Goal: Task Accomplishment & Management: Complete application form

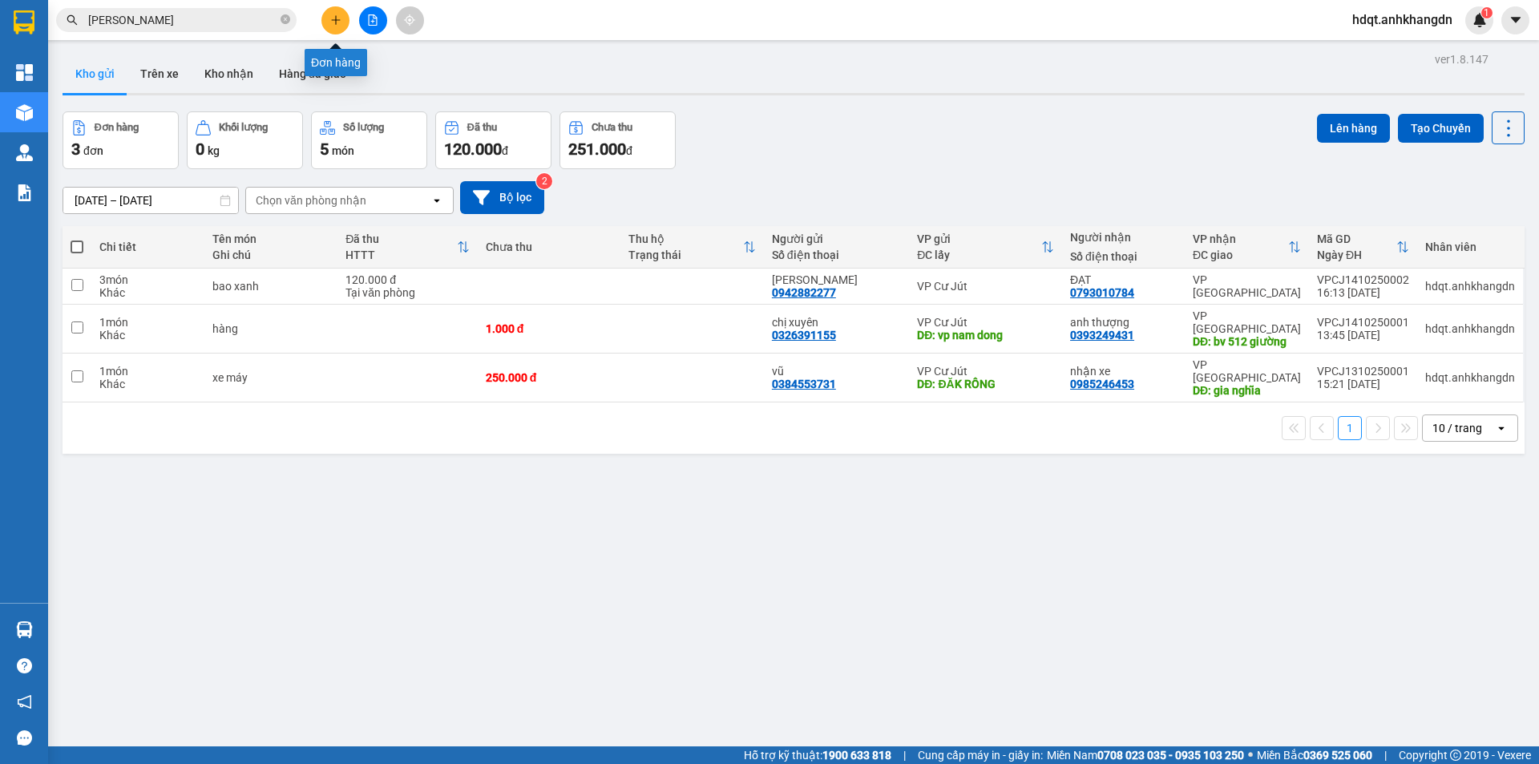
click at [328, 15] on button at bounding box center [336, 20] width 28 height 28
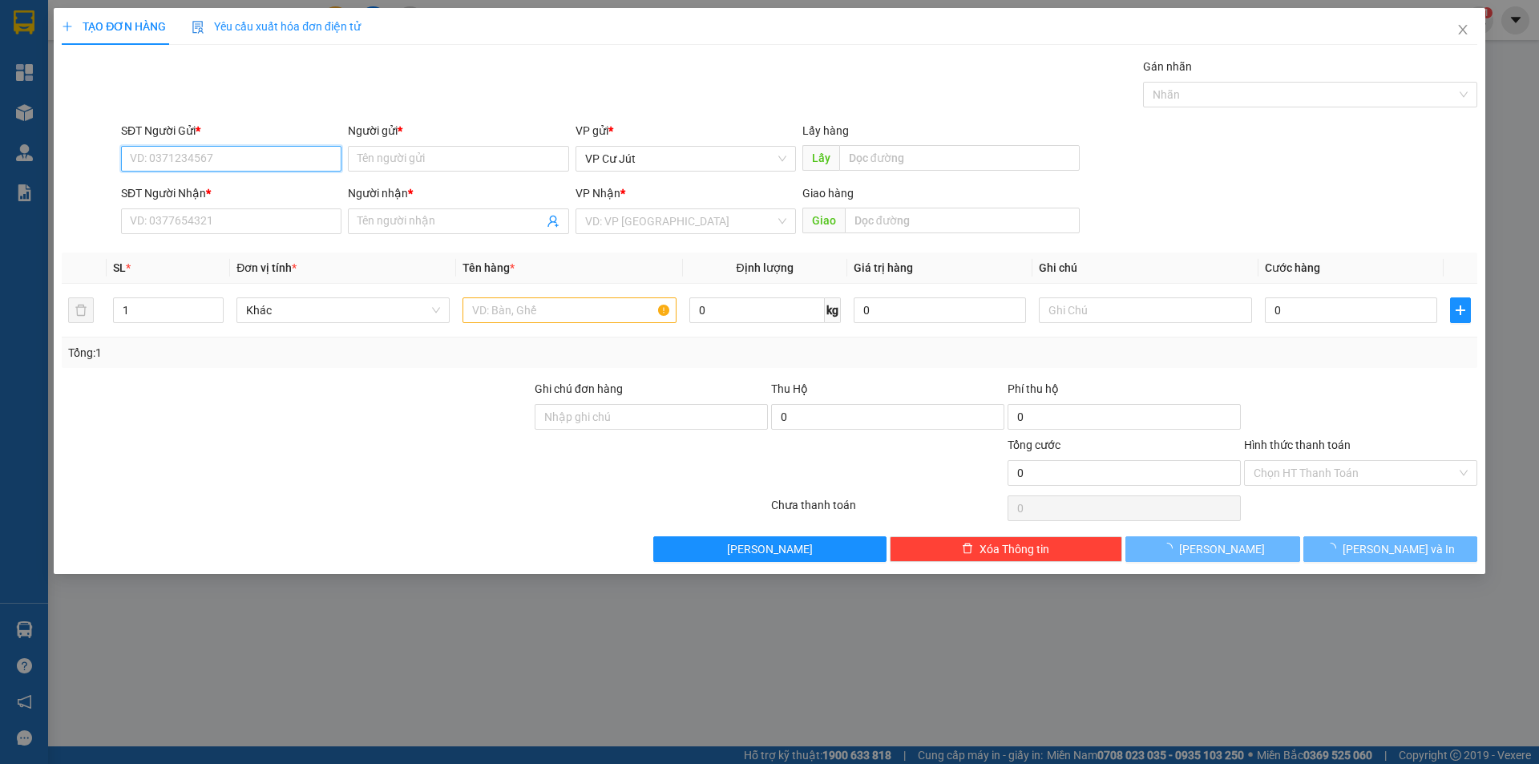
click at [283, 153] on input "SĐT Người Gửi *" at bounding box center [231, 159] width 221 height 26
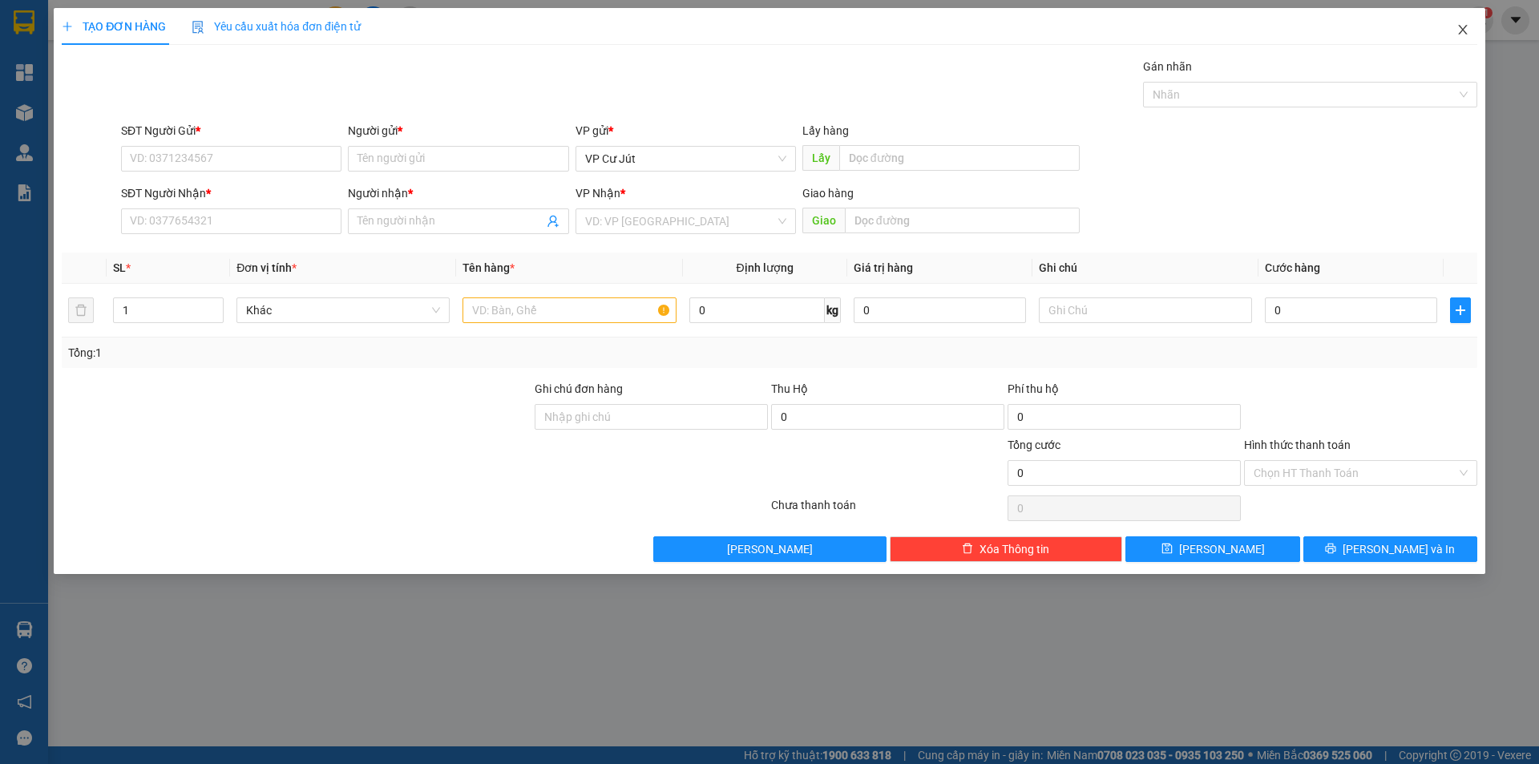
click at [1463, 24] on icon "close" at bounding box center [1463, 29] width 13 height 13
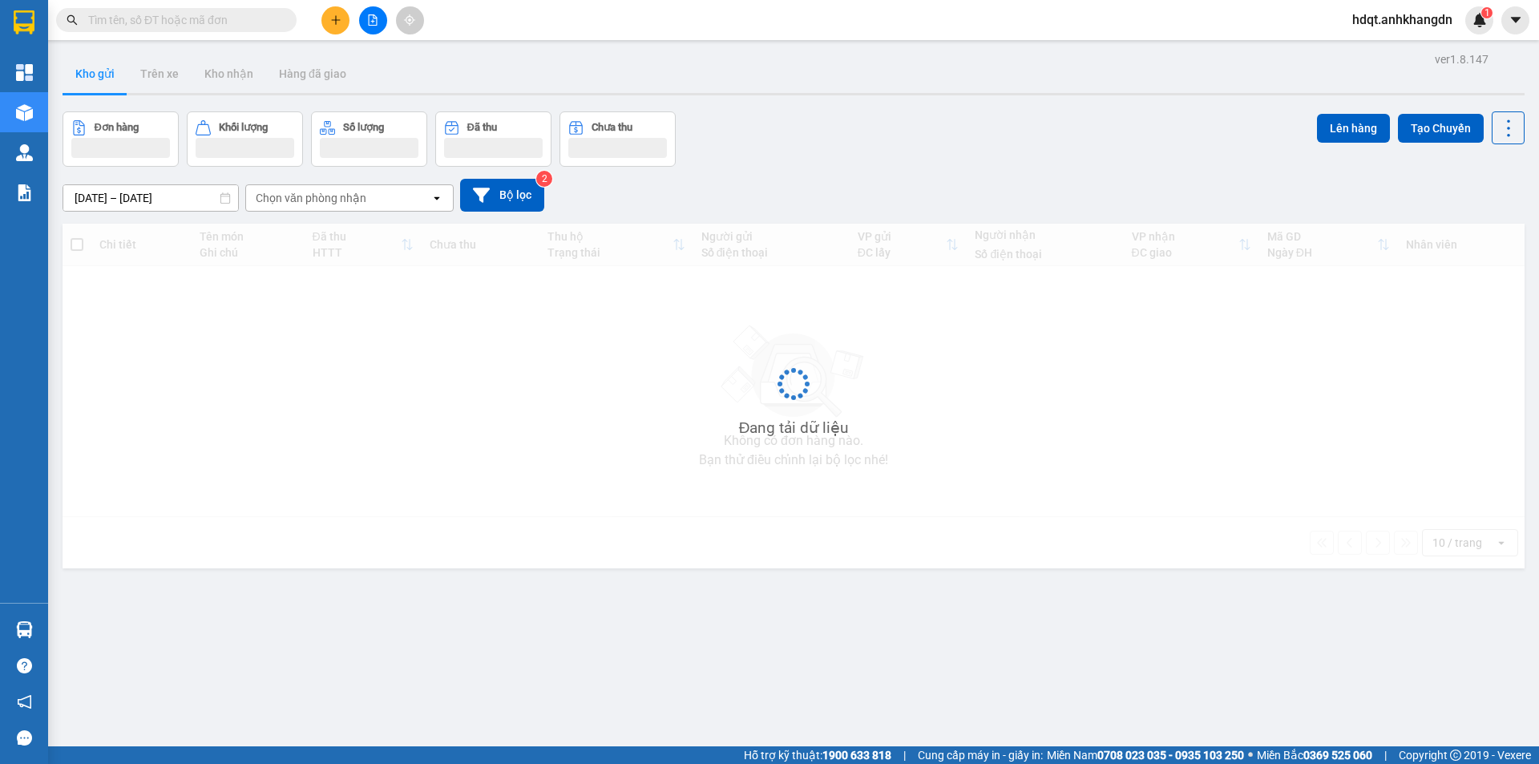
click at [338, 17] on icon "plus" at bounding box center [335, 19] width 11 height 11
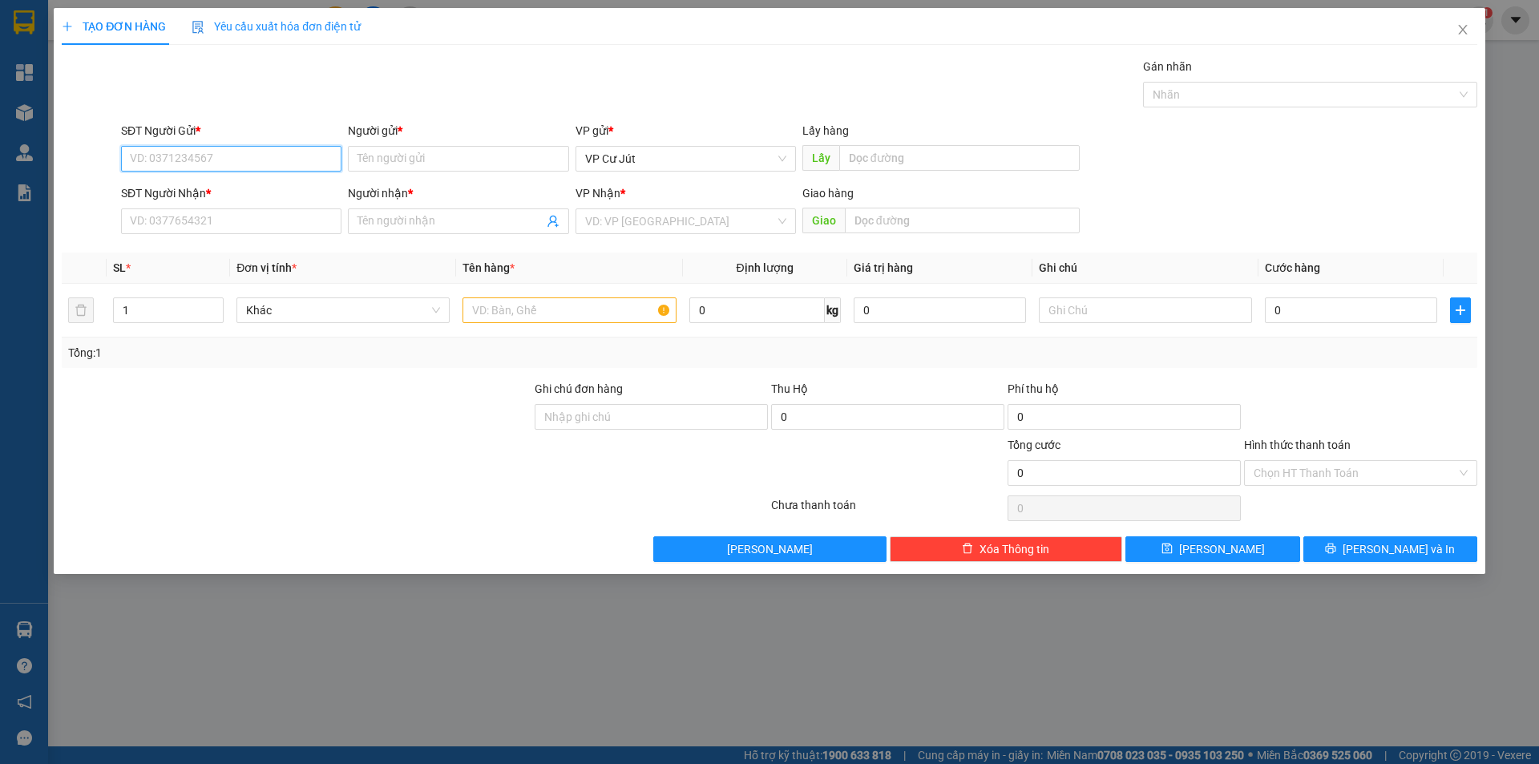
click at [293, 151] on input "SĐT Người Gửi *" at bounding box center [231, 159] width 221 height 26
type input "0367816243"
click at [212, 187] on div "0367816243 - a thành" at bounding box center [231, 191] width 201 height 18
type input "a thành"
type input "0392503015"
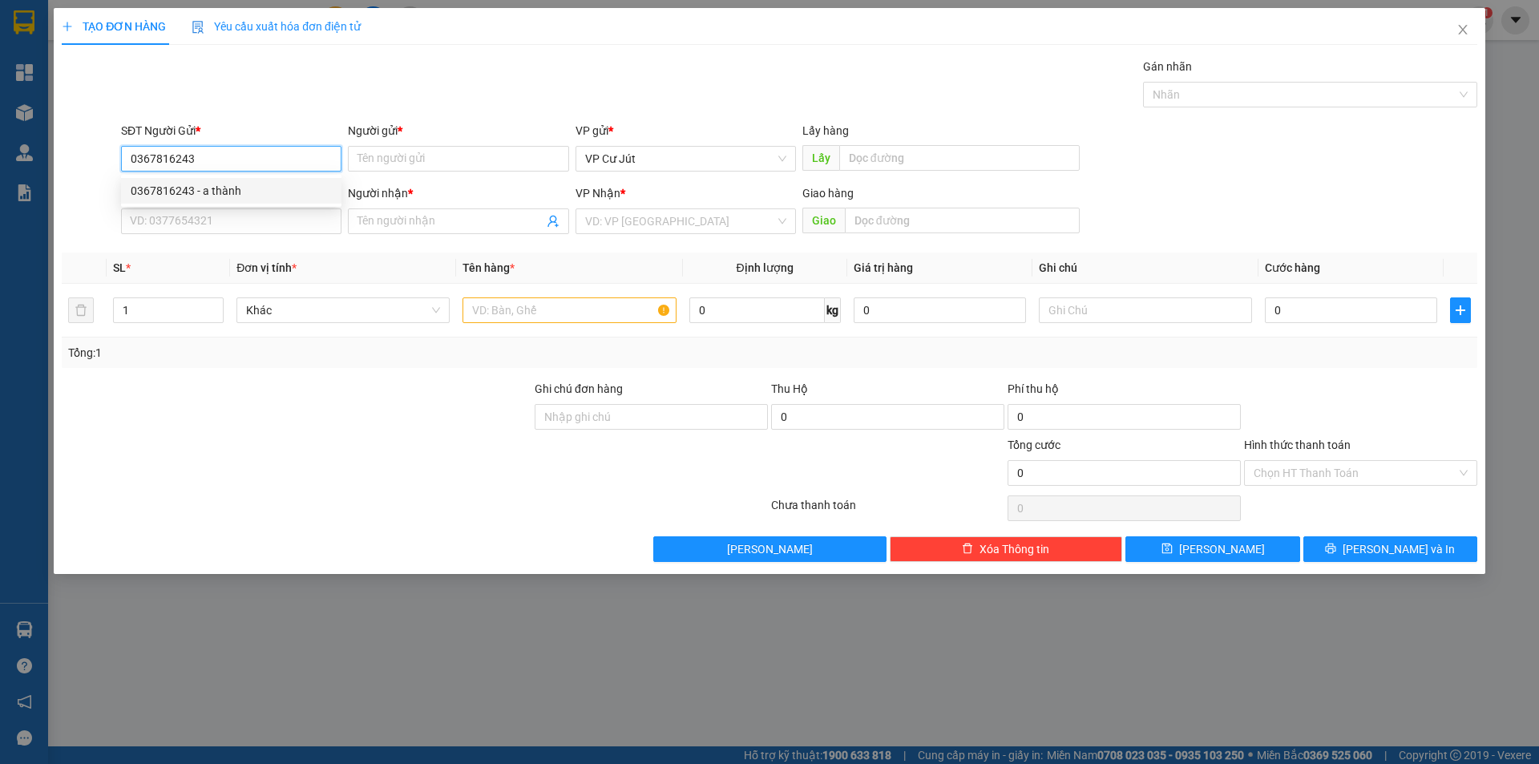
type input "DŨNG"
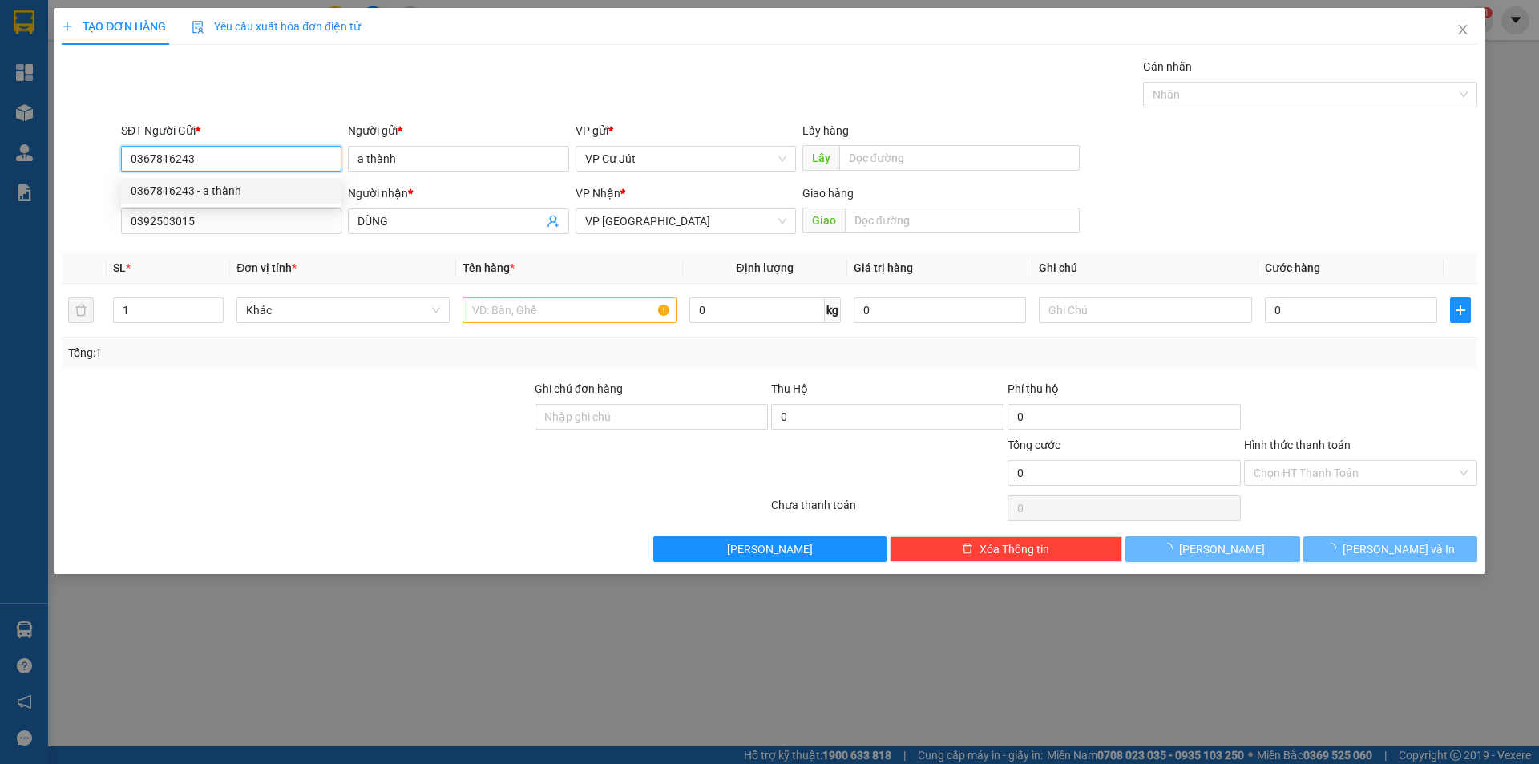
type input "80.000"
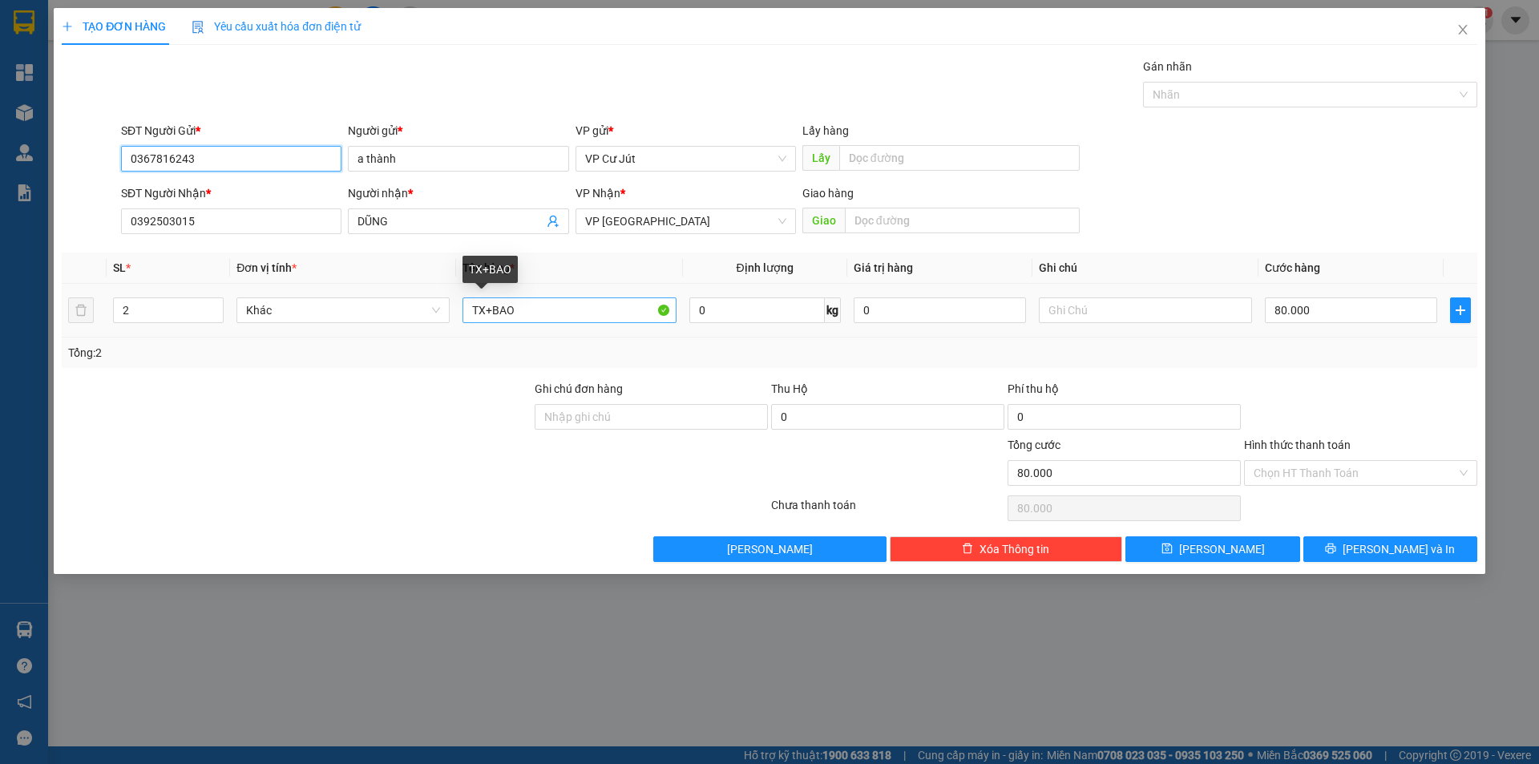
type input "0367816243"
click at [538, 312] on input "TX+BAO" at bounding box center [569, 310] width 213 height 26
click at [1329, 199] on div "SĐT Người Nhận * 0392503015 Người nhận * DŨNG VP Nhận * VP Sài Gòn Giao hàng Gi…" at bounding box center [799, 212] width 1363 height 56
click at [1321, 312] on input "80.000" at bounding box center [1351, 310] width 172 height 26
type input "0"
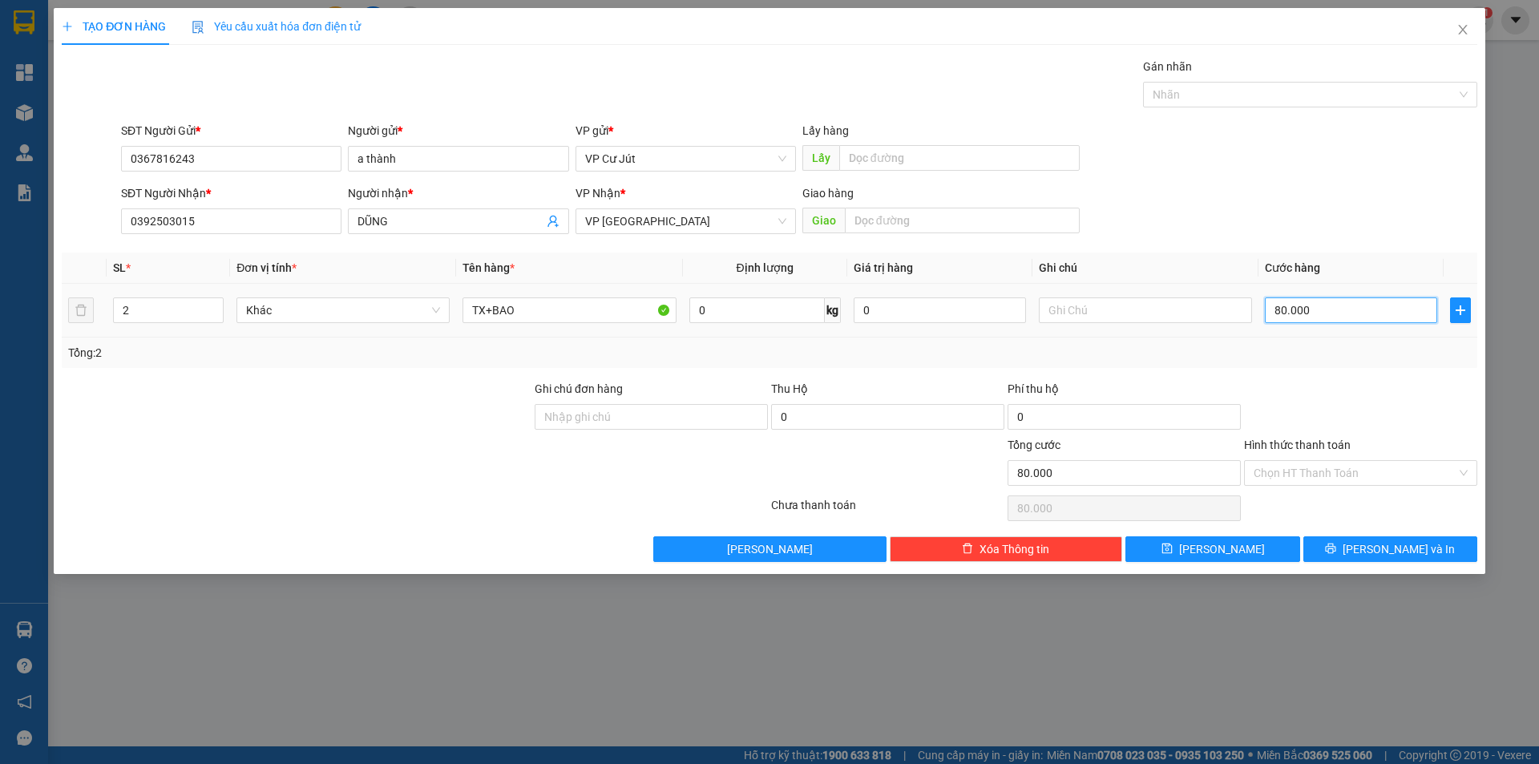
type input "0"
click at [1328, 248] on div "Transit Pickup Surcharge Ids Transit Deliver Surcharge Ids Transit Deliver Surc…" at bounding box center [770, 310] width 1416 height 504
click at [987, 155] on input "text" at bounding box center [960, 158] width 241 height 26
type input "T8 TUYẾN MỚI"
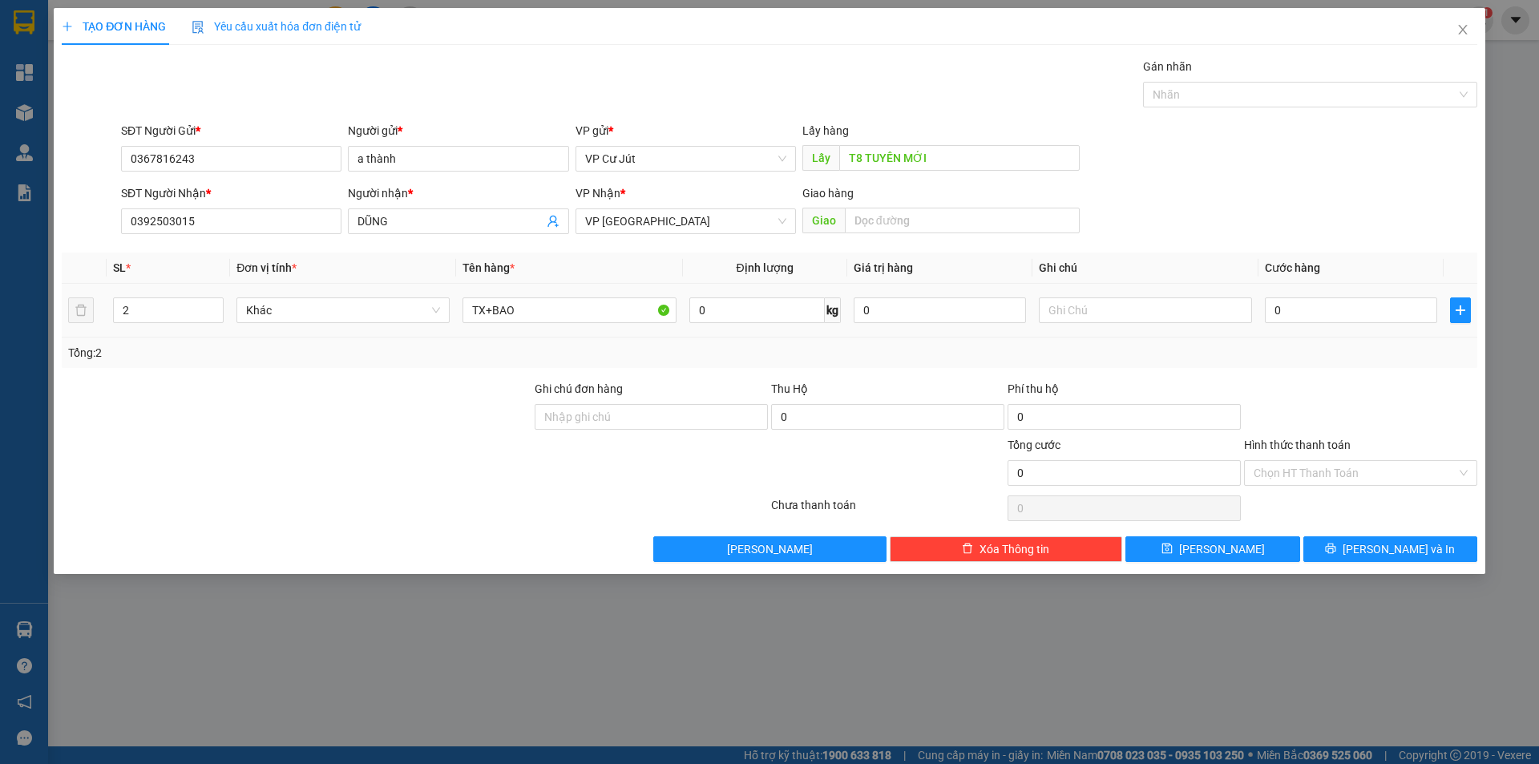
click at [143, 324] on div "2" at bounding box center [168, 310] width 111 height 32
click at [145, 319] on input "2" at bounding box center [168, 310] width 109 height 24
drag, startPoint x: 388, startPoint y: 310, endPoint x: 335, endPoint y: 310, distance: 52.9
click at [307, 310] on span "Khác" at bounding box center [343, 310] width 194 height 24
type input "1"
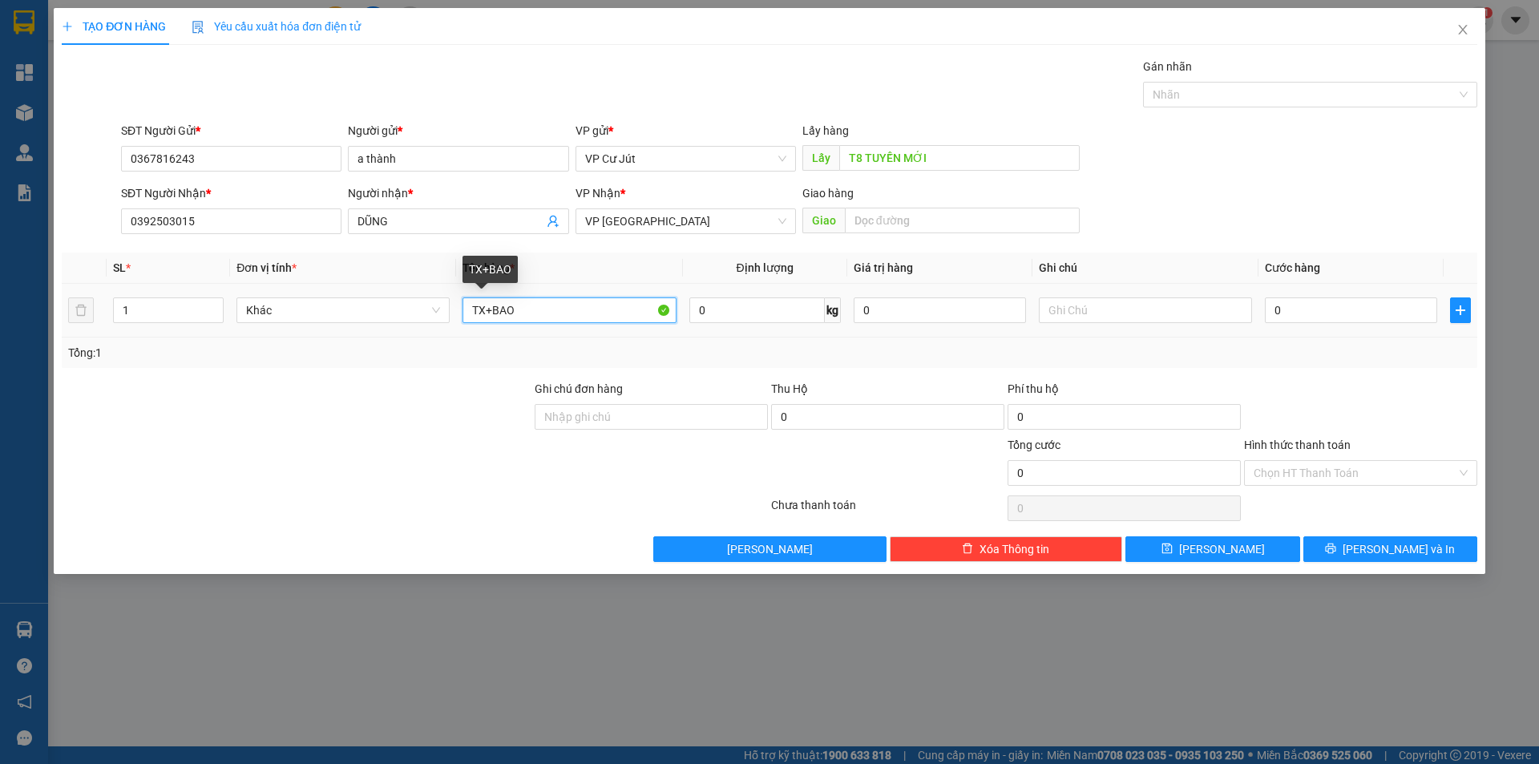
drag, startPoint x: 538, startPoint y: 315, endPoint x: 487, endPoint y: 315, distance: 51.3
click at [487, 315] on input "TX+BAO" at bounding box center [569, 310] width 213 height 26
type input "[GEOGRAPHIC_DATA]"
click at [1232, 196] on div "SĐT Người Nhận * 0392503015 Người nhận * DŨNG VP Nhận * VP Sài Gòn Giao hàng Gi…" at bounding box center [799, 212] width 1363 height 56
click at [1309, 315] on input "0" at bounding box center [1351, 310] width 172 height 26
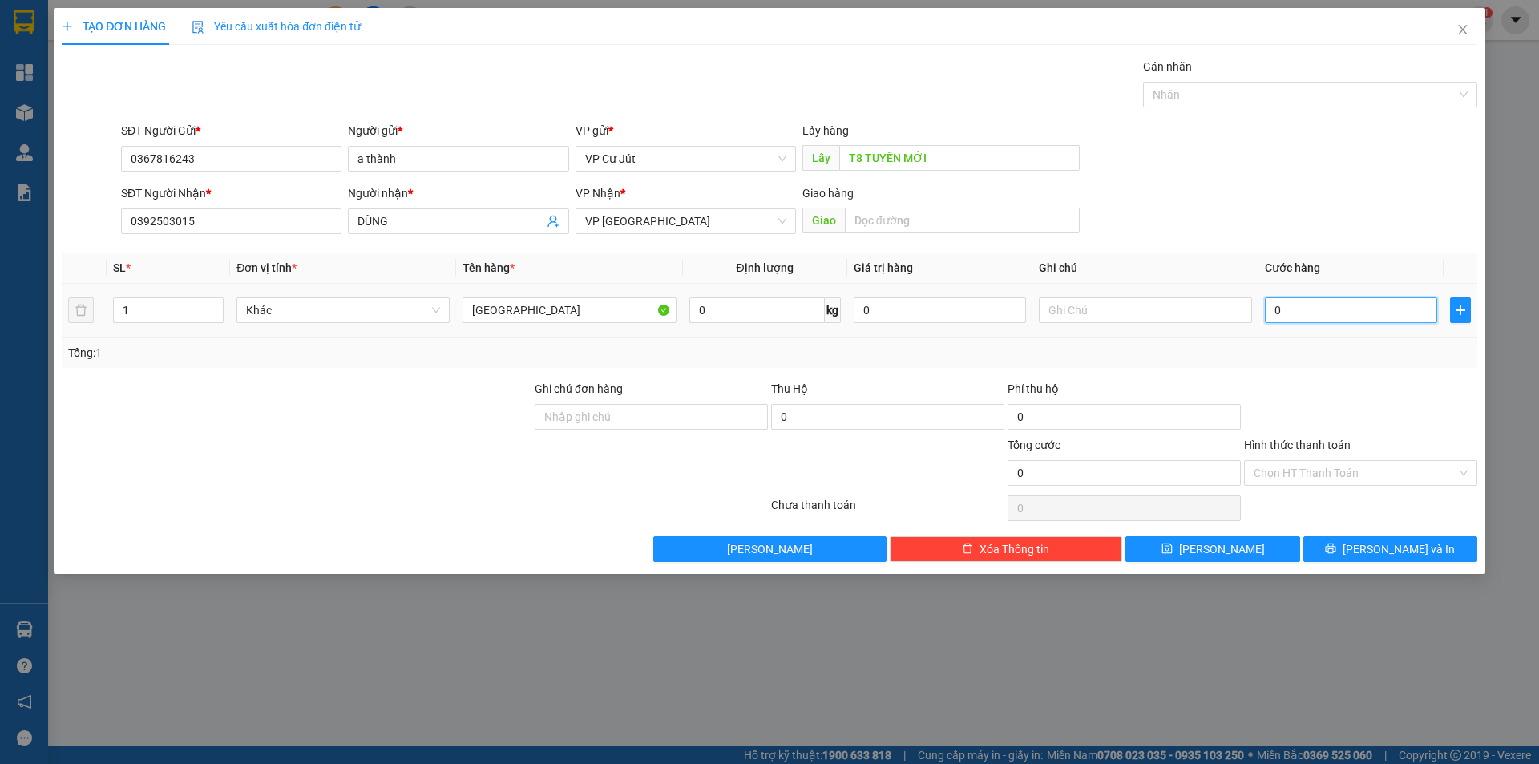
type input "50"
type input "500"
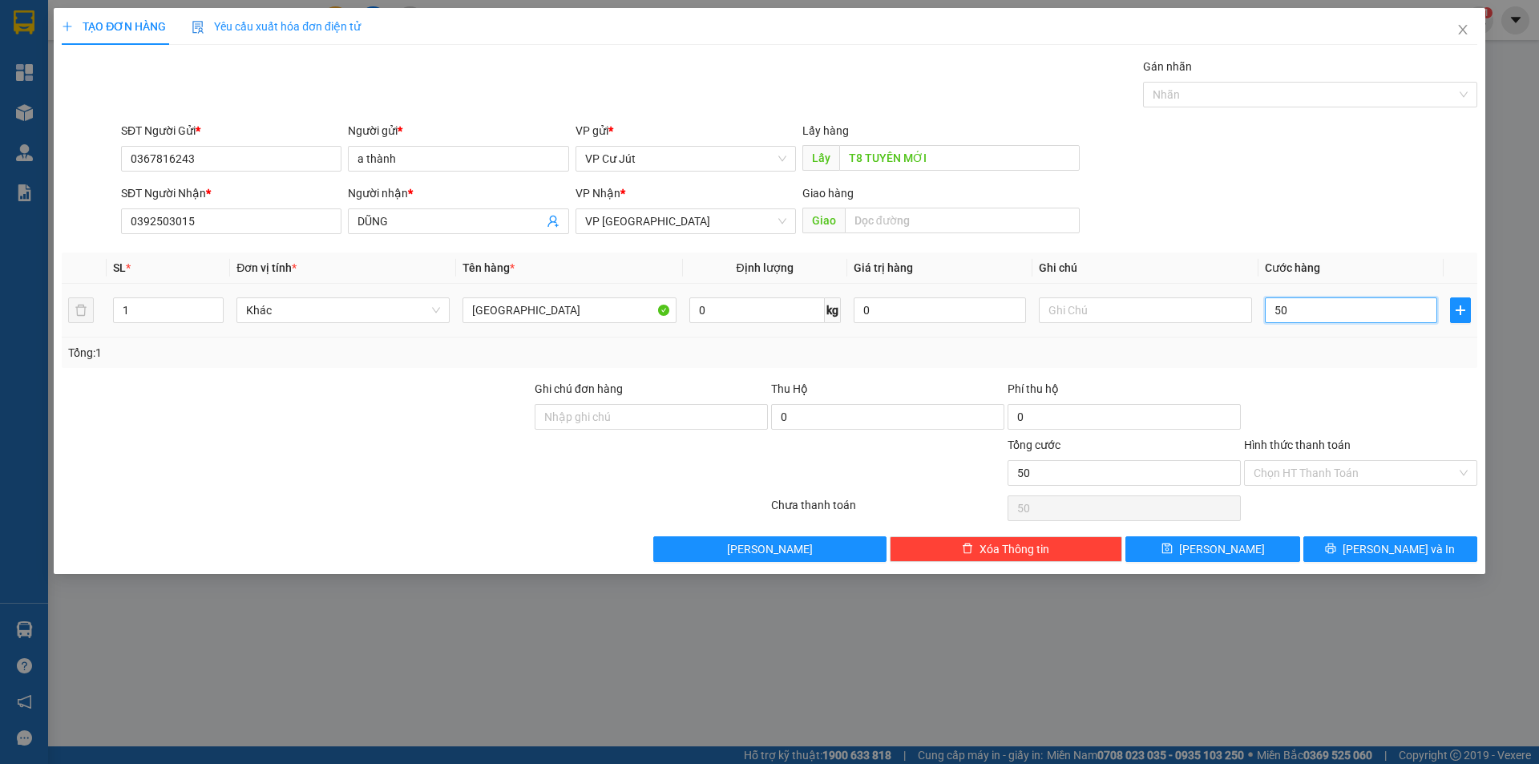
type input "500"
type input "5.000"
type input "50.000"
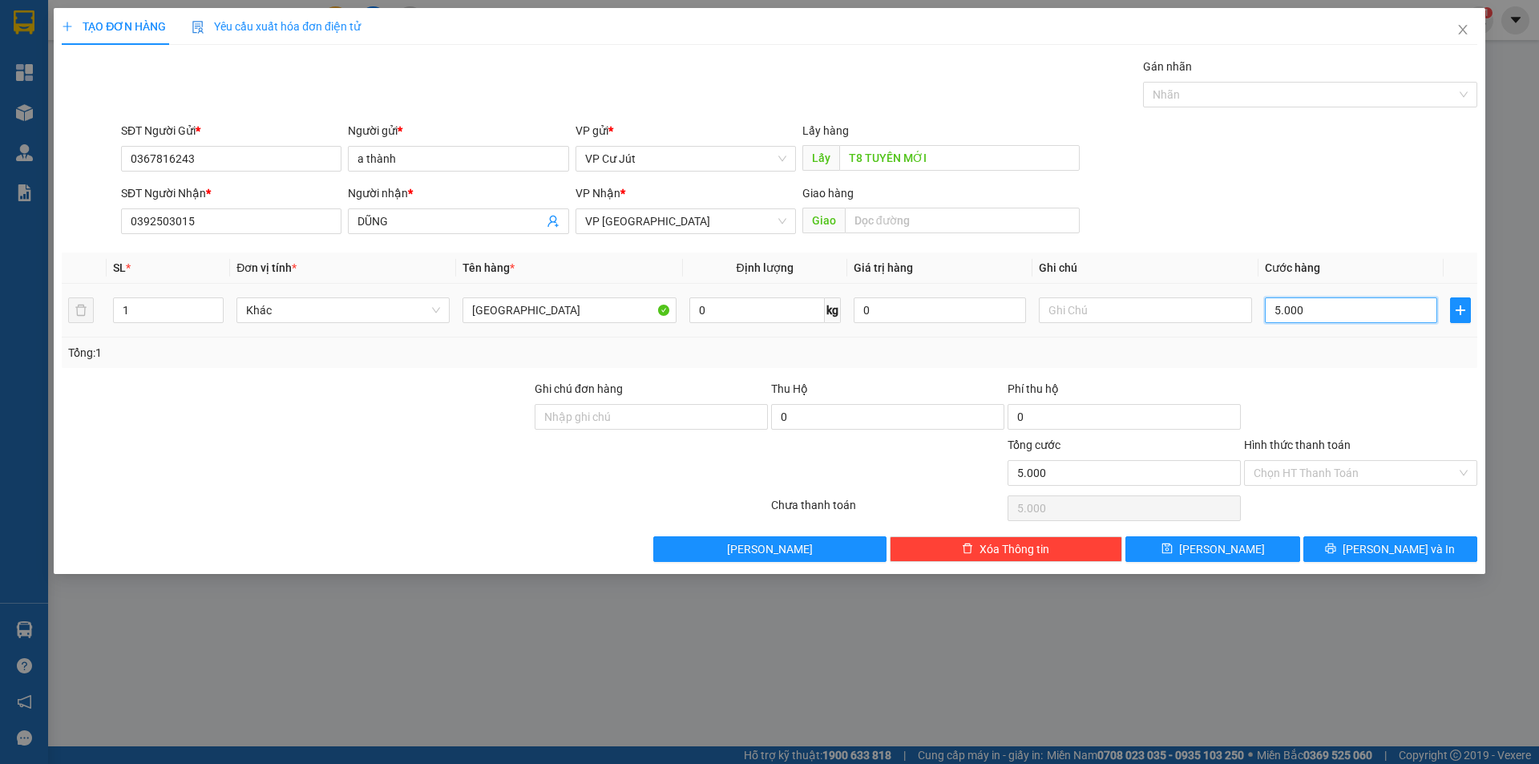
type input "50.000"
click at [1325, 465] on input "Hình thức thanh toán" at bounding box center [1355, 473] width 203 height 24
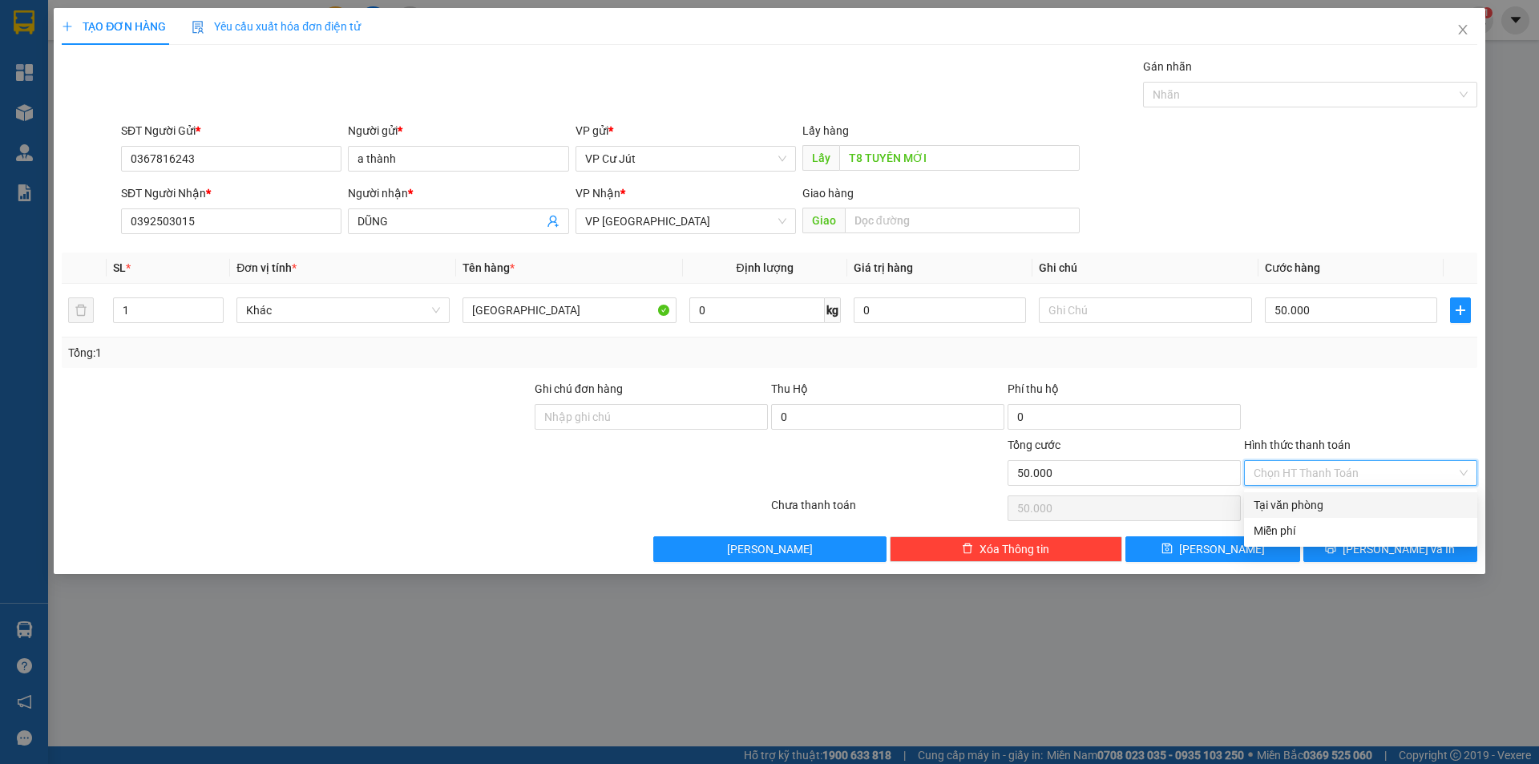
drag, startPoint x: 1338, startPoint y: 431, endPoint x: 1348, endPoint y: 447, distance: 18.0
click at [1339, 431] on div at bounding box center [1361, 408] width 237 height 56
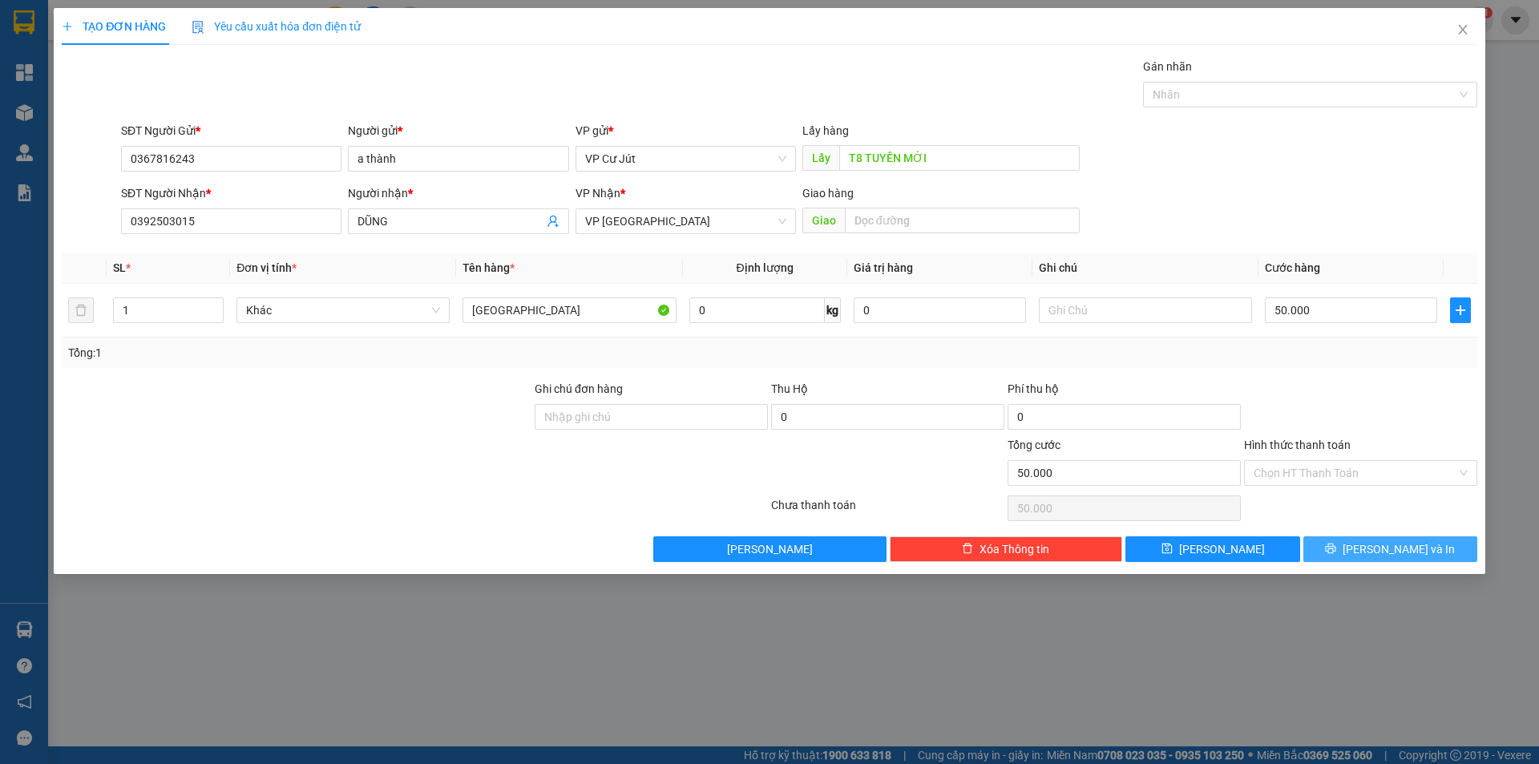
click at [1374, 548] on button "[PERSON_NAME] và In" at bounding box center [1391, 549] width 174 height 26
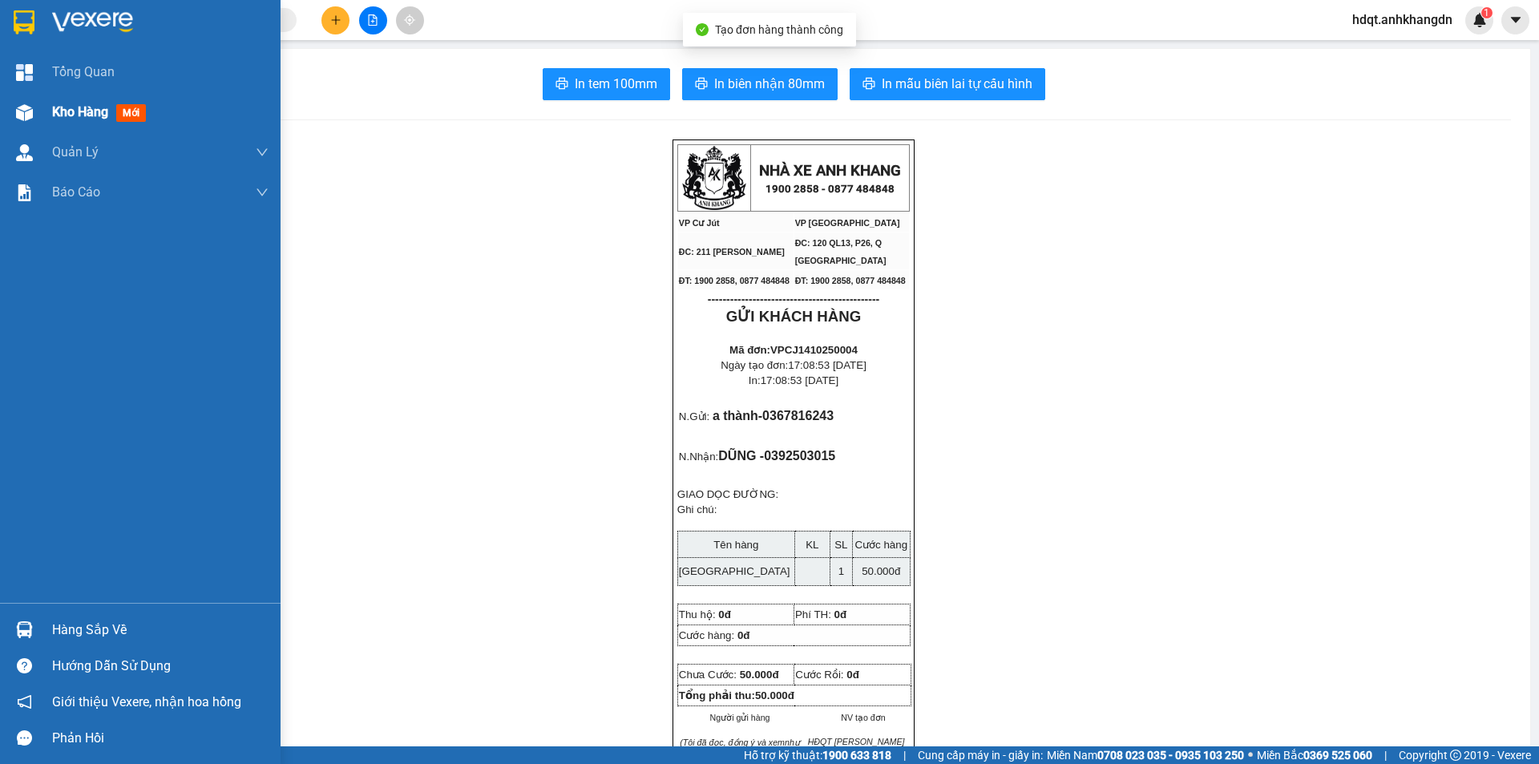
click at [24, 113] on img at bounding box center [24, 112] width 17 height 17
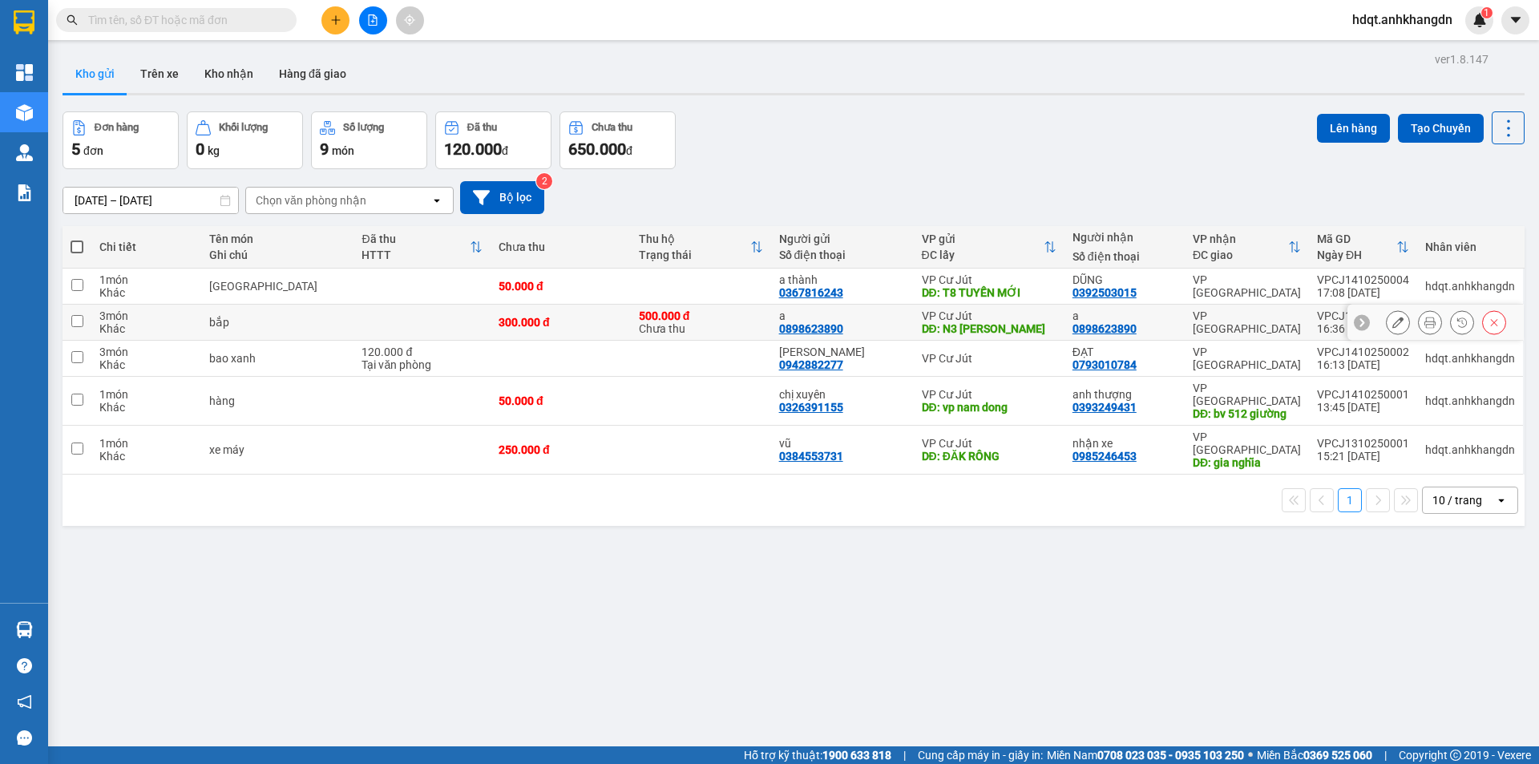
click at [309, 291] on div "[GEOGRAPHIC_DATA]" at bounding box center [277, 286] width 136 height 13
checkbox input "true"
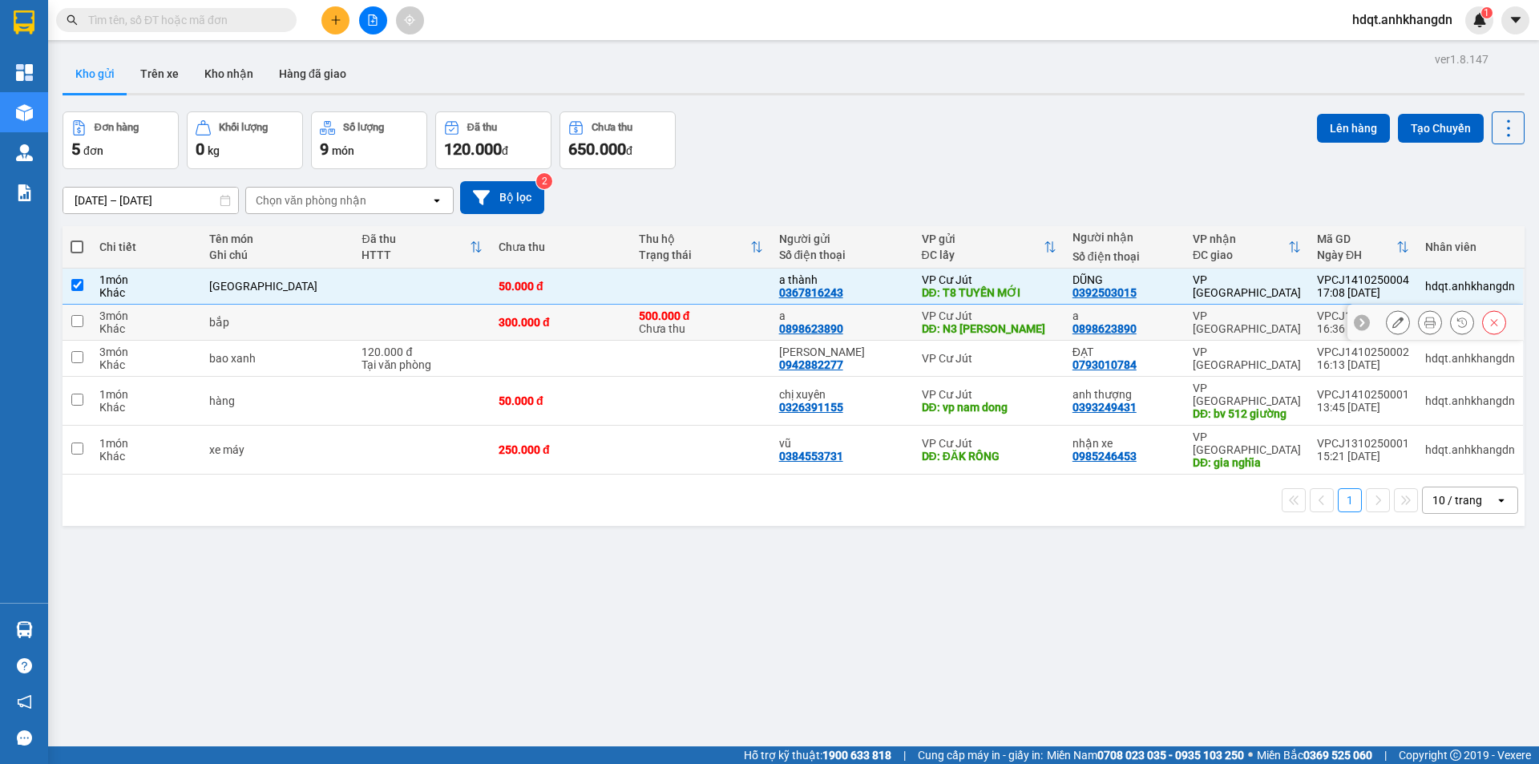
click at [305, 316] on div "bắp" at bounding box center [277, 322] width 136 height 13
checkbox input "true"
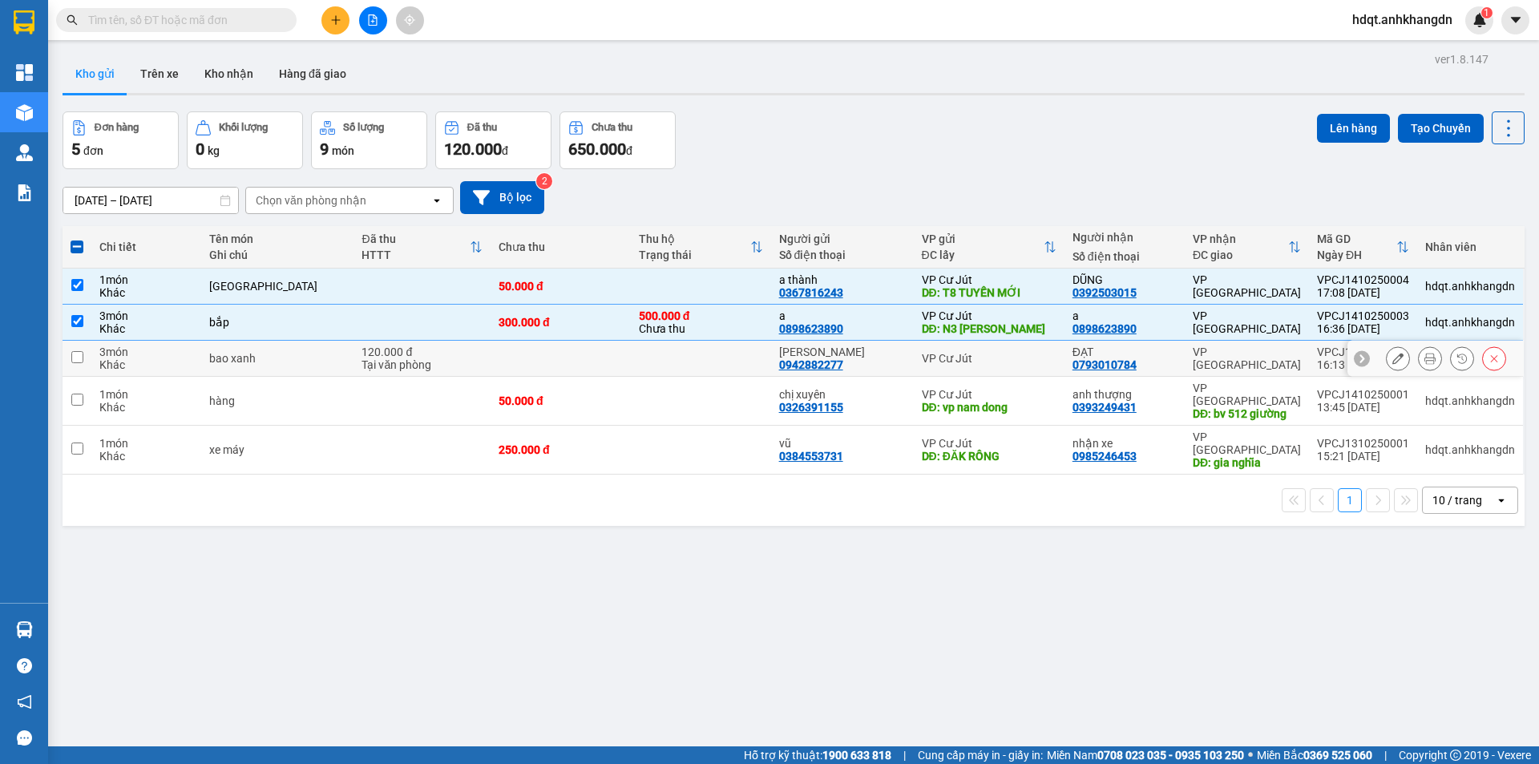
click at [317, 352] on div "bao xanh" at bounding box center [277, 358] width 136 height 13
checkbox input "true"
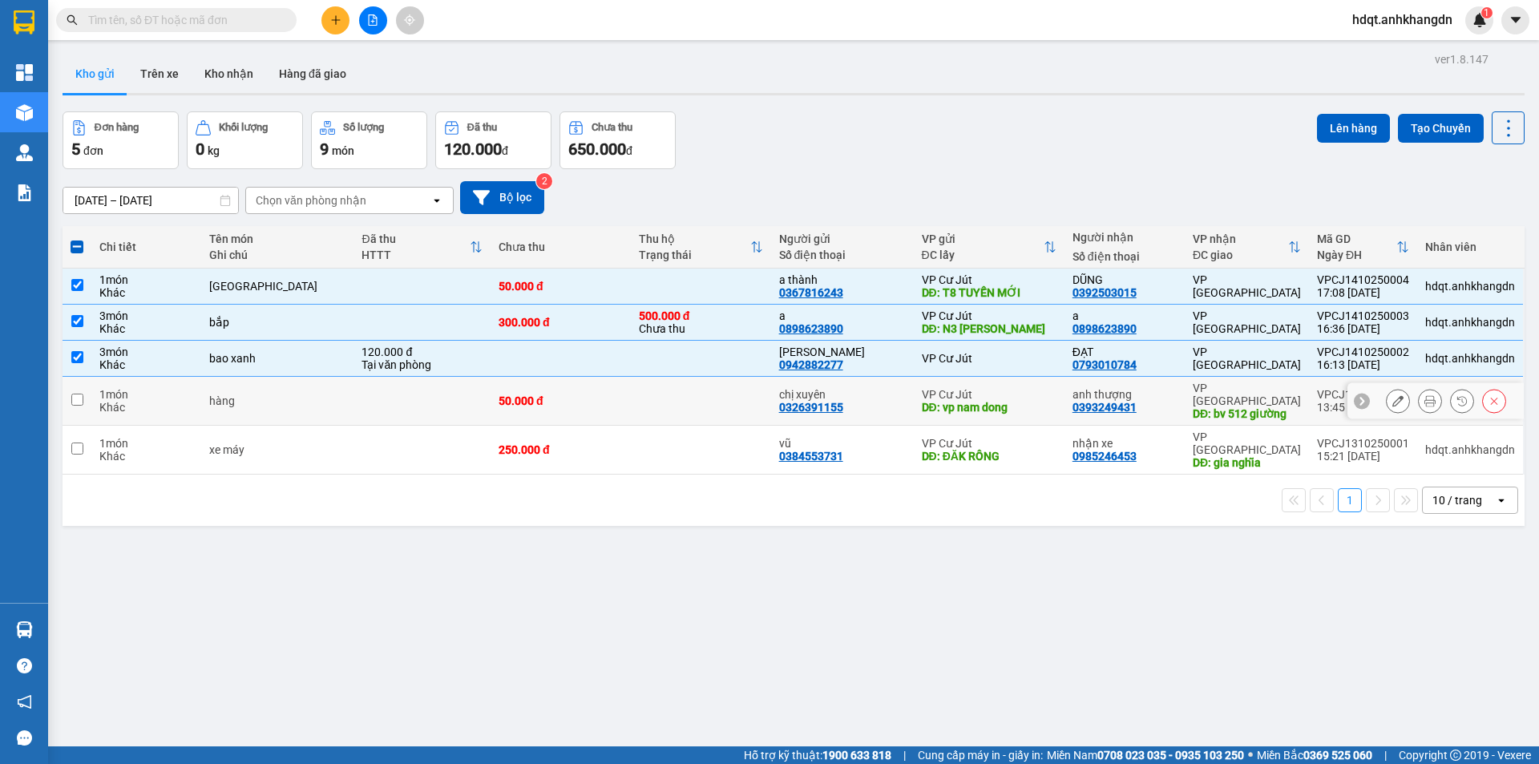
click at [332, 394] on div "hàng" at bounding box center [277, 400] width 136 height 13
checkbox input "true"
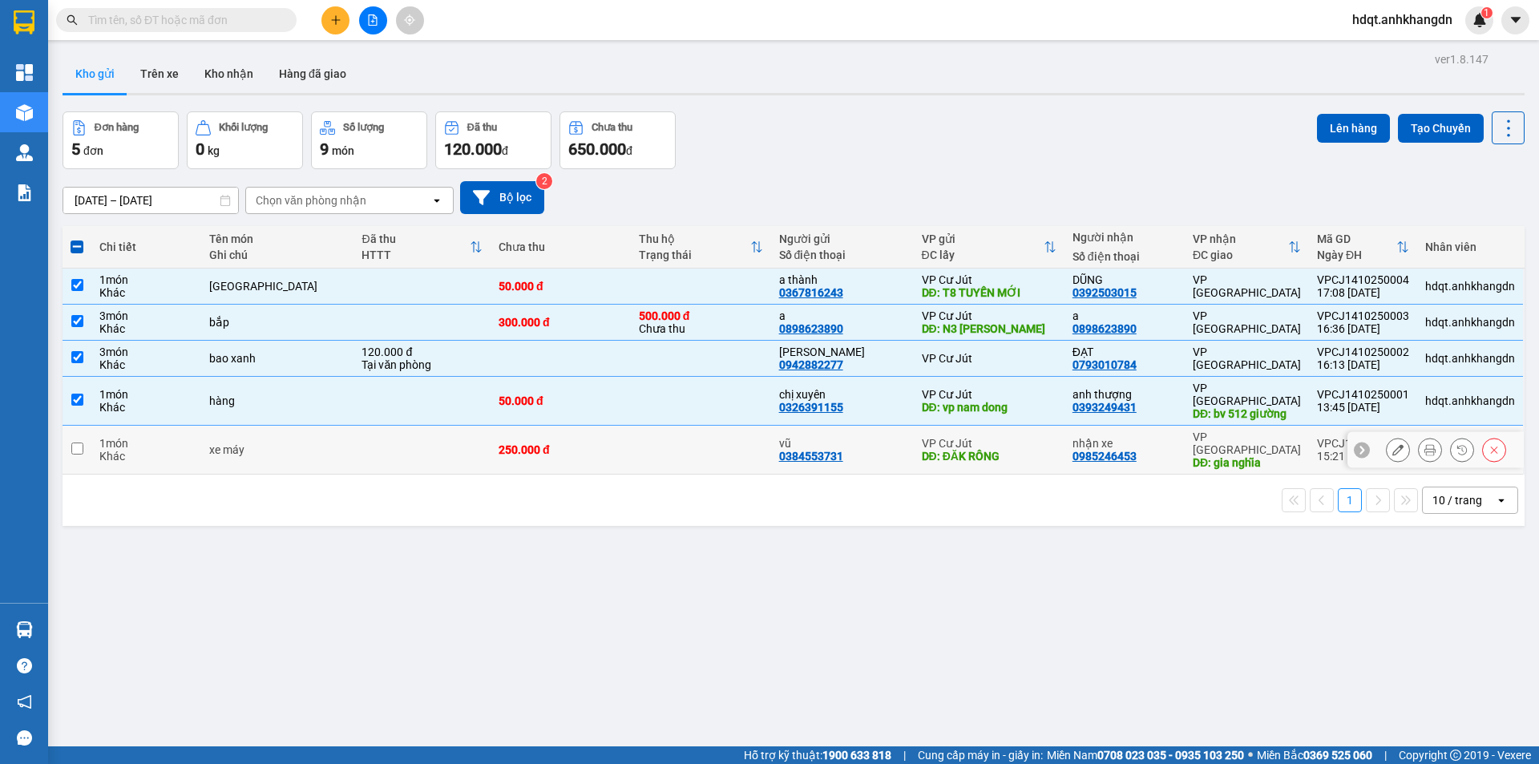
click at [354, 437] on td at bounding box center [422, 450] width 136 height 49
checkbox input "true"
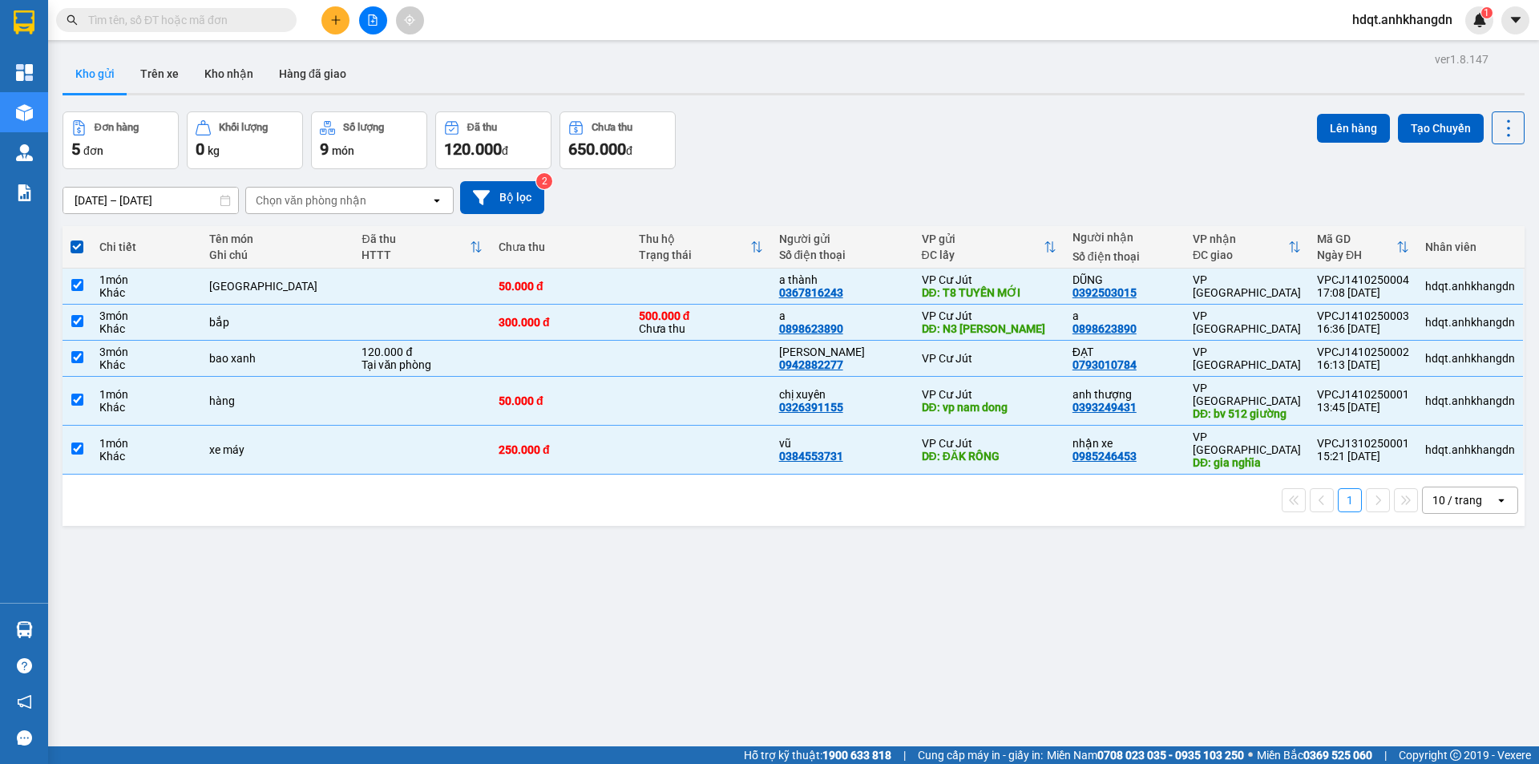
click at [1305, 134] on div "Đơn hàng 5 đơn Khối lượng 0 kg Số lượng 9 món Đã thu 120.000 đ Chưa thu 650.000…" at bounding box center [794, 140] width 1463 height 58
click at [1322, 131] on button "Lên hàng" at bounding box center [1353, 128] width 73 height 29
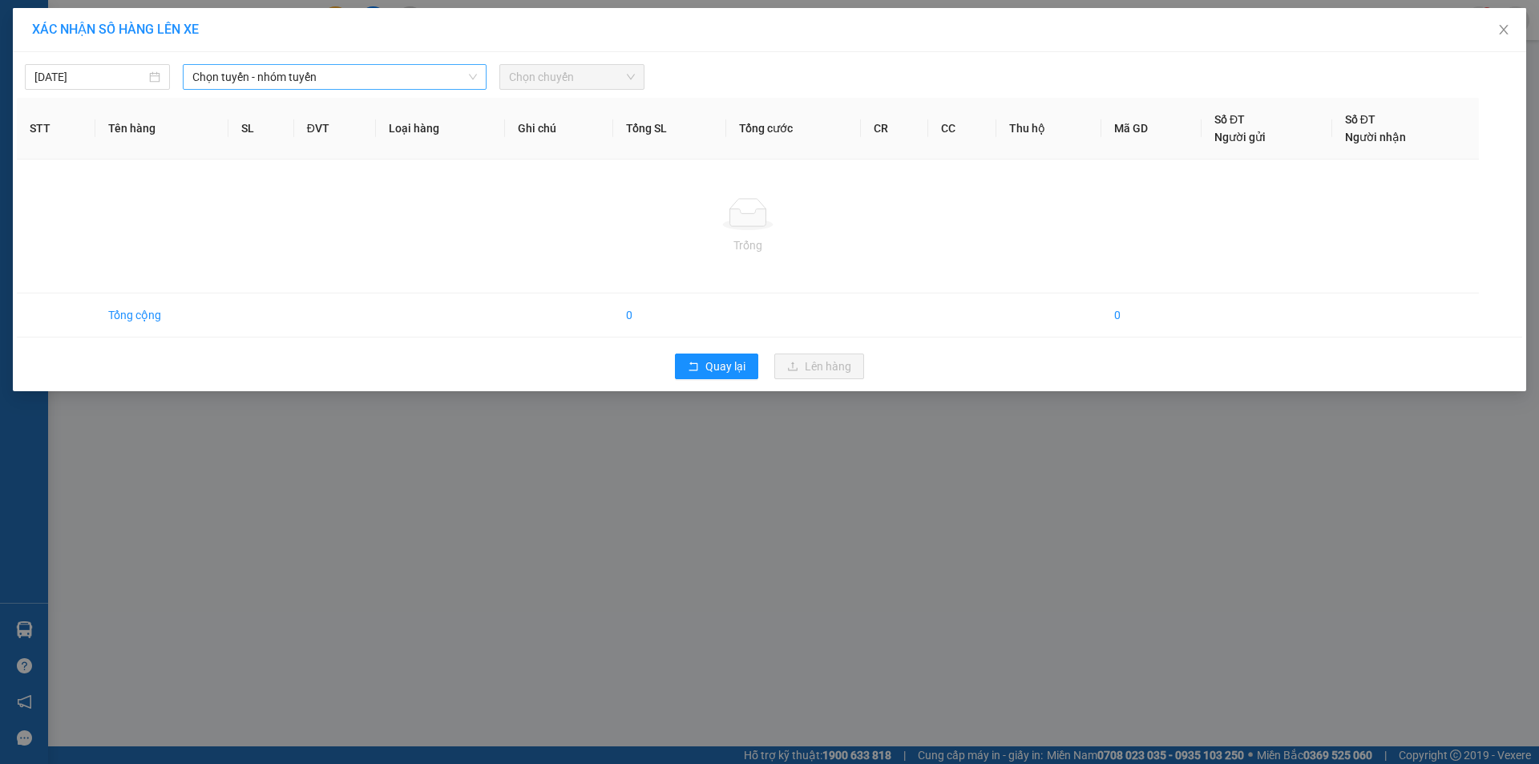
click at [265, 77] on span "Chọn tuyến - nhóm tuyến" at bounding box center [334, 77] width 285 height 24
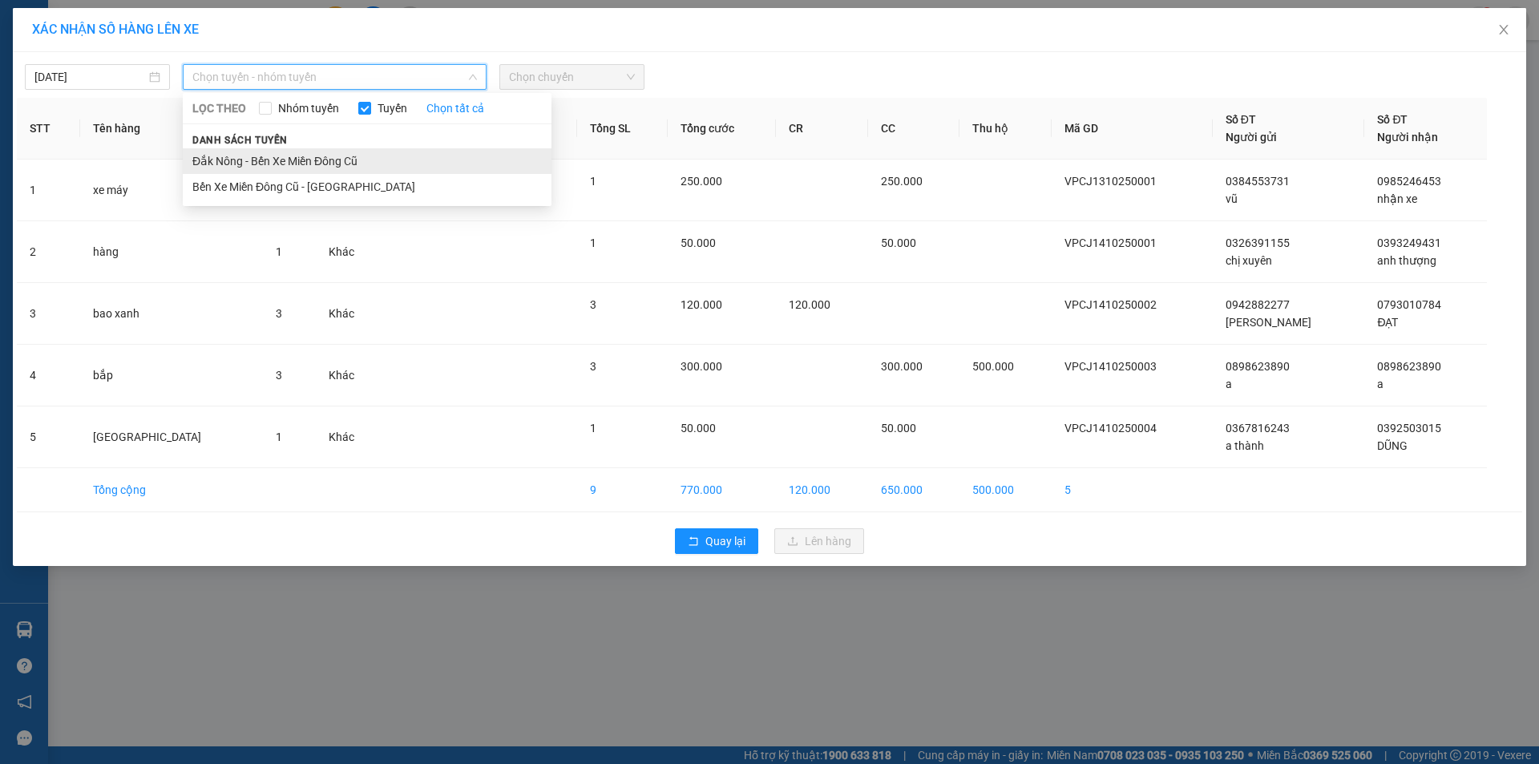
click at [256, 153] on li "Đắk Nông - Bến Xe Miền Đông Cũ" at bounding box center [367, 161] width 369 height 26
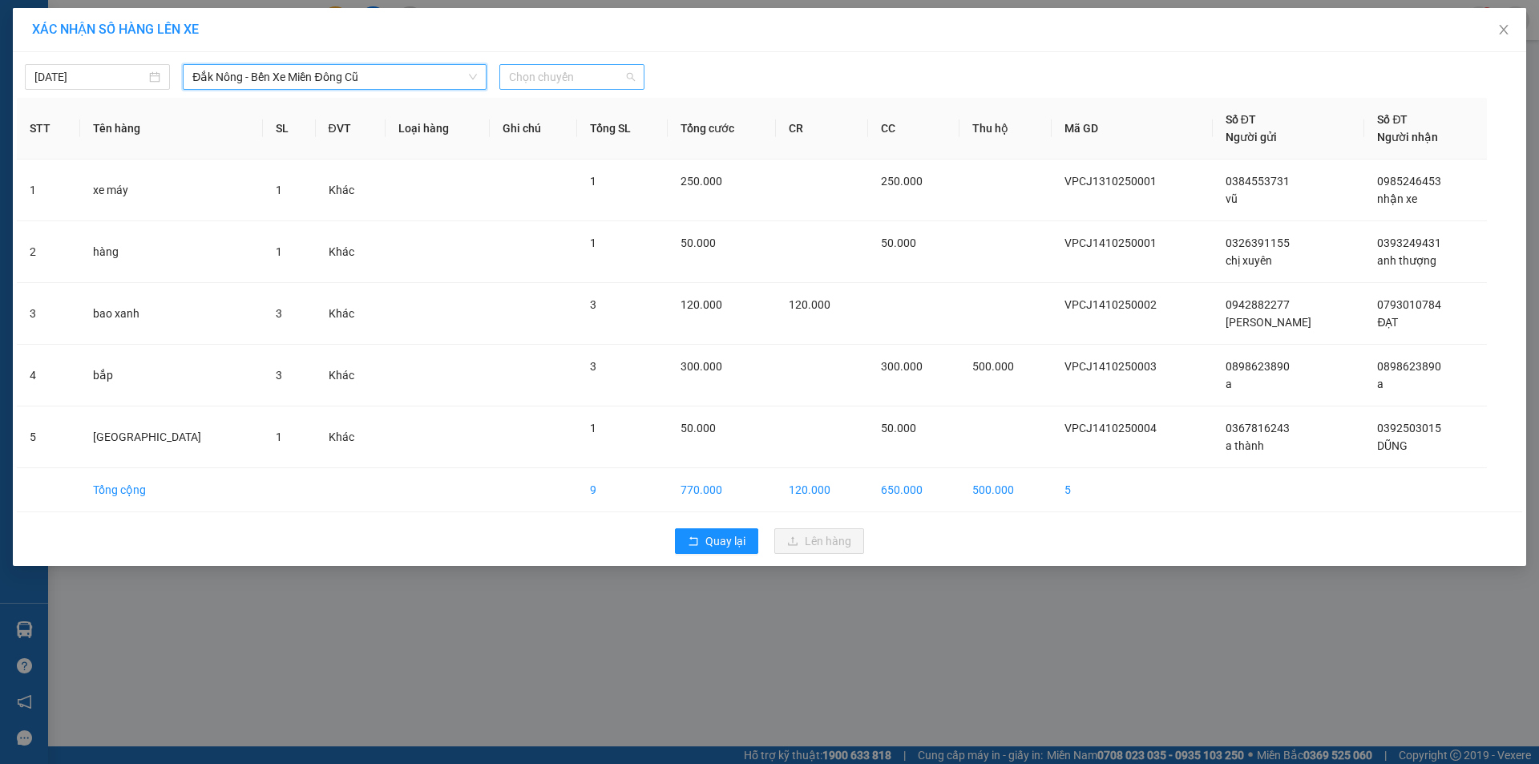
click at [613, 77] on span "Chọn chuyến" at bounding box center [572, 77] width 126 height 24
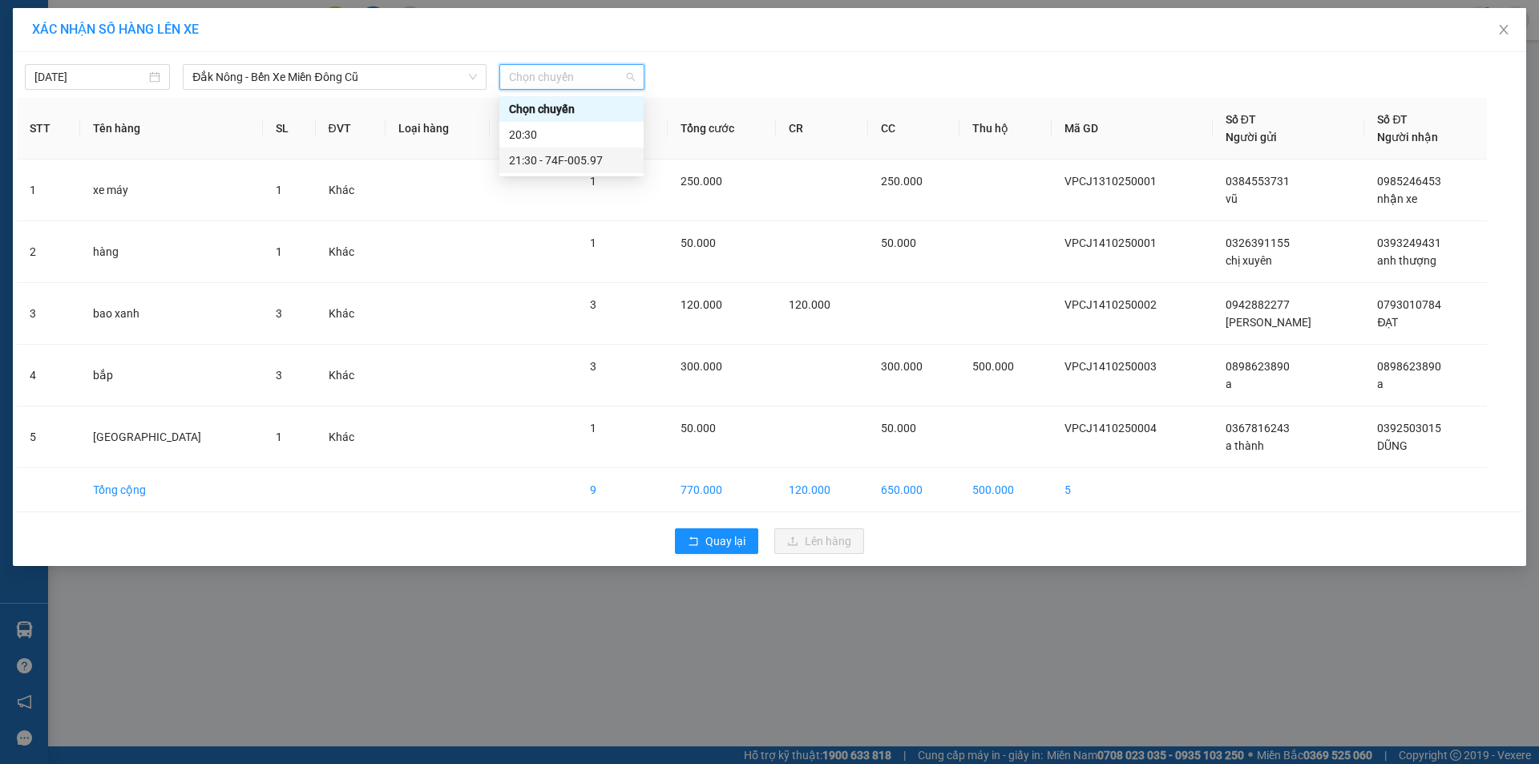
click at [609, 155] on div "21:30 - 74F-005.97" at bounding box center [571, 161] width 125 height 18
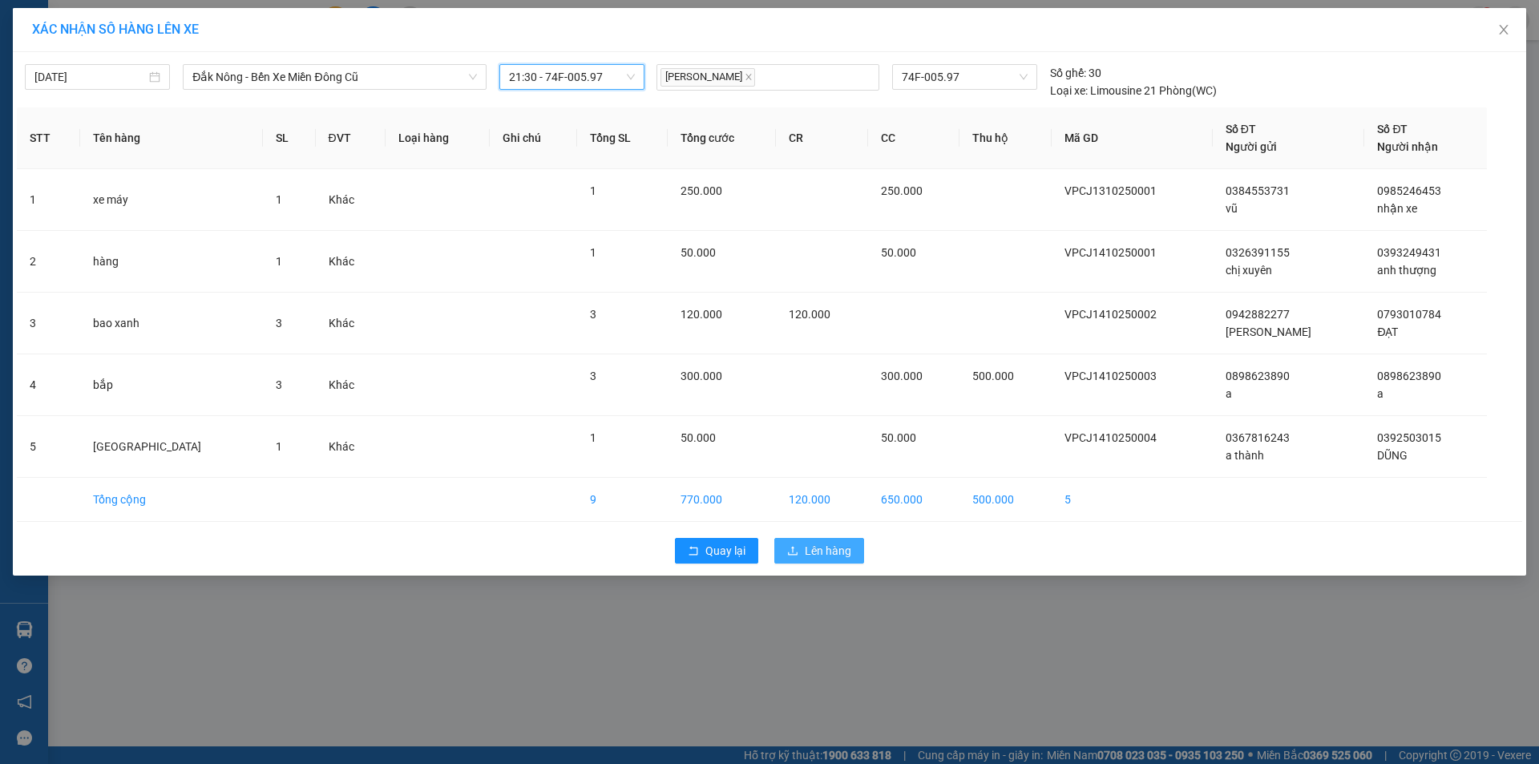
click at [807, 540] on button "Lên hàng" at bounding box center [820, 551] width 90 height 26
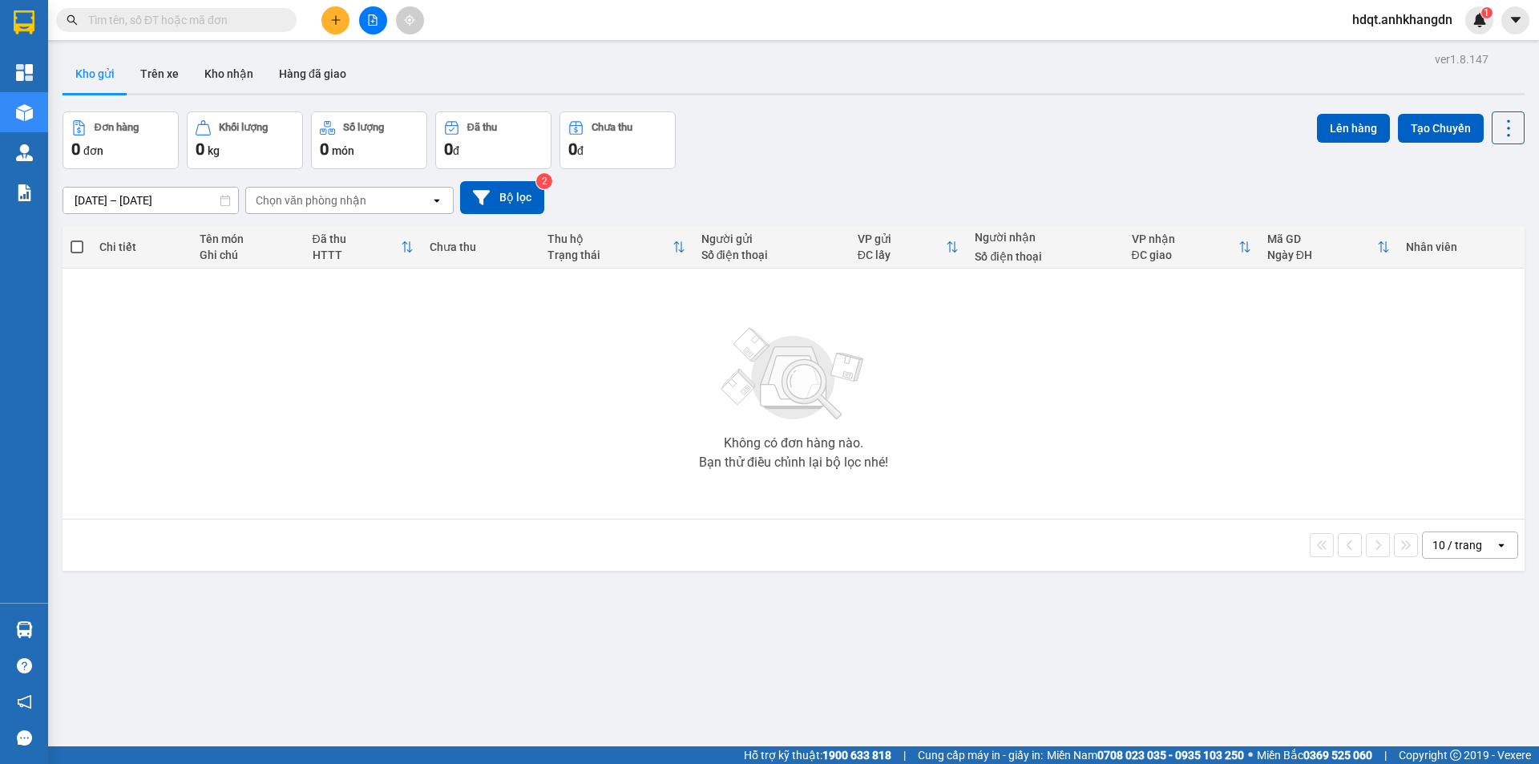
click at [385, 26] on button at bounding box center [373, 20] width 28 height 28
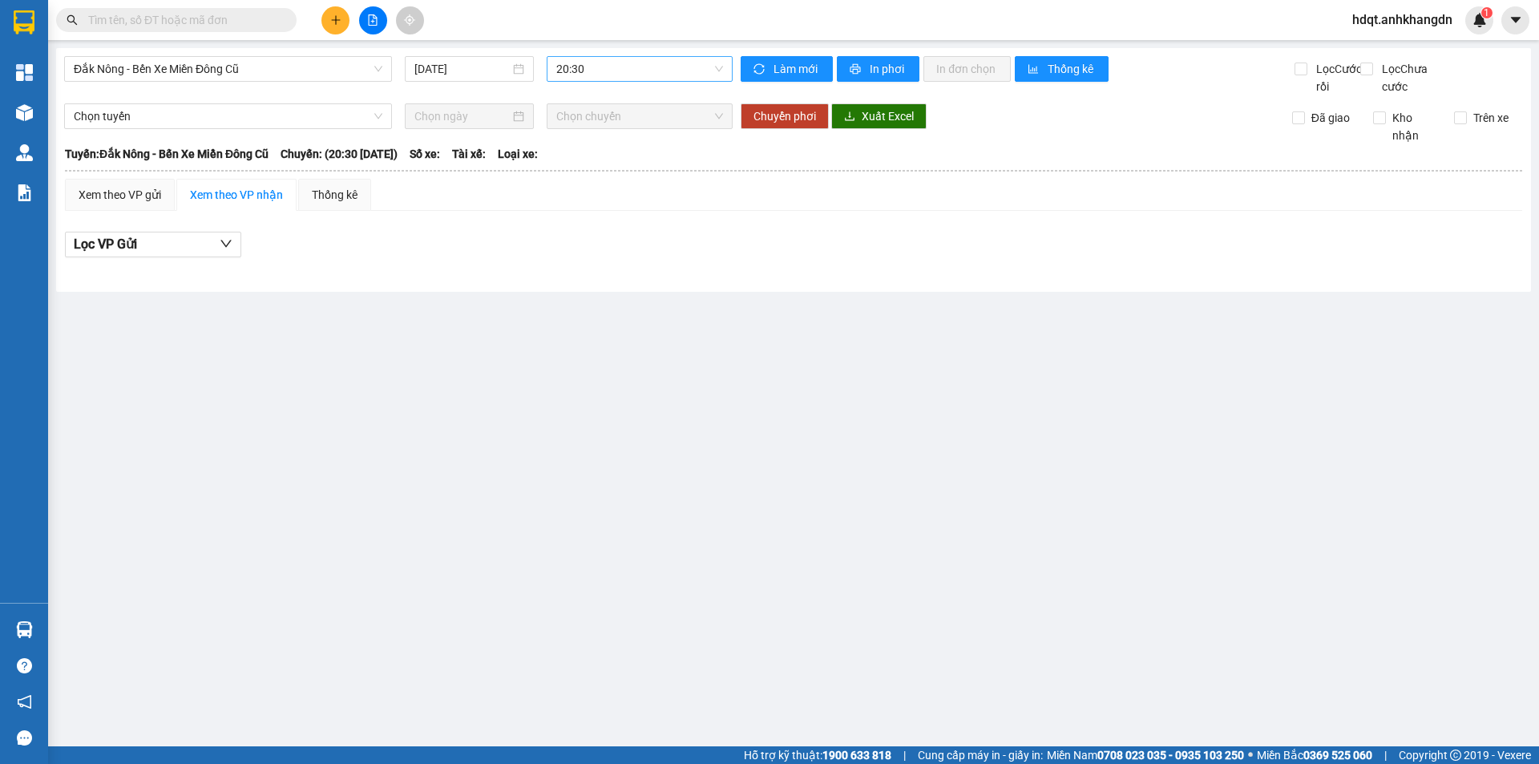
drag, startPoint x: 570, startPoint y: 71, endPoint x: 573, endPoint y: 82, distance: 11.7
click at [571, 71] on span "20:30" at bounding box center [639, 69] width 167 height 24
click at [577, 147] on div "21:30 - 74F-005.97" at bounding box center [618, 153] width 125 height 18
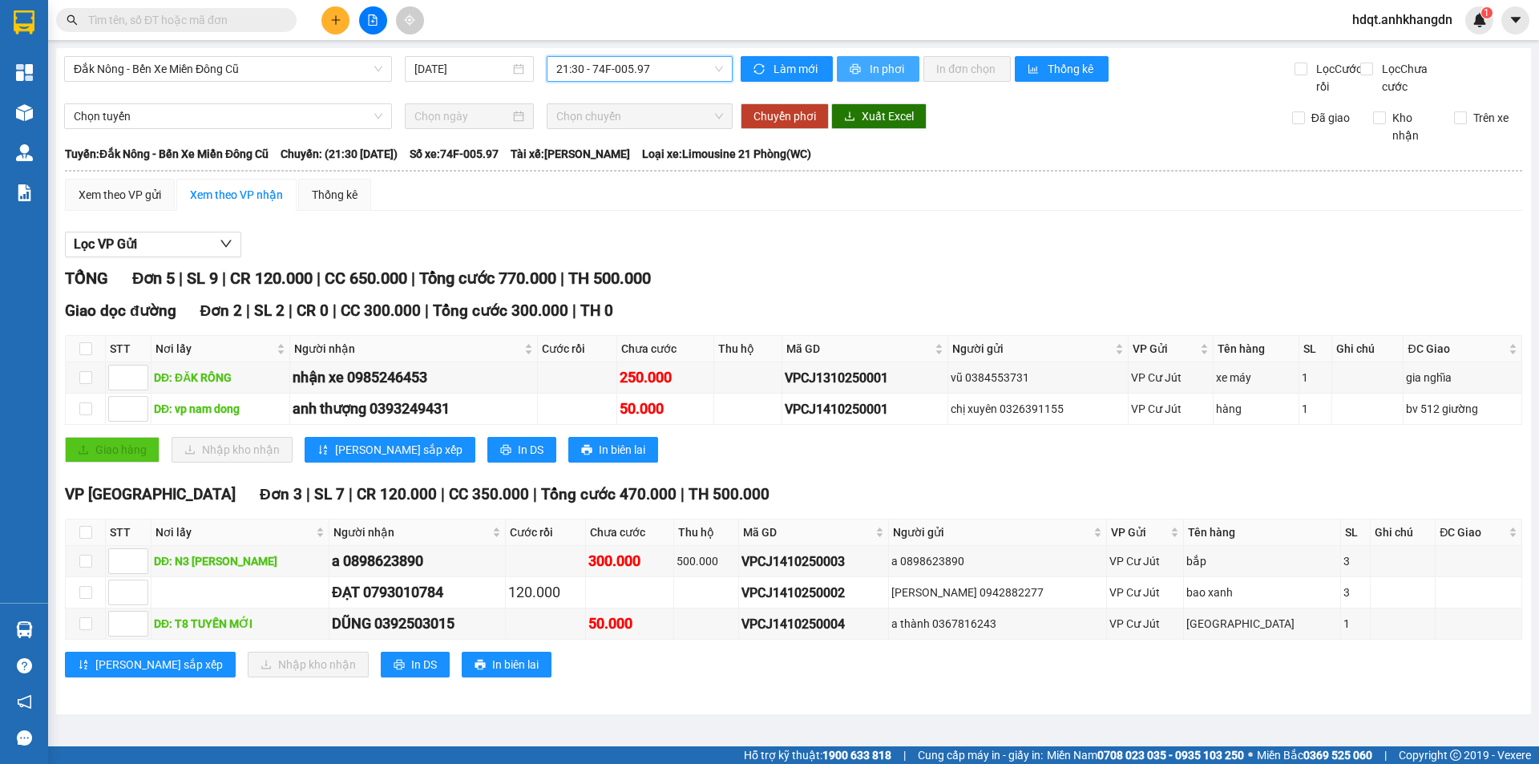
click at [890, 79] on button "In phơi" at bounding box center [878, 69] width 83 height 26
click at [346, 18] on button at bounding box center [336, 20] width 28 height 28
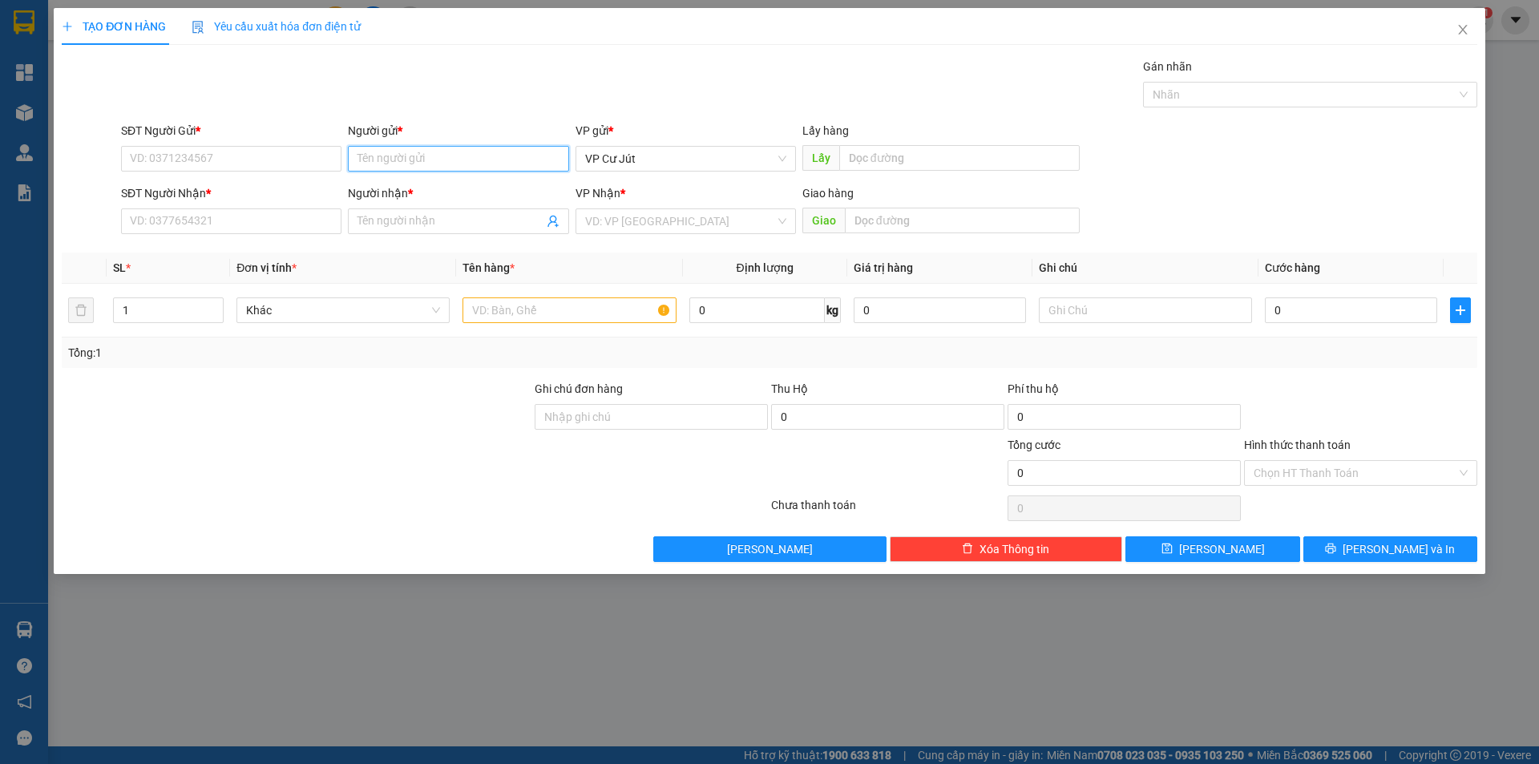
click at [469, 167] on input "Người gửi *" at bounding box center [458, 159] width 221 height 26
type input "S"
type input "HONDA"
click at [459, 183] on div "honda phúc - 0905082077" at bounding box center [458, 191] width 201 height 18
type input "0905082077"
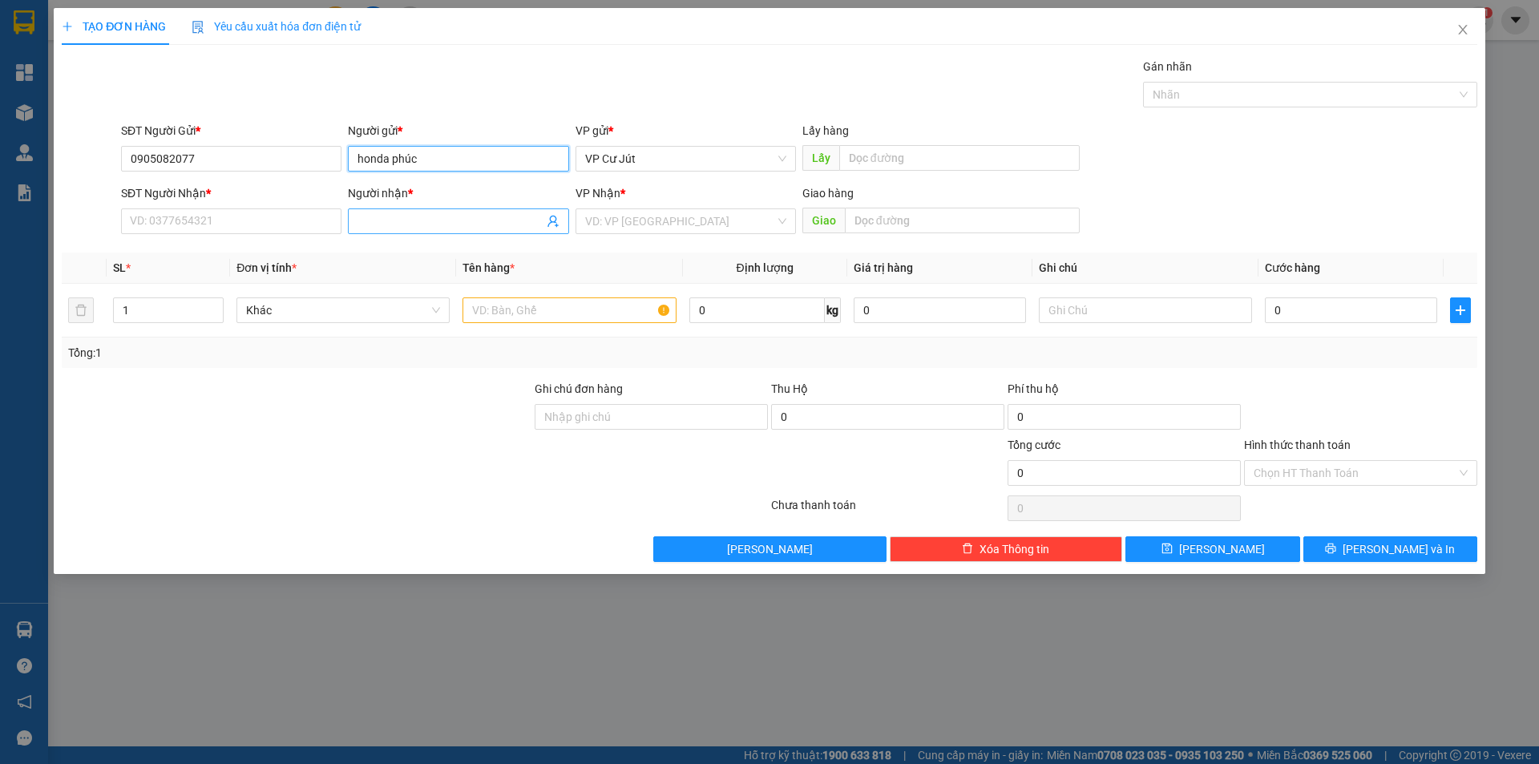
type input "honda phúc"
click at [447, 225] on input "Người nhận *" at bounding box center [450, 221] width 185 height 18
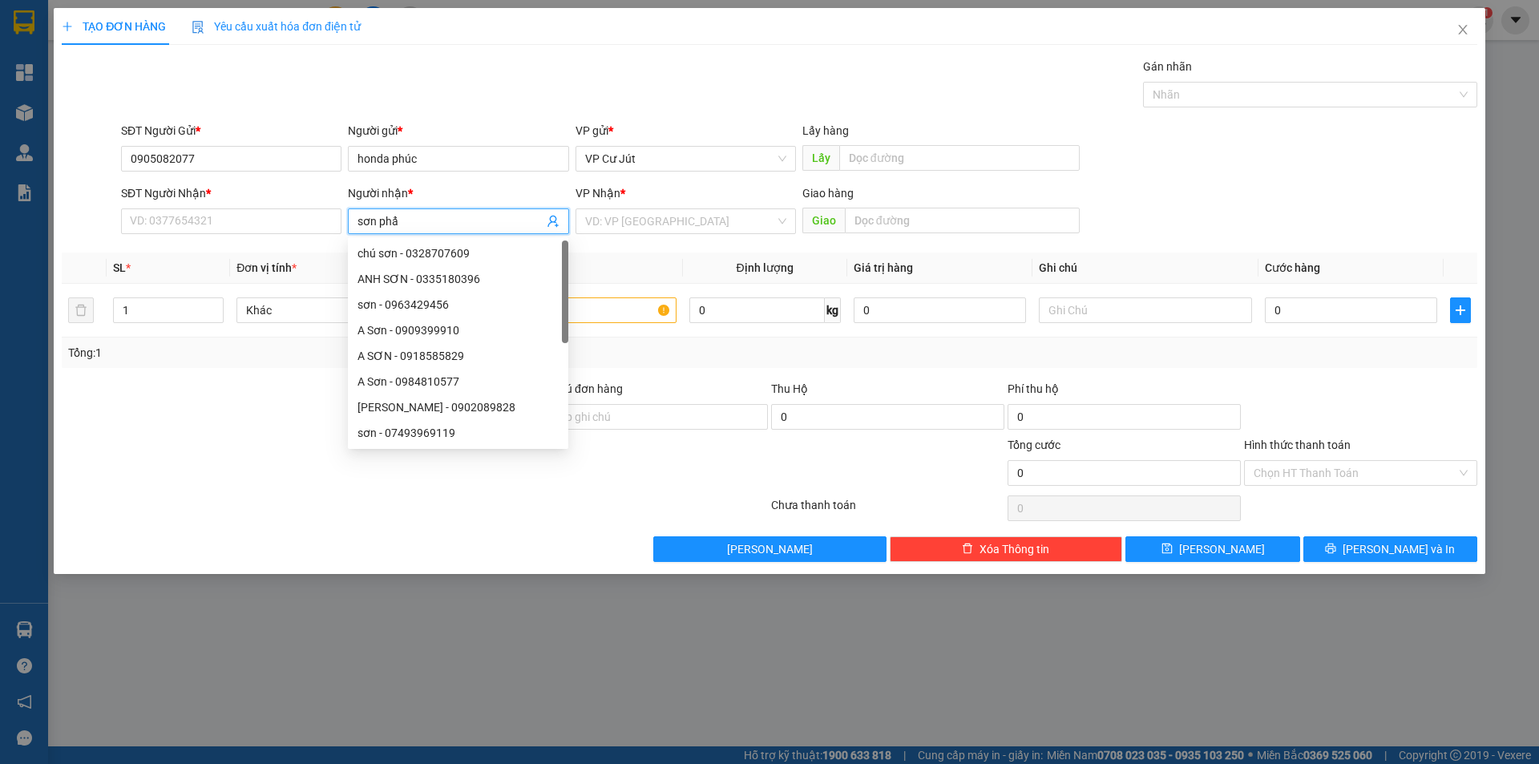
type input "sơn phẩy"
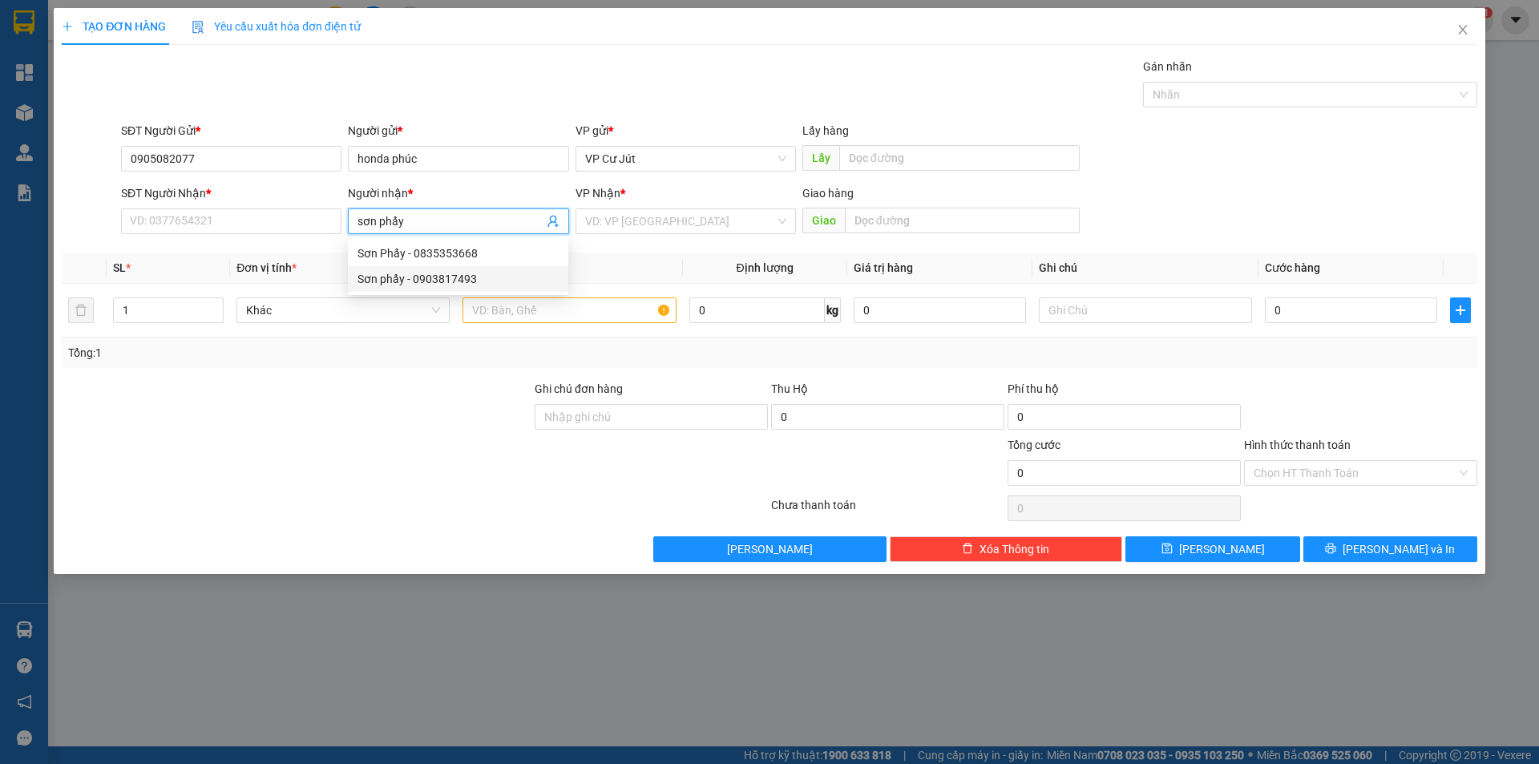
click at [447, 273] on div "Sơn phẩy - 0903817493" at bounding box center [458, 279] width 201 height 18
type input "0903817493"
type input "Sơn phẩy"
click at [617, 233] on input "search" at bounding box center [680, 221] width 190 height 24
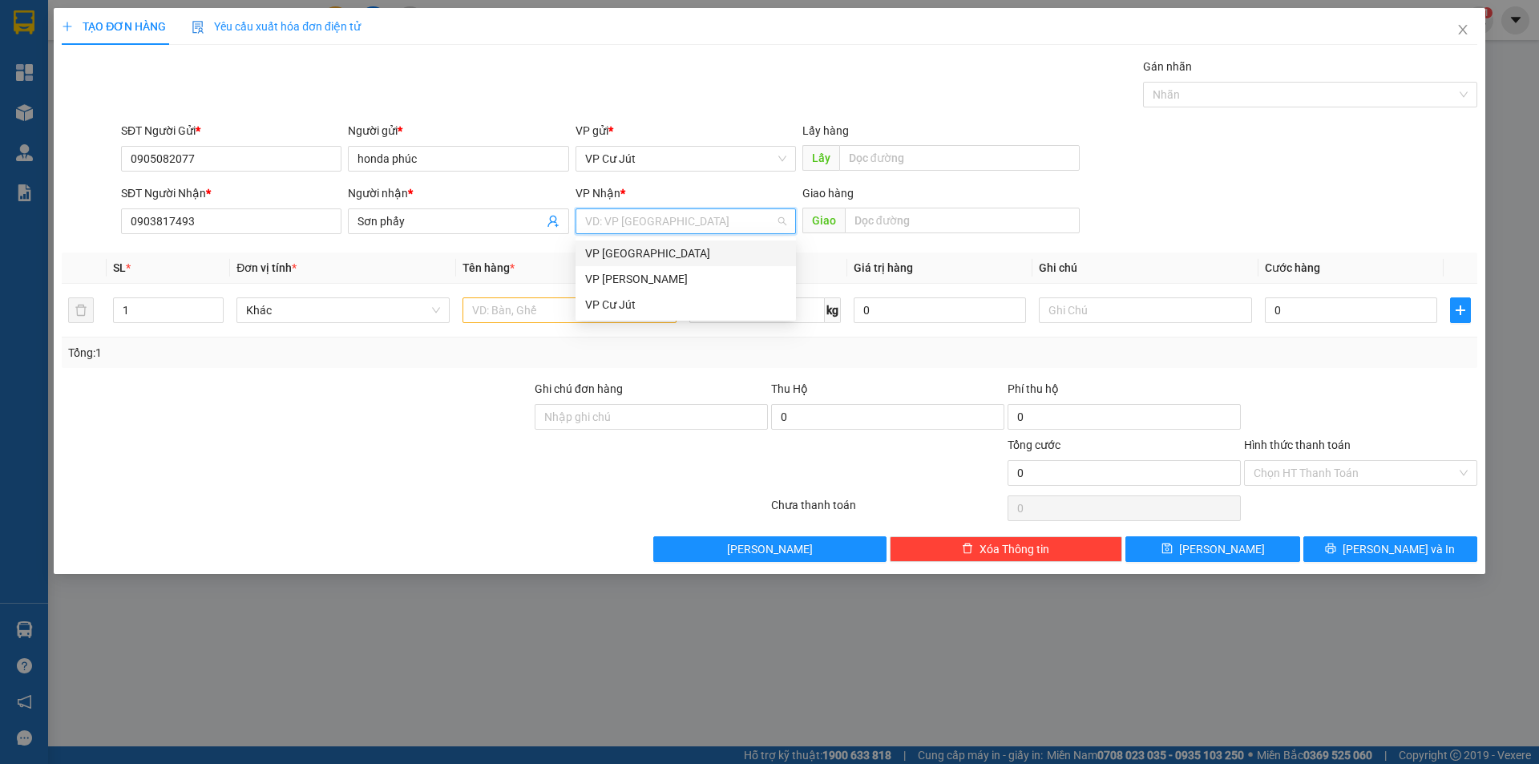
click at [621, 245] on div "VP [GEOGRAPHIC_DATA]" at bounding box center [685, 254] width 201 height 18
click at [550, 297] on div at bounding box center [569, 310] width 213 height 32
click at [550, 304] on input "text" at bounding box center [569, 310] width 213 height 26
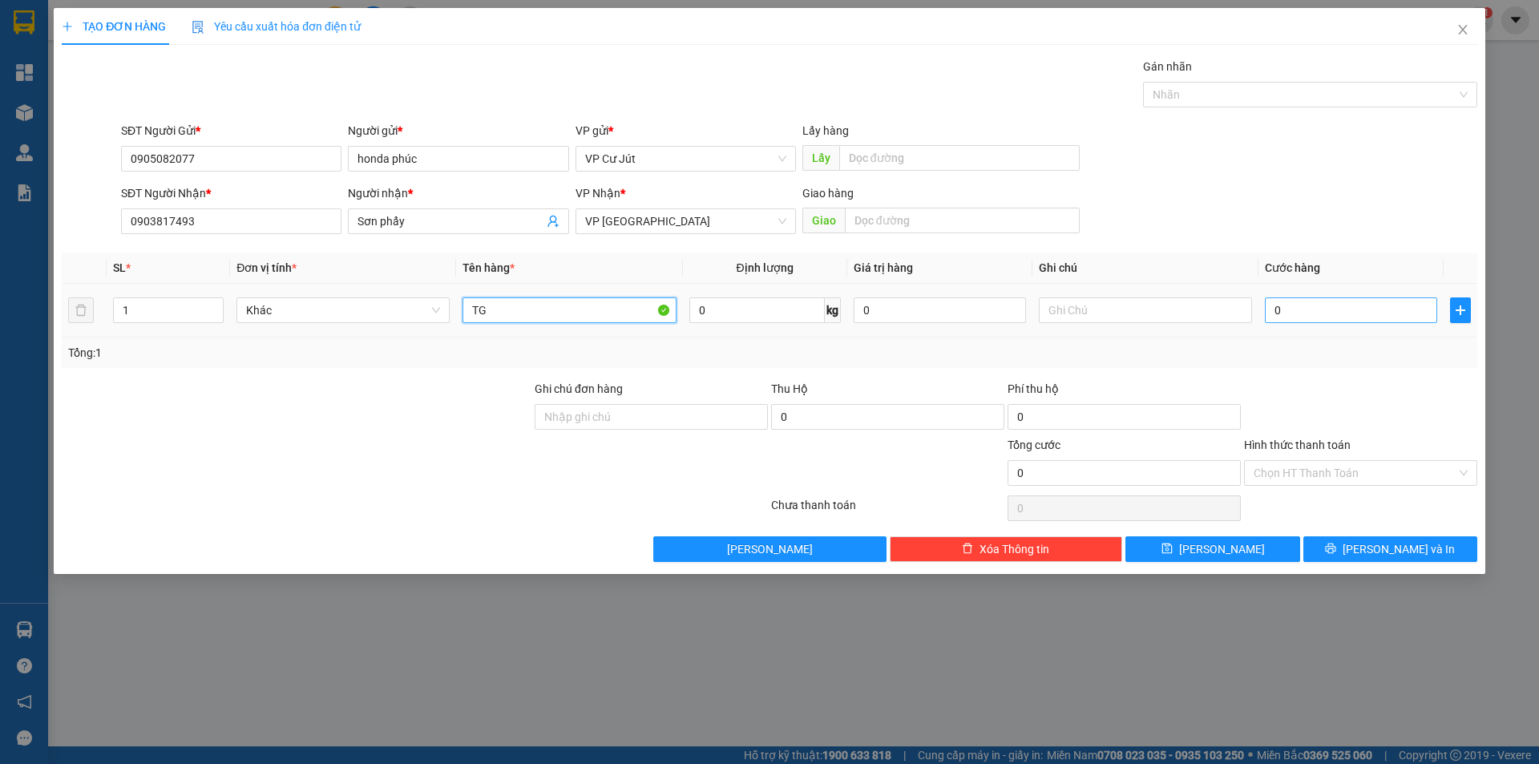
type input "TG"
click at [1317, 307] on input "0" at bounding box center [1351, 310] width 172 height 26
type input "80"
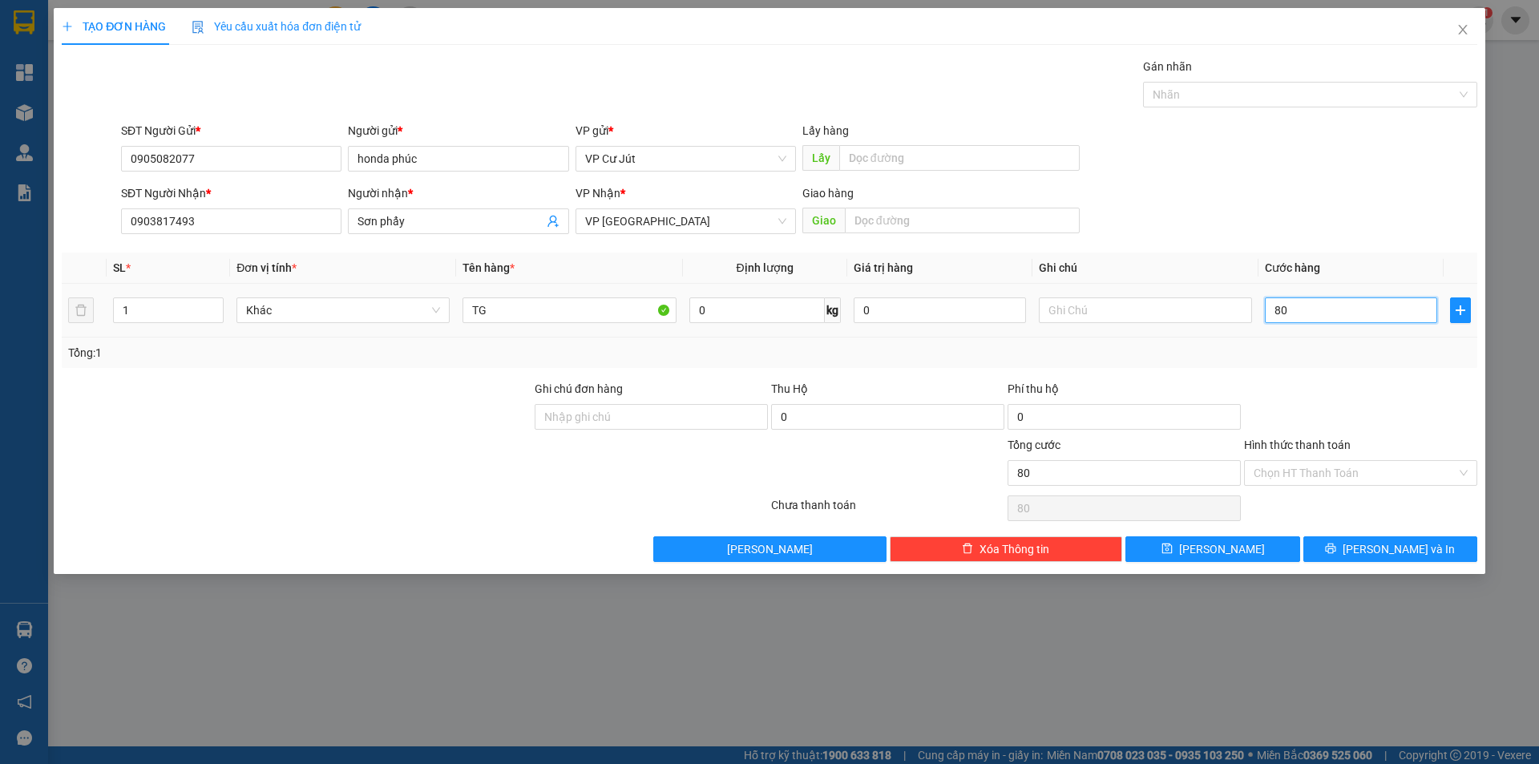
type input "800"
type input "8.000"
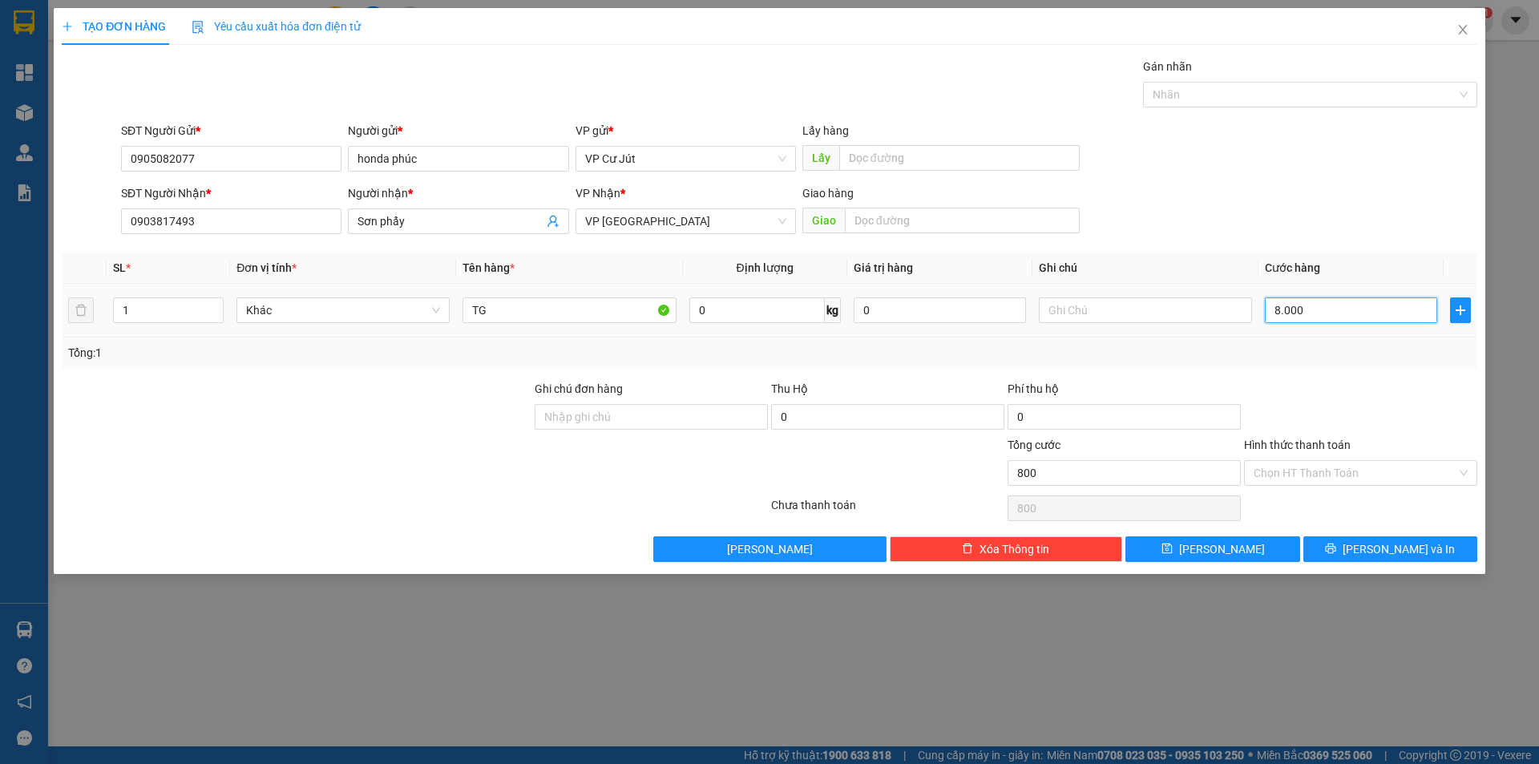
type input "8.000"
type input "80.000"
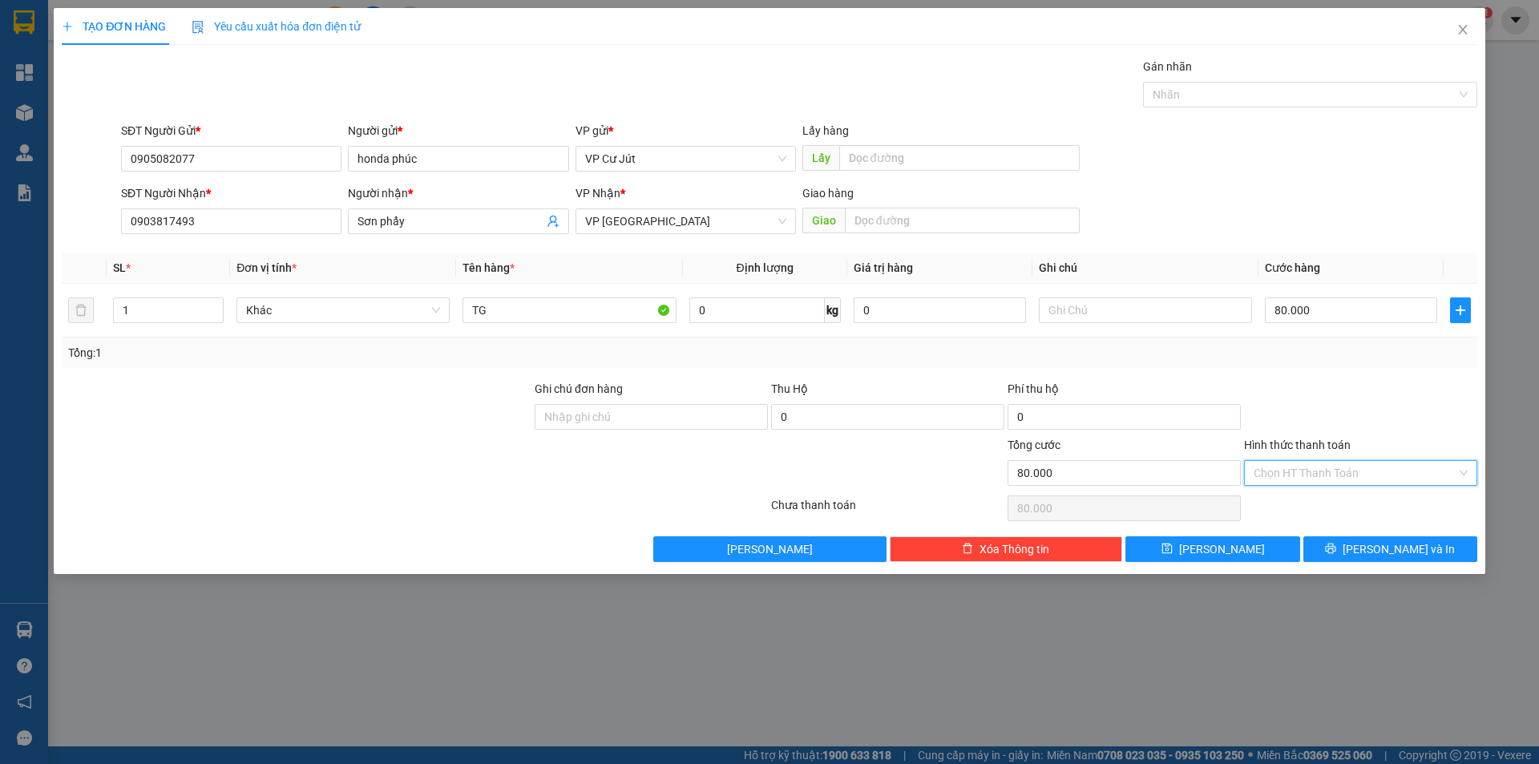
click at [1366, 475] on input "Hình thức thanh toán" at bounding box center [1355, 473] width 203 height 24
click at [1360, 504] on div "Tại văn phòng" at bounding box center [1361, 505] width 214 height 18
type input "0"
click at [1381, 548] on span "[PERSON_NAME] và In" at bounding box center [1399, 549] width 112 height 18
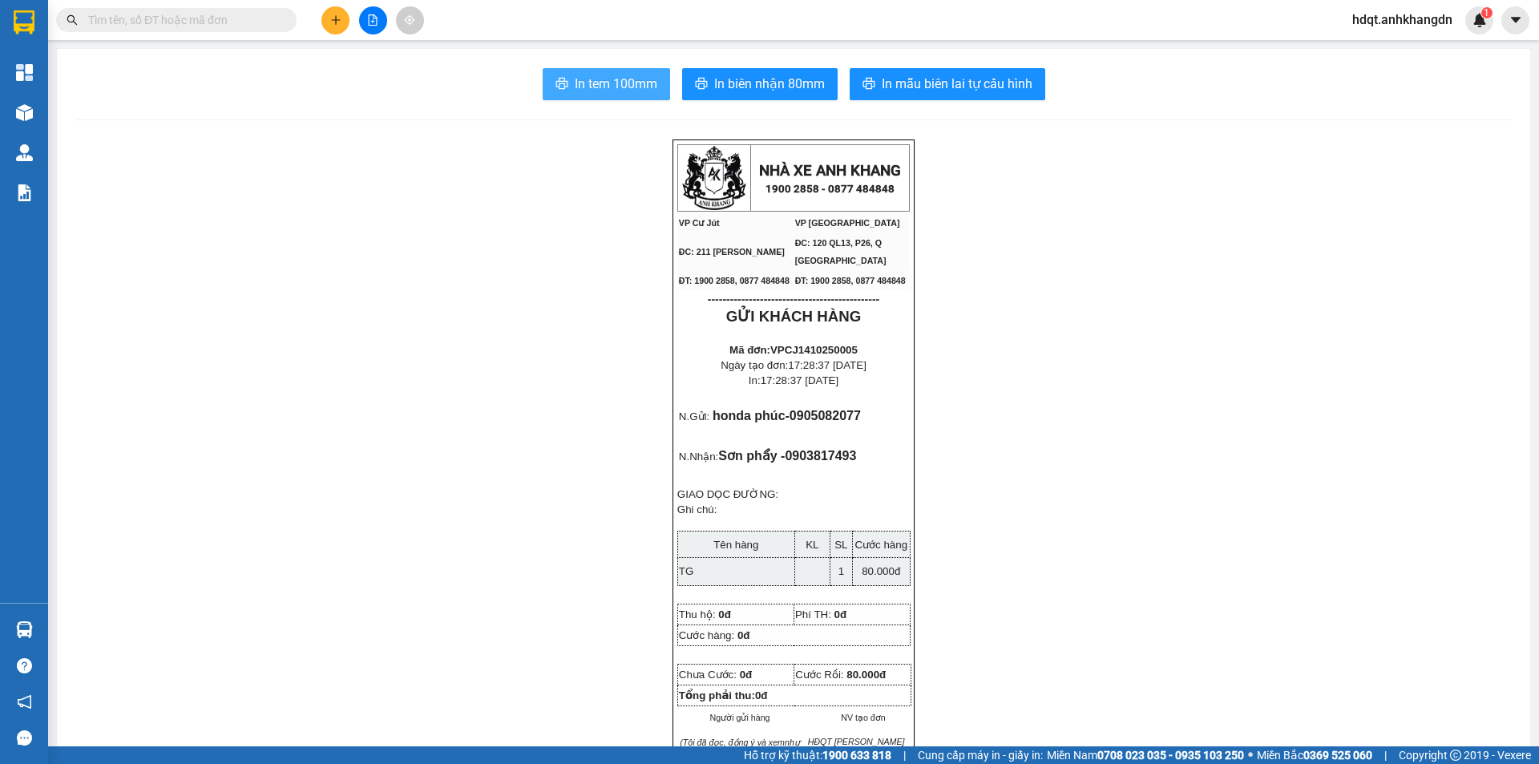
click at [626, 84] on span "In tem 100mm" at bounding box center [616, 84] width 83 height 20
click at [775, 76] on span "In biên nhận 80mm" at bounding box center [769, 84] width 111 height 20
click at [329, 23] on button at bounding box center [336, 20] width 28 height 28
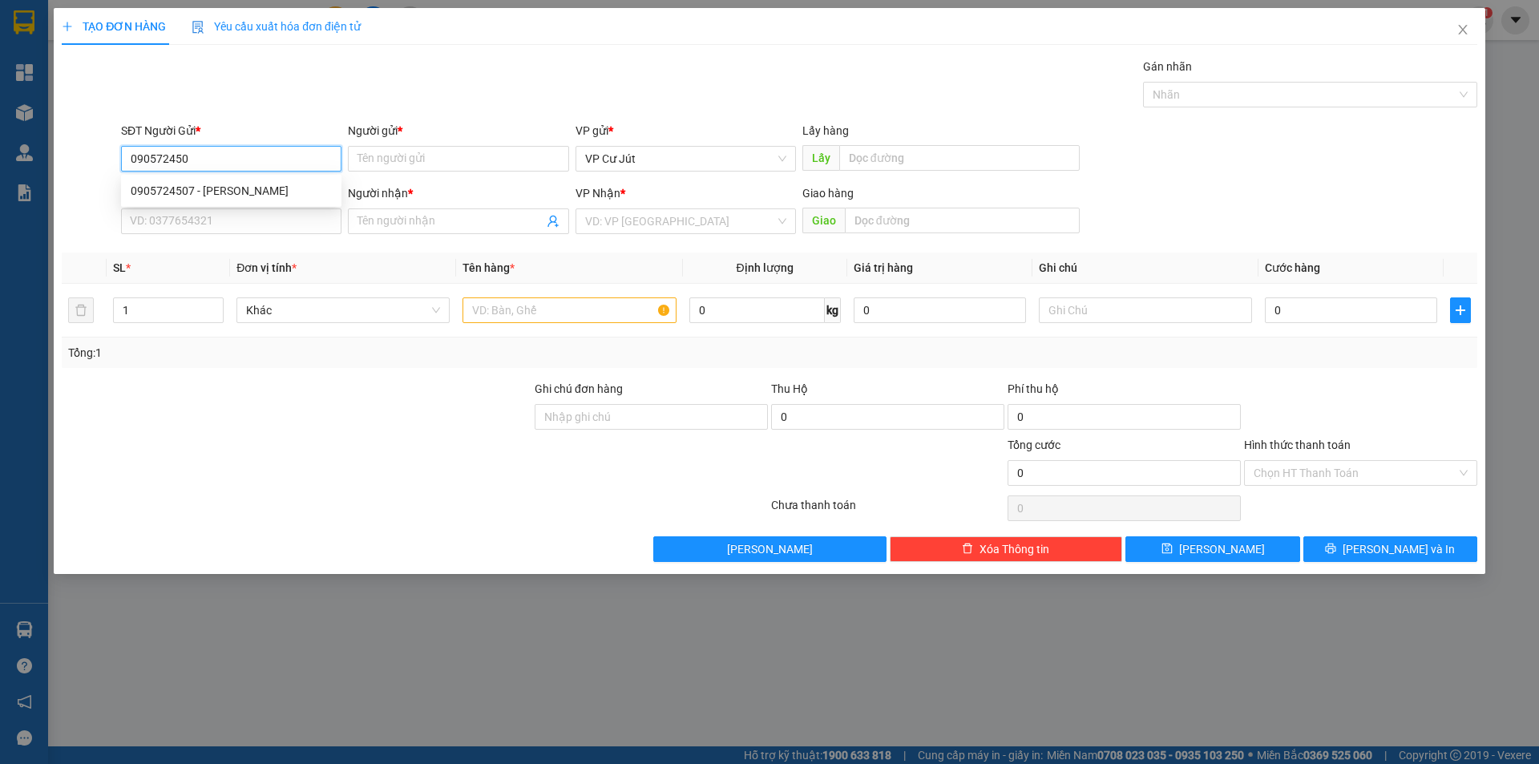
type input "0905724507"
click at [302, 185] on div "0905724507 - Chú Tuấn" at bounding box center [231, 191] width 201 height 18
type input "Chú Tuấn"
type input "0907942924"
type input "A"
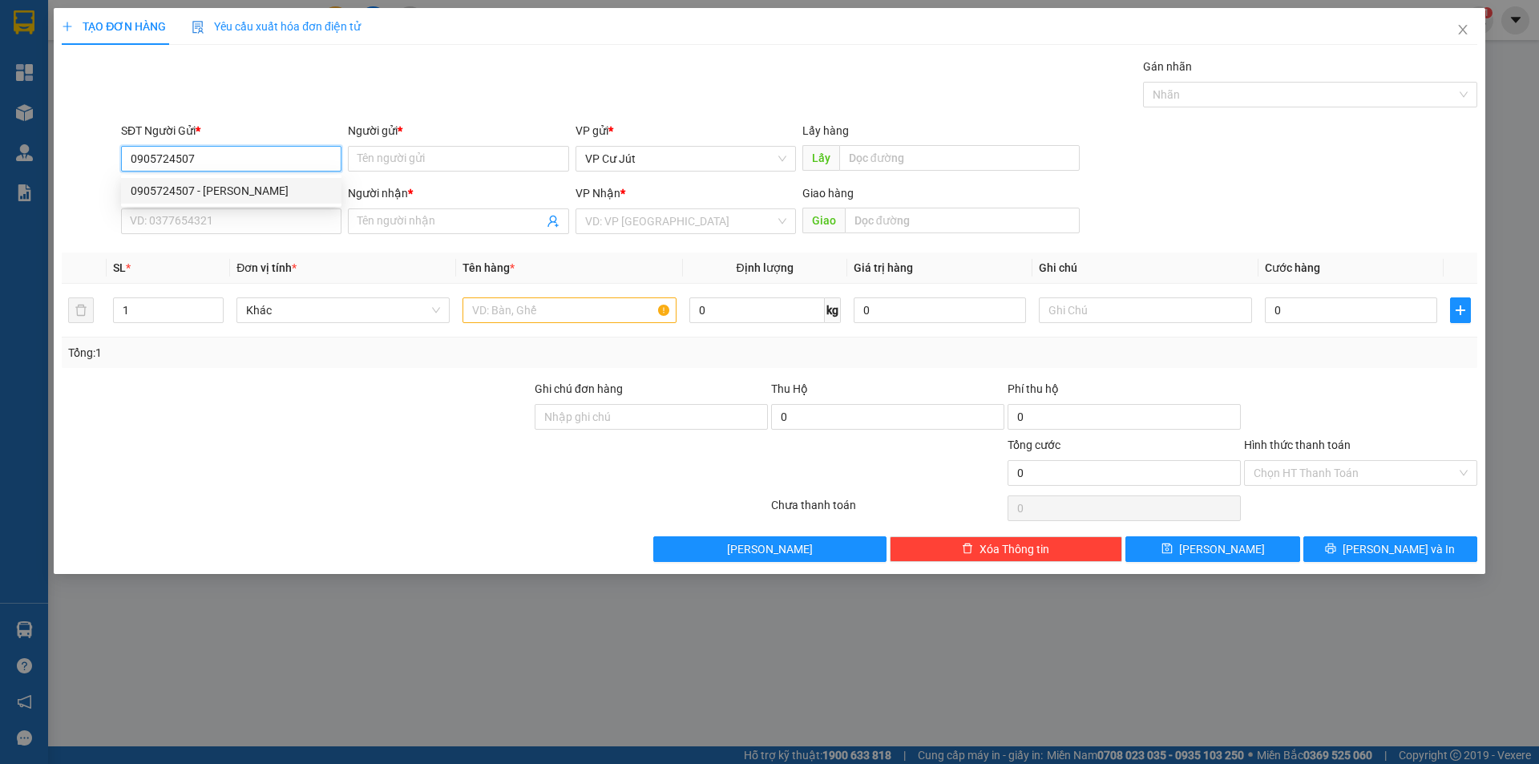
type input "186 Lê Lư, P. Phú Thọ Hòa, Q.Tân Phú"
type input "50.000"
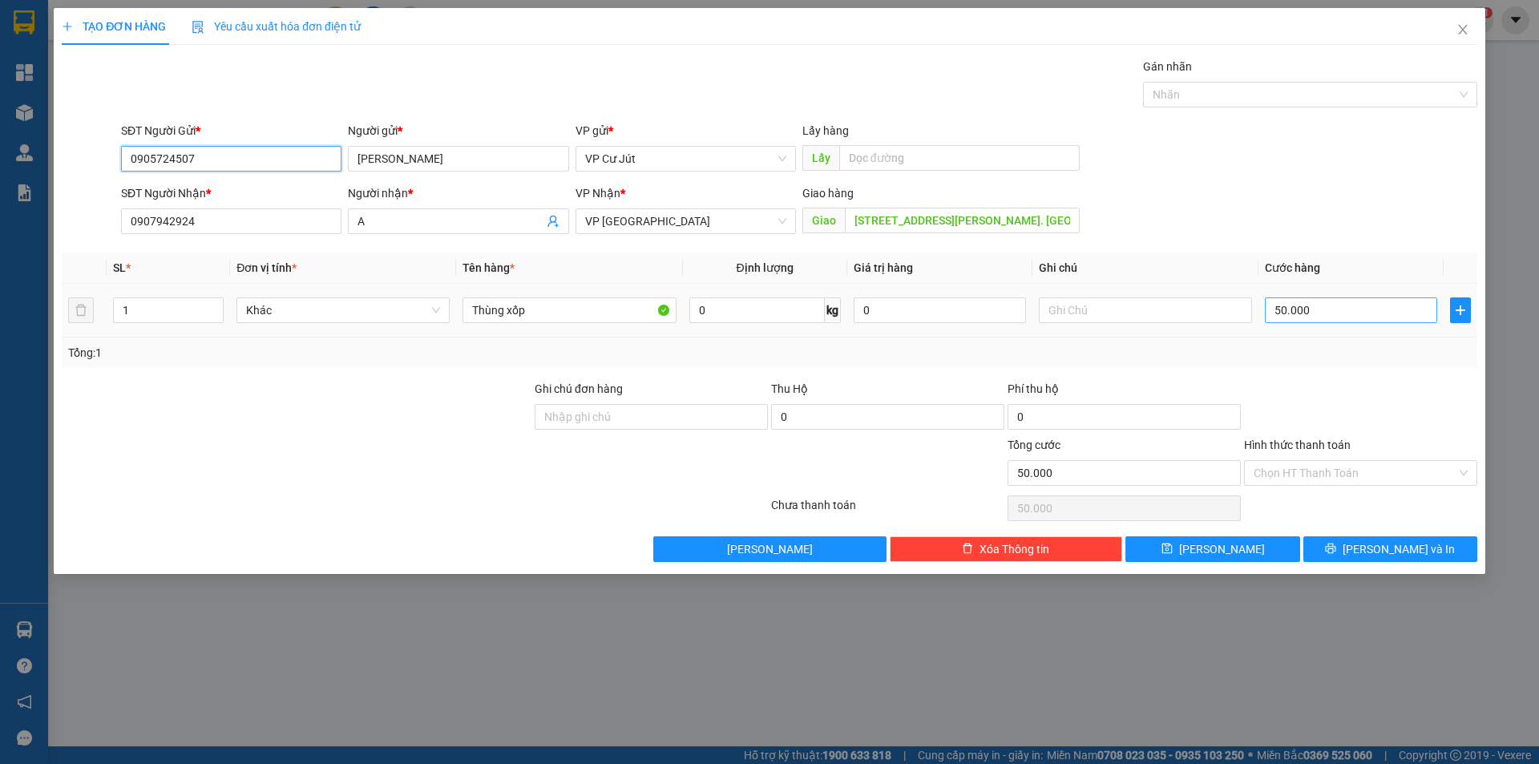
type input "0905724507"
click at [1353, 310] on input "50.000" at bounding box center [1351, 310] width 172 height 26
drag, startPoint x: 244, startPoint y: 223, endPoint x: 59, endPoint y: 235, distance: 184.8
click at [59, 235] on div "TẠO ĐƠN HÀNG Yêu cầu xuất hóa đơn điện tử Transit Pickup Surcharge Ids Transit …" at bounding box center [770, 291] width 1432 height 566
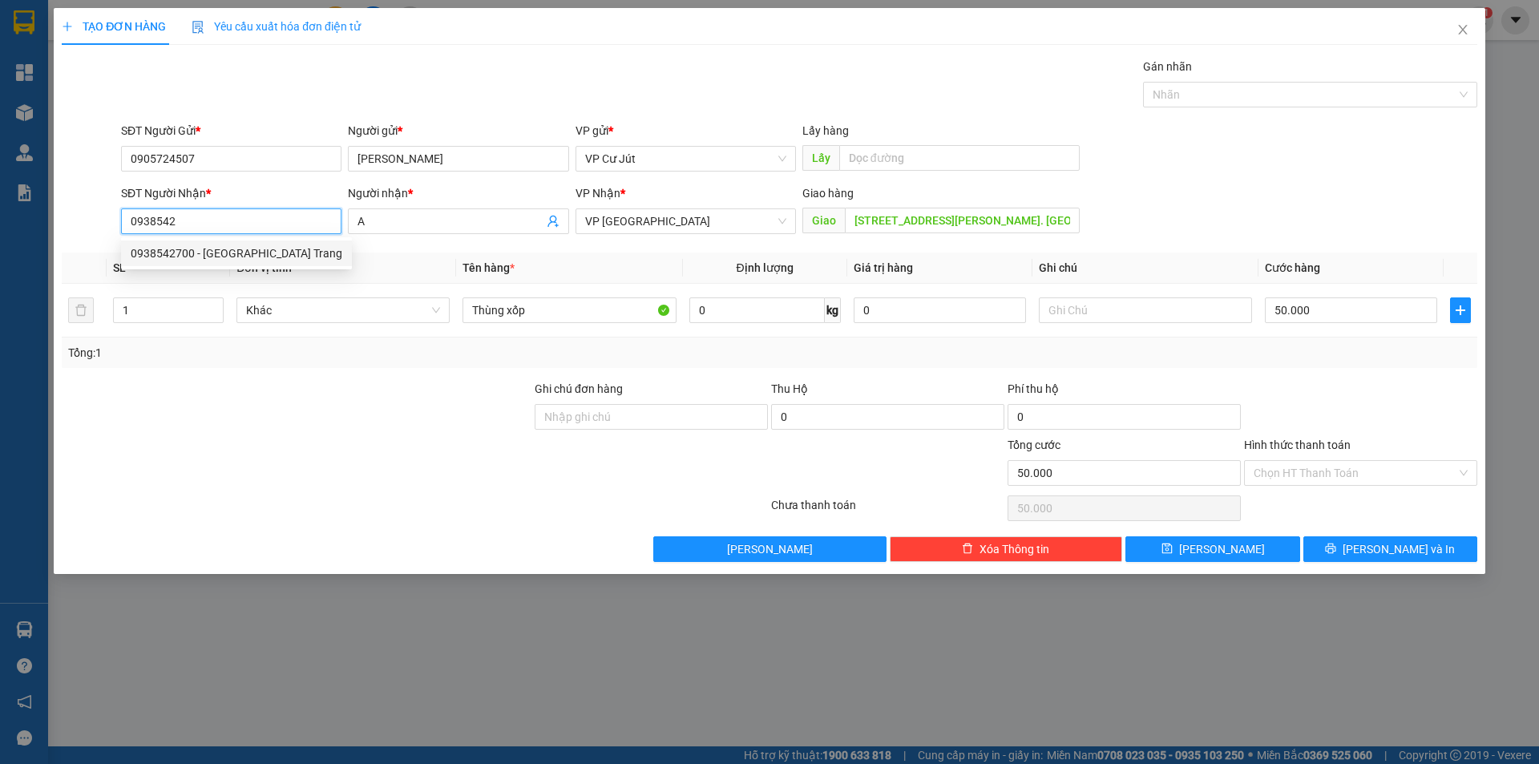
click at [256, 254] on div "0938542700 - Thùy Trang" at bounding box center [237, 254] width 212 height 18
type input "0938542700"
type input "Thùy Trang"
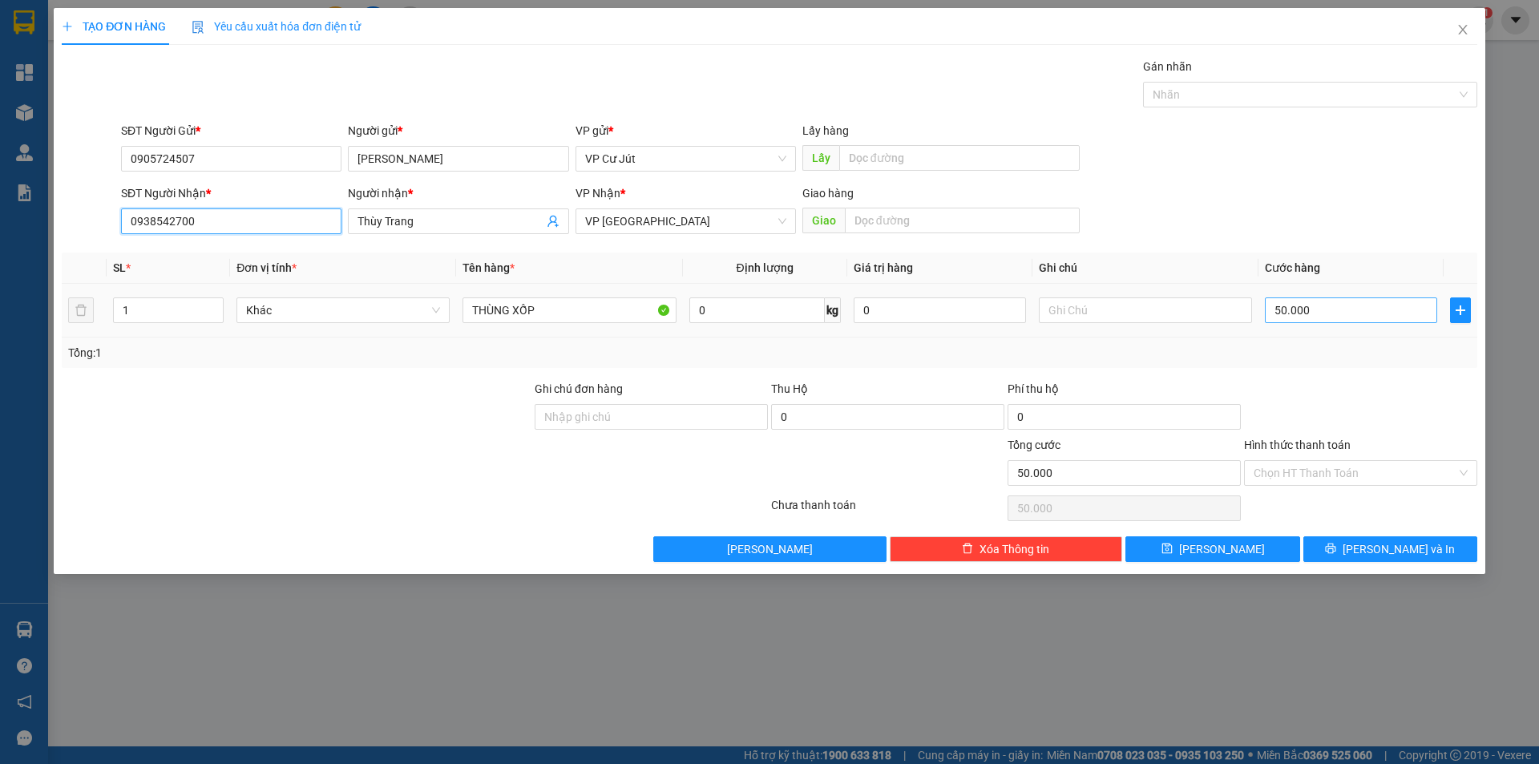
type input "0938542700"
click at [1370, 315] on input "50.000" at bounding box center [1351, 310] width 172 height 26
type input "0"
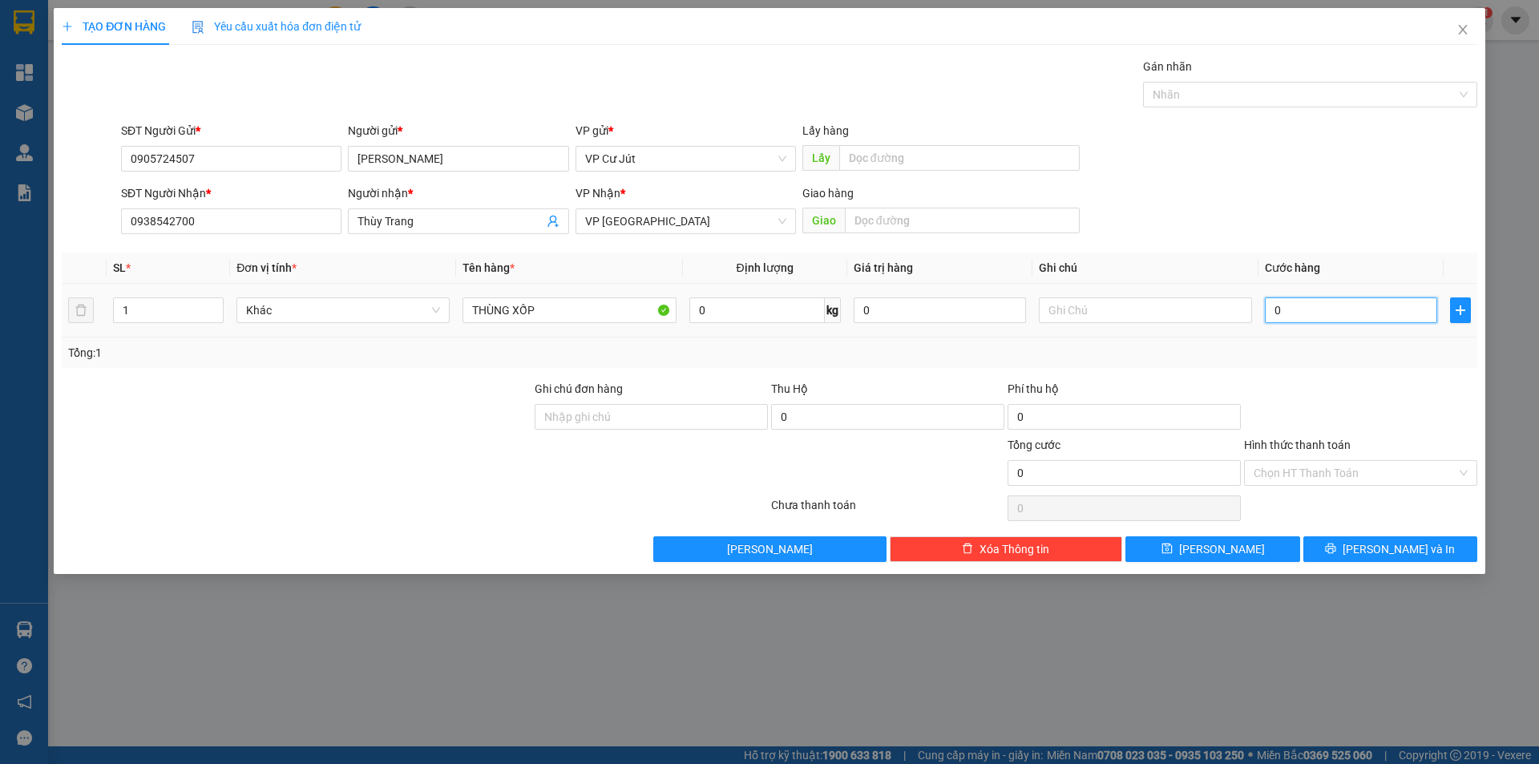
type input "50"
type input "500"
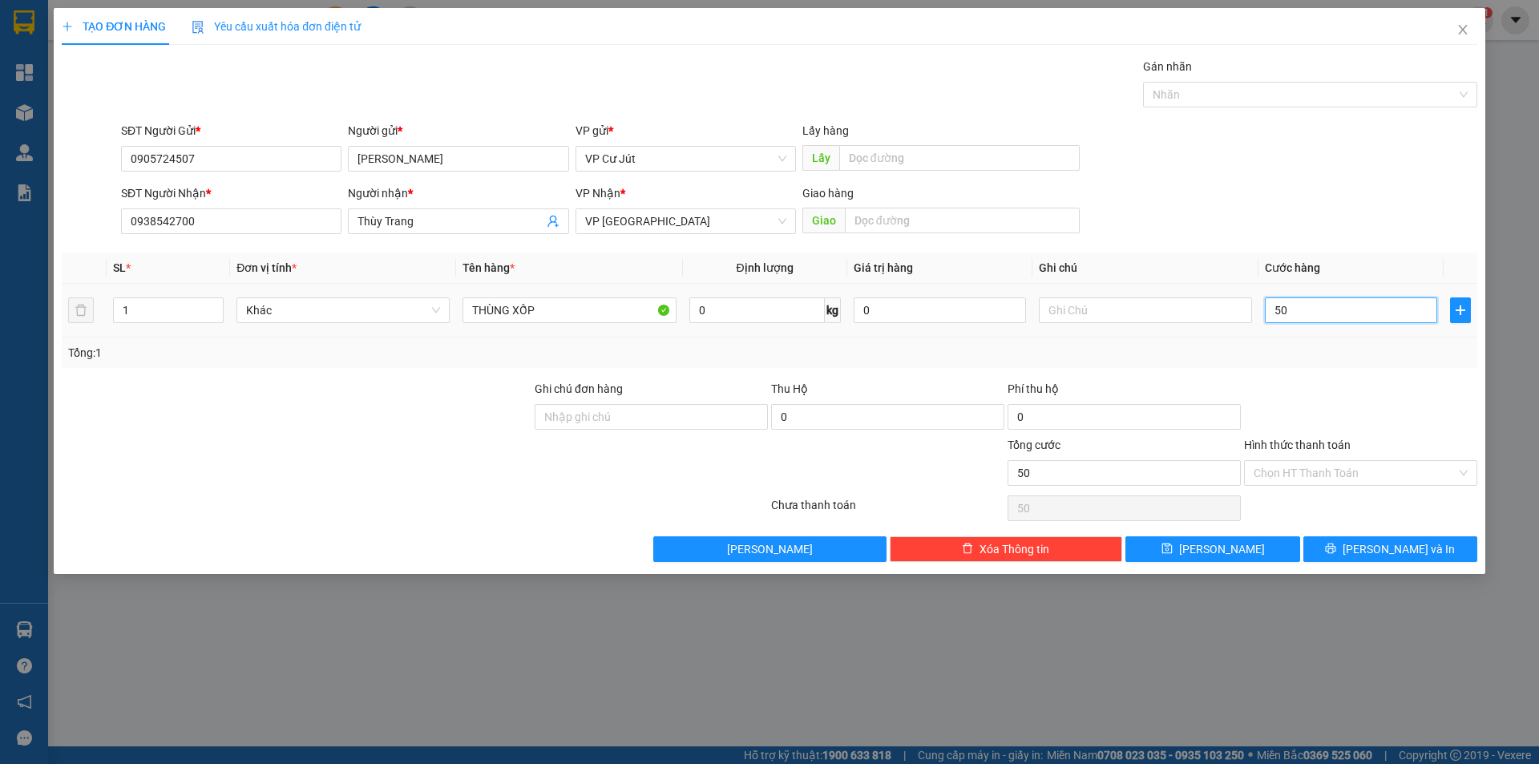
type input "500"
type input "5.000"
type input "50.000"
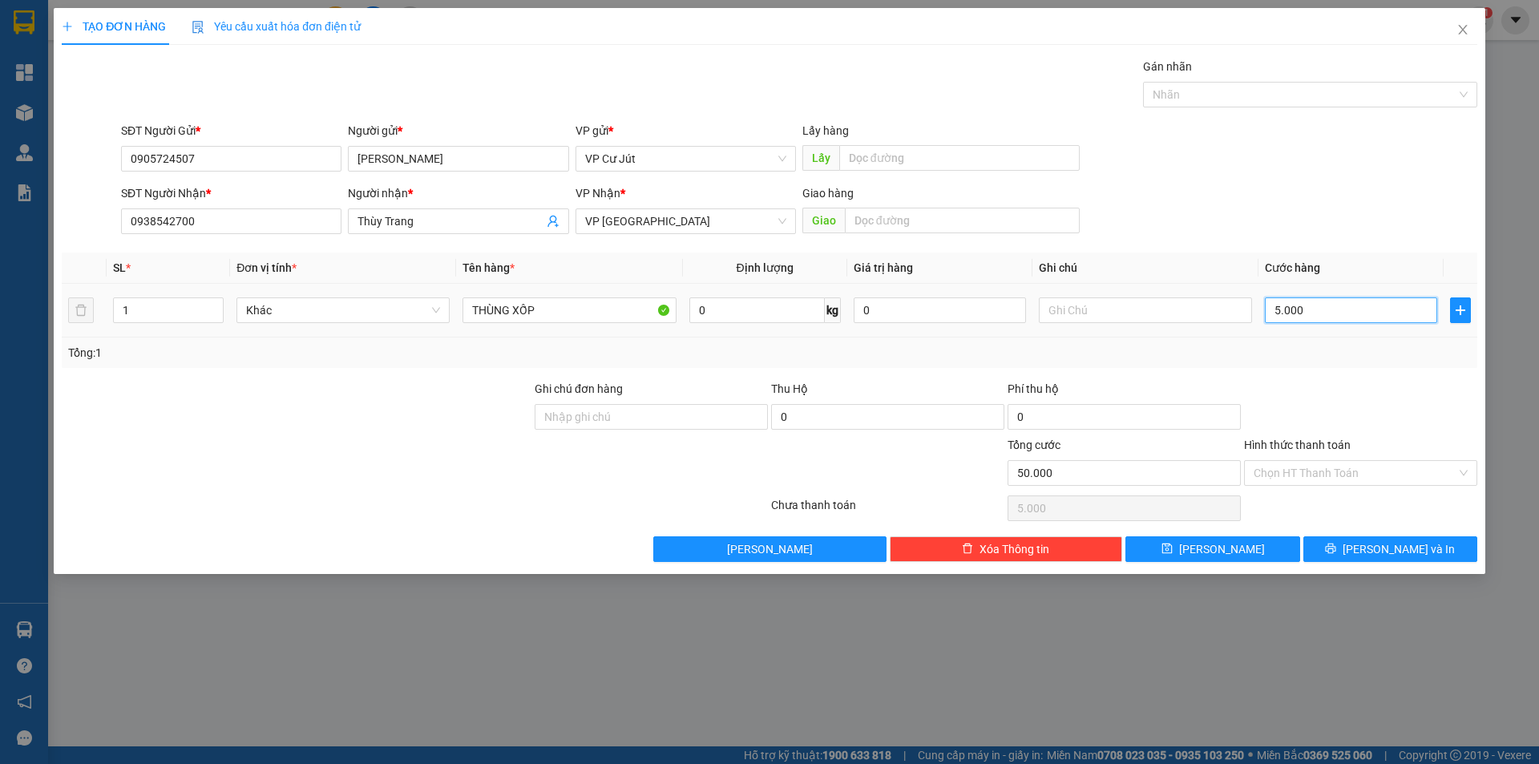
type input "50.000"
type input "500.000"
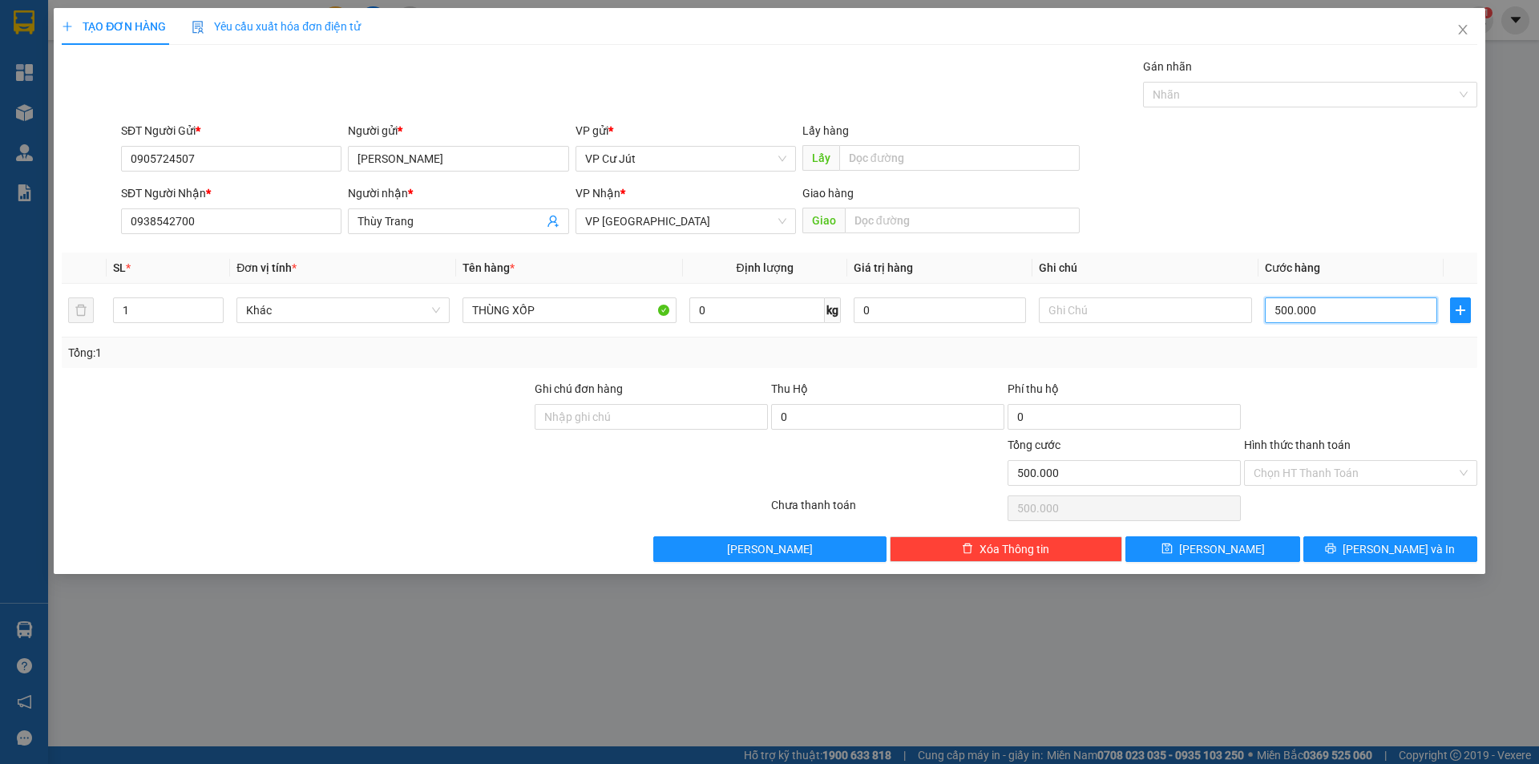
type input "50.000"
click at [1335, 471] on input "Hình thức thanh toán" at bounding box center [1355, 473] width 203 height 24
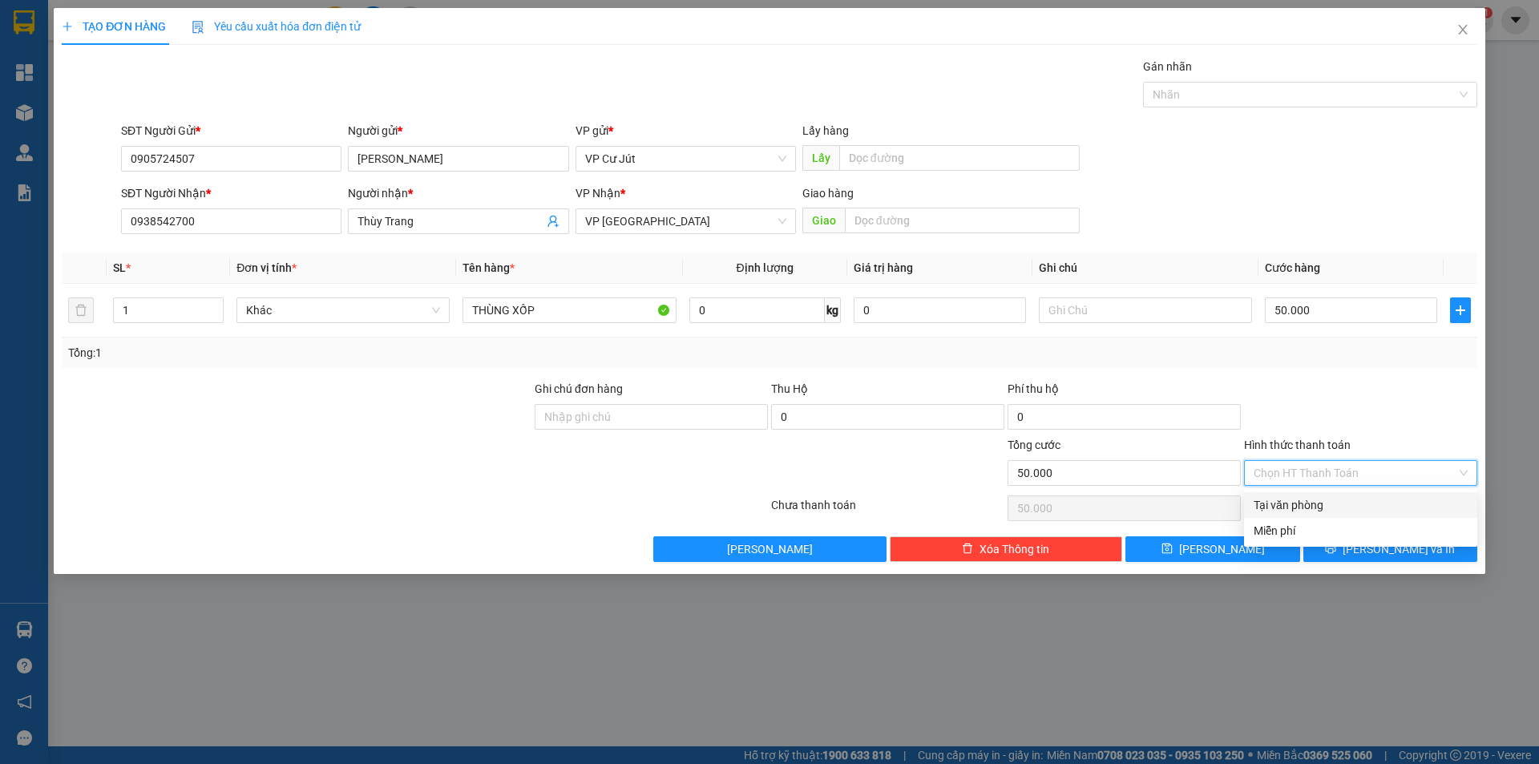
click at [1336, 506] on div "Tại văn phòng" at bounding box center [1361, 505] width 214 height 18
type input "0"
click at [1370, 536] on button "[PERSON_NAME] và In" at bounding box center [1391, 549] width 174 height 26
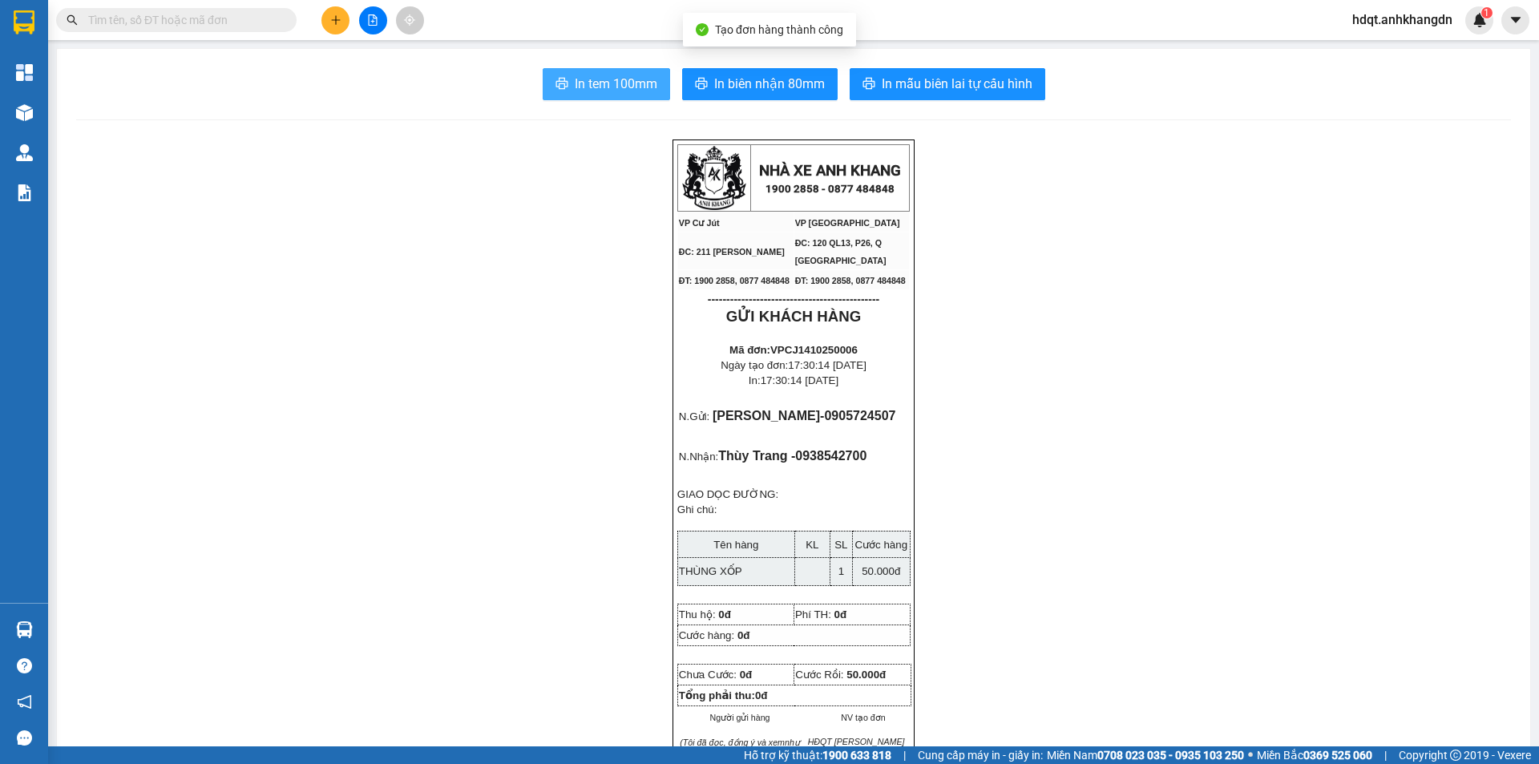
click at [565, 80] on button "In tem 100mm" at bounding box center [606, 84] width 127 height 32
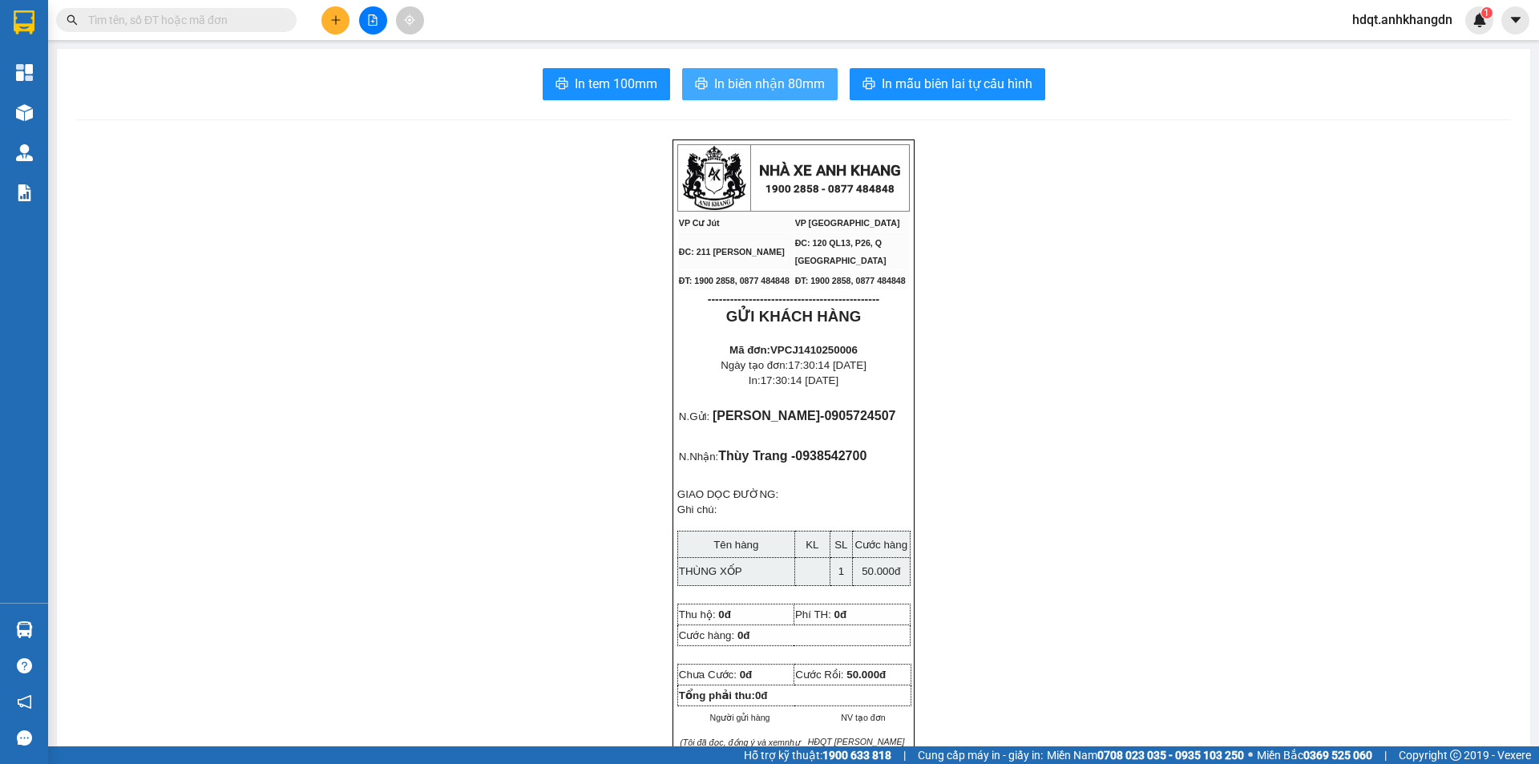
click at [740, 68] on button "In biên nhận 80mm" at bounding box center [760, 84] width 156 height 32
click at [334, 22] on icon "plus" at bounding box center [335, 19] width 11 height 11
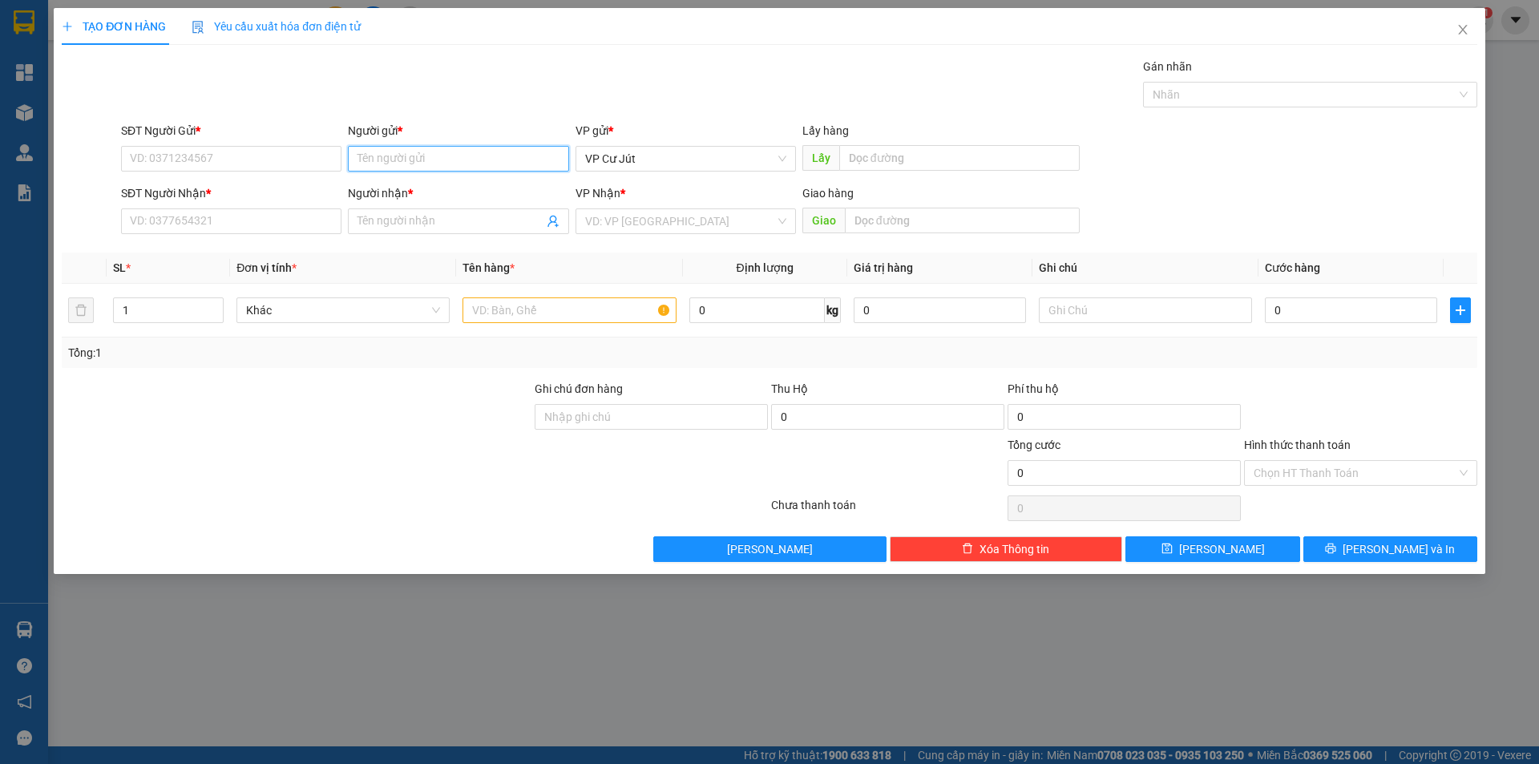
click at [423, 167] on input "Người gửi *" at bounding box center [458, 159] width 221 height 26
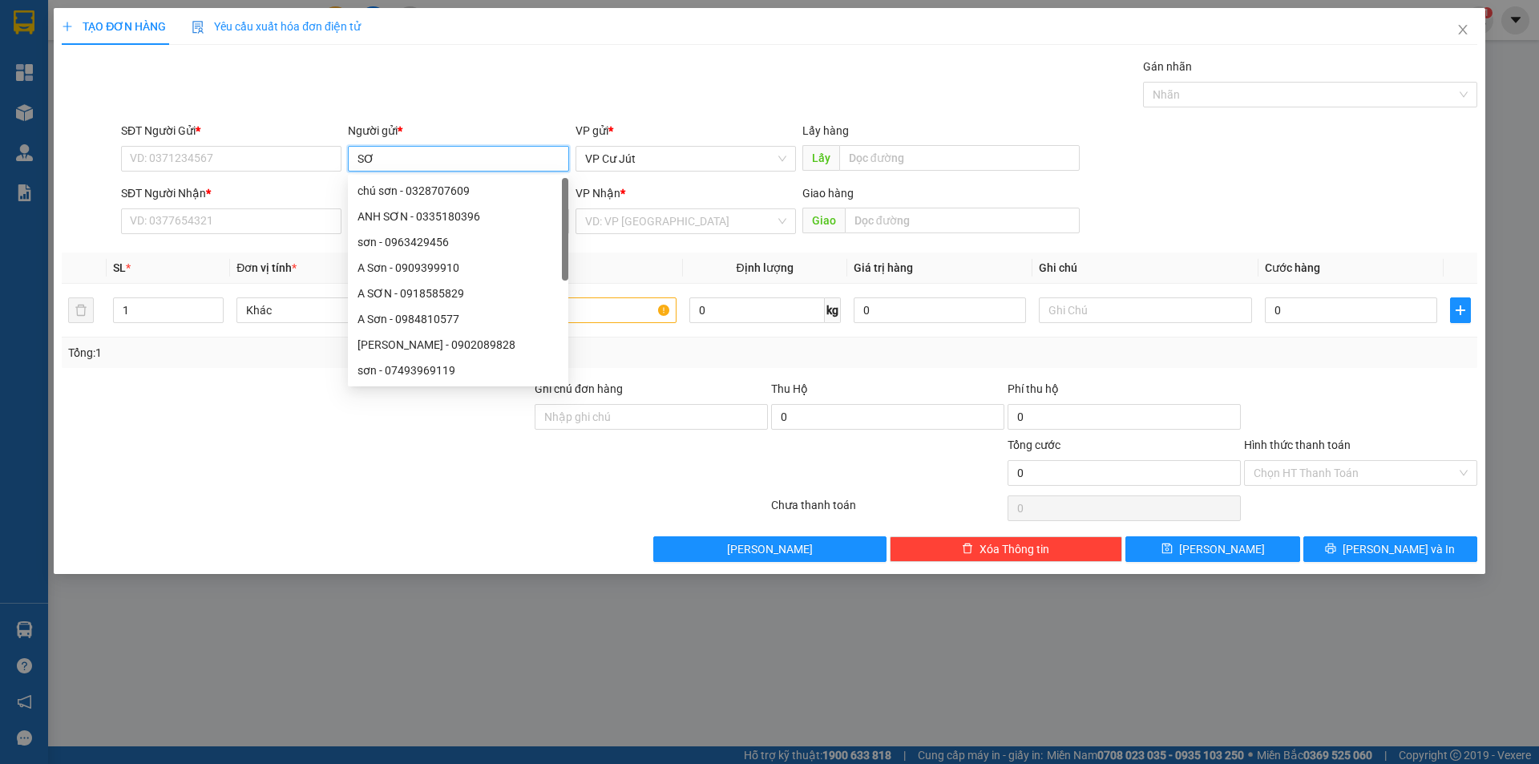
type input "S"
type input "anh thiên"
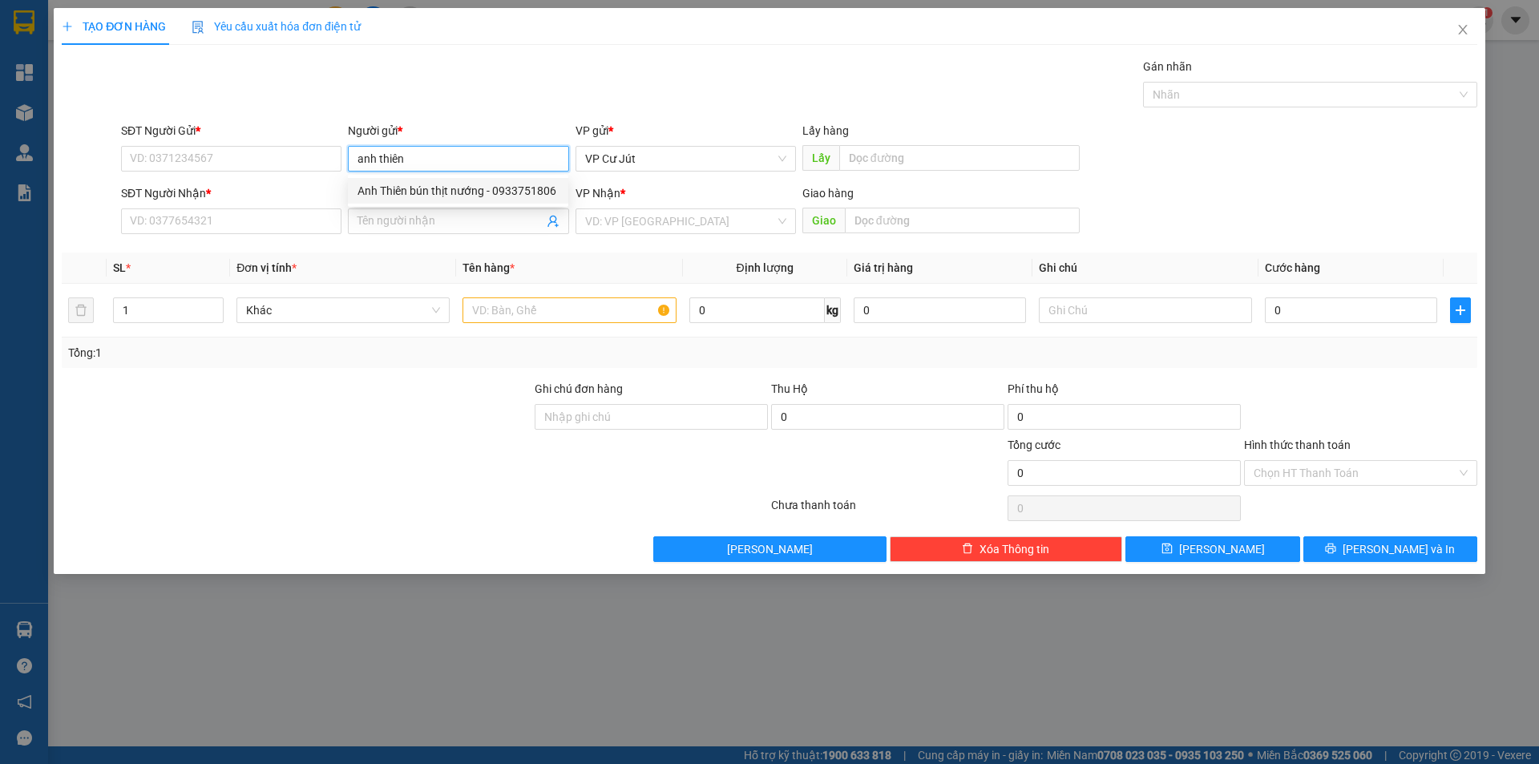
click at [429, 186] on div "Anh Thiên bún thịt nướng - 0933751806" at bounding box center [458, 191] width 201 height 18
type input "0933751806"
type input "Anh Thiên bún thịt nướng"
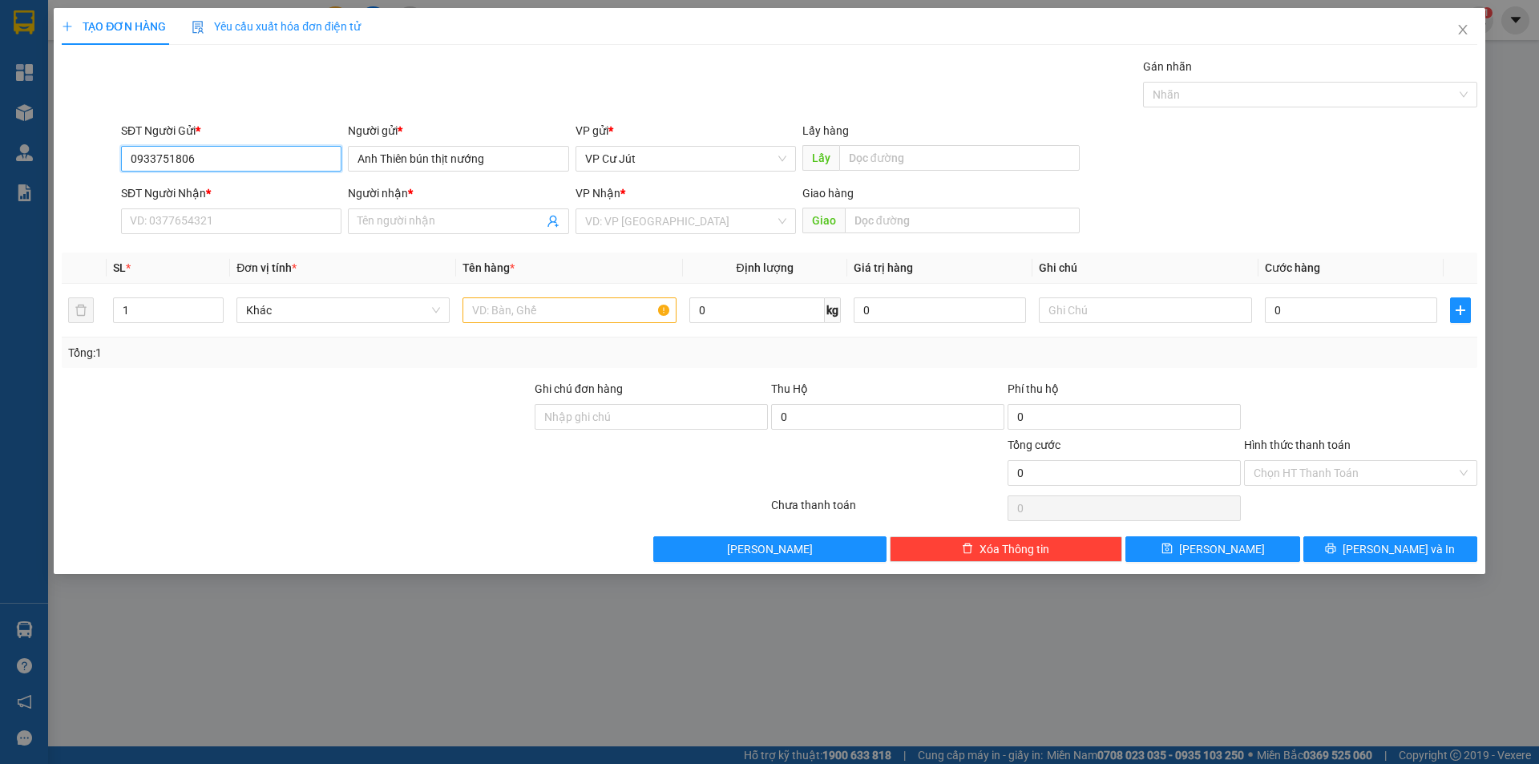
drag, startPoint x: 250, startPoint y: 152, endPoint x: 78, endPoint y: 152, distance: 172.4
click at [78, 152] on div "SĐT Người Gửi * 0933751806 0933751806 Người gửi * Anh Thiên bún thịt nướng VP g…" at bounding box center [769, 150] width 1419 height 56
drag, startPoint x: 191, startPoint y: 218, endPoint x: 441, endPoint y: 180, distance: 253.0
click at [192, 220] on input "SĐT Người Nhận *" at bounding box center [231, 221] width 221 height 26
paste input "0933751806"
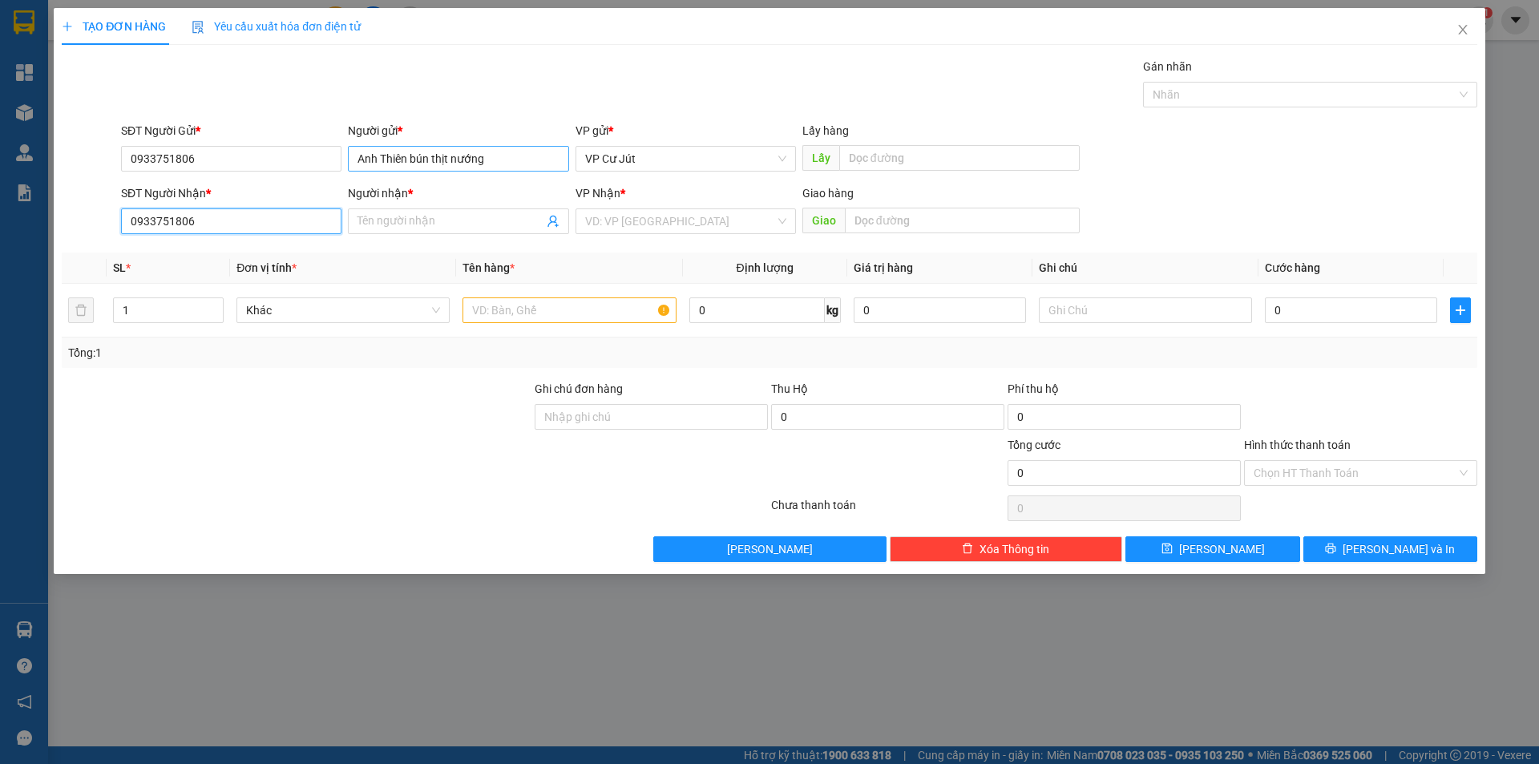
type input "0933751806"
drag, startPoint x: 525, startPoint y: 159, endPoint x: 298, endPoint y: 156, distance: 226.9
click at [298, 156] on div "SĐT Người Gửi * 0933751806 Người gửi * Anh Thiên bún thịt nướng VP gửi * VP Cư …" at bounding box center [799, 150] width 1363 height 56
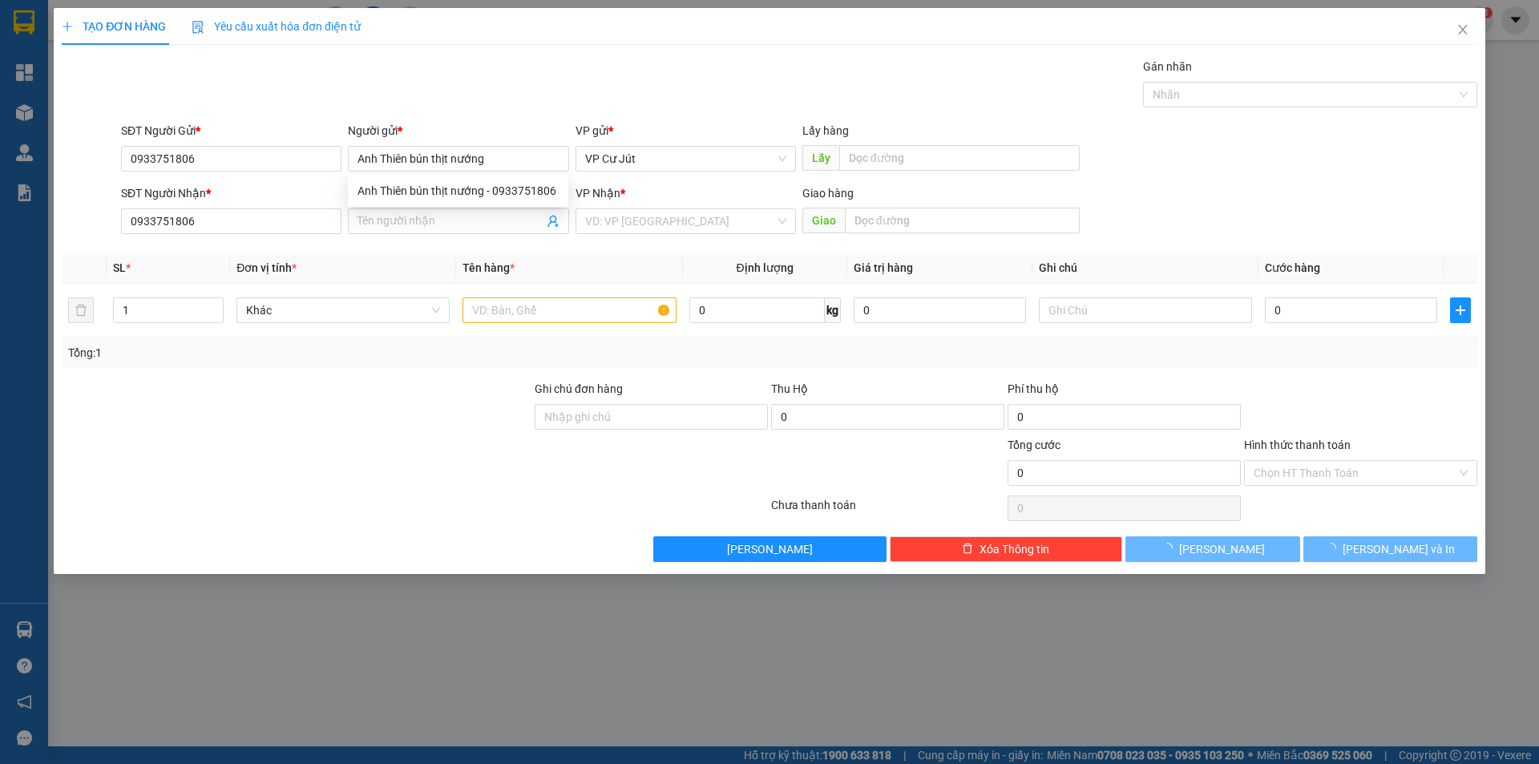
click at [429, 75] on div "Gán nhãn Nhãn" at bounding box center [799, 86] width 1363 height 56
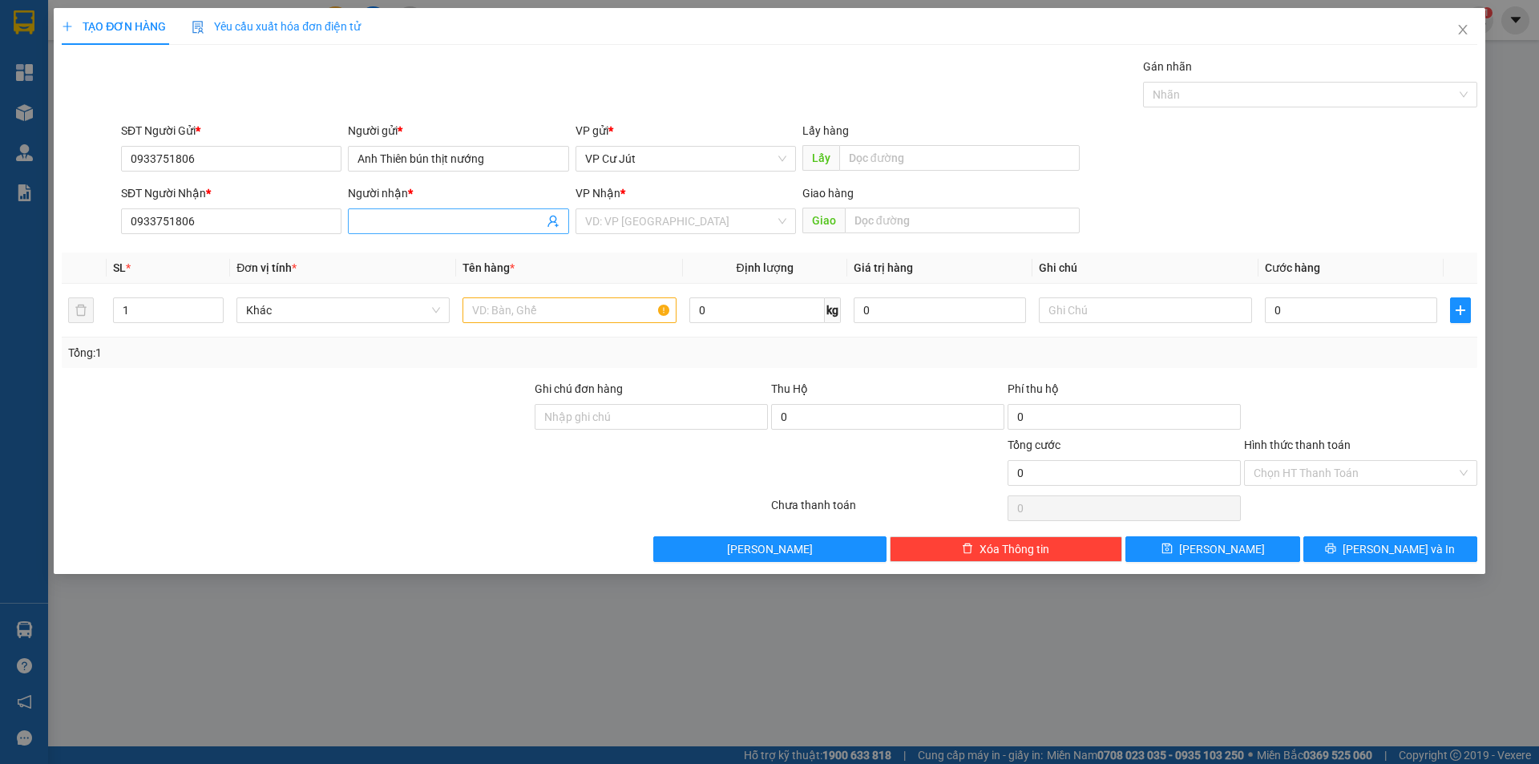
click at [412, 216] on input "Người nhận *" at bounding box center [450, 221] width 185 height 18
paste input "Anh Thiên bún thịt nướng"
type input "Anh Thiên bún thịt nướng"
drag, startPoint x: 637, startPoint y: 220, endPoint x: 641, endPoint y: 237, distance: 17.3
click at [639, 221] on input "search" at bounding box center [680, 221] width 190 height 24
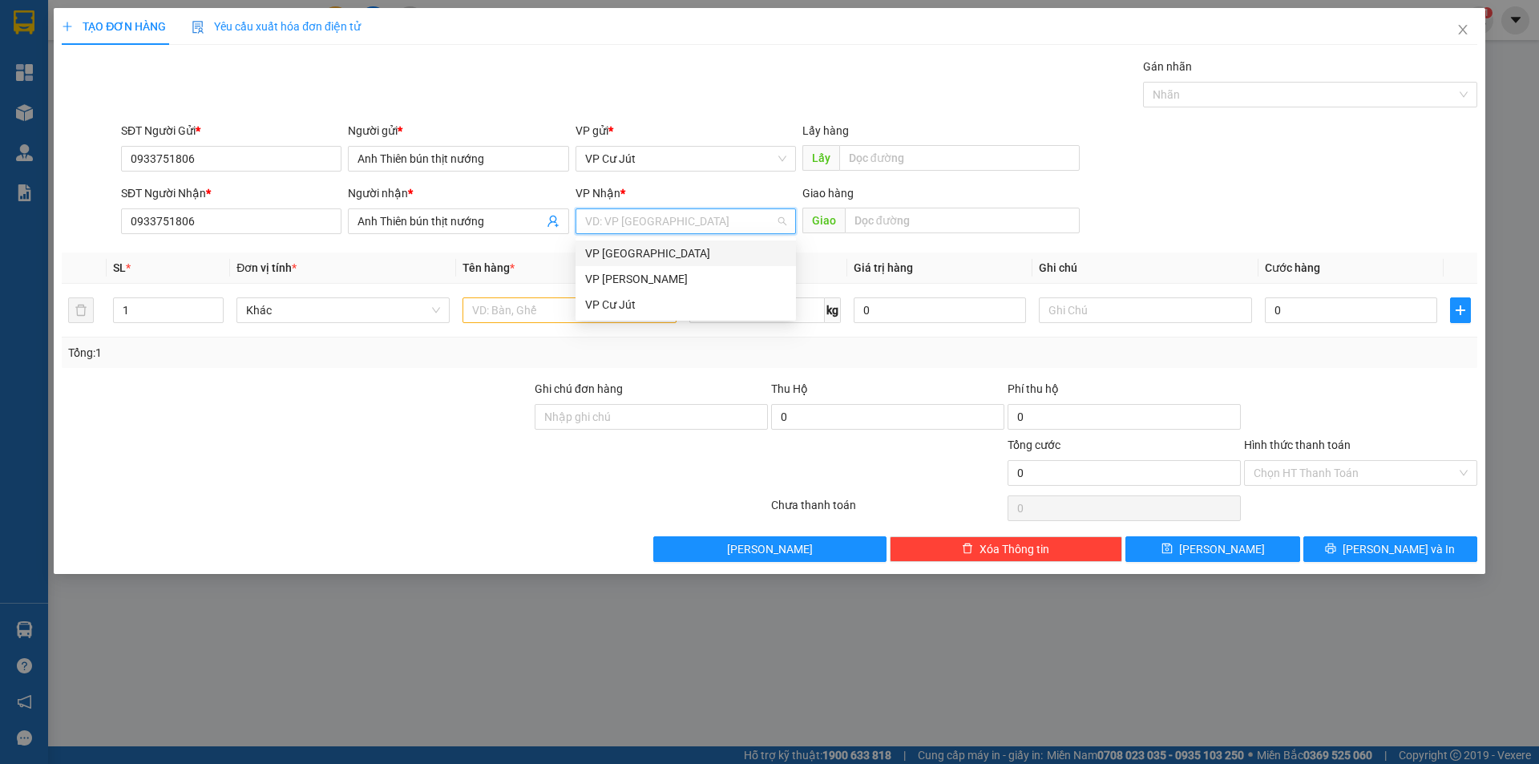
click at [641, 246] on div "VP [GEOGRAPHIC_DATA]" at bounding box center [685, 254] width 201 height 18
click at [550, 299] on input "text" at bounding box center [569, 310] width 213 height 26
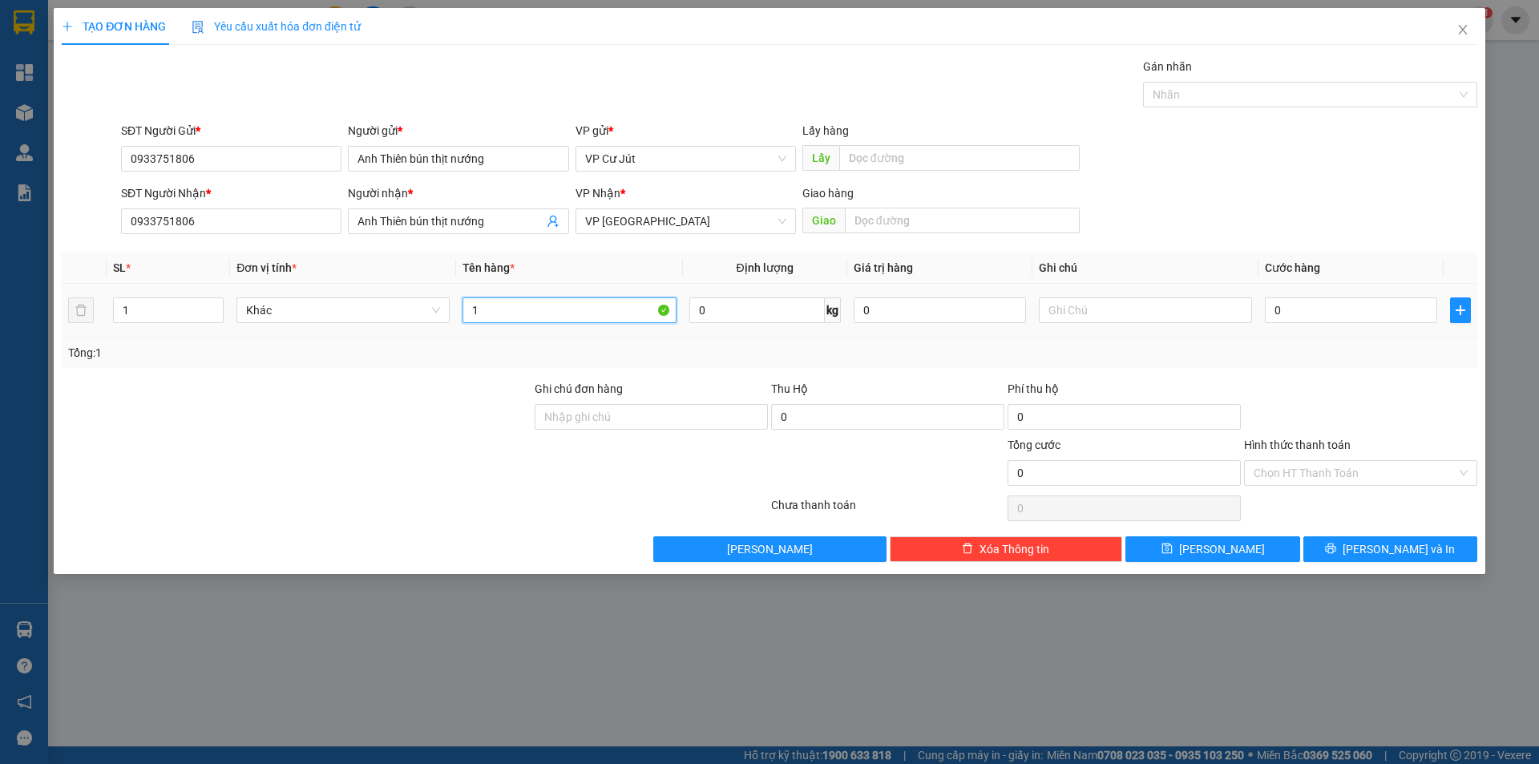
type input "1"
click at [172, 304] on input "1" at bounding box center [168, 310] width 109 height 24
type input "2"
click at [566, 303] on input "text" at bounding box center [569, 310] width 213 height 26
type input "1 VALI + 1 T"
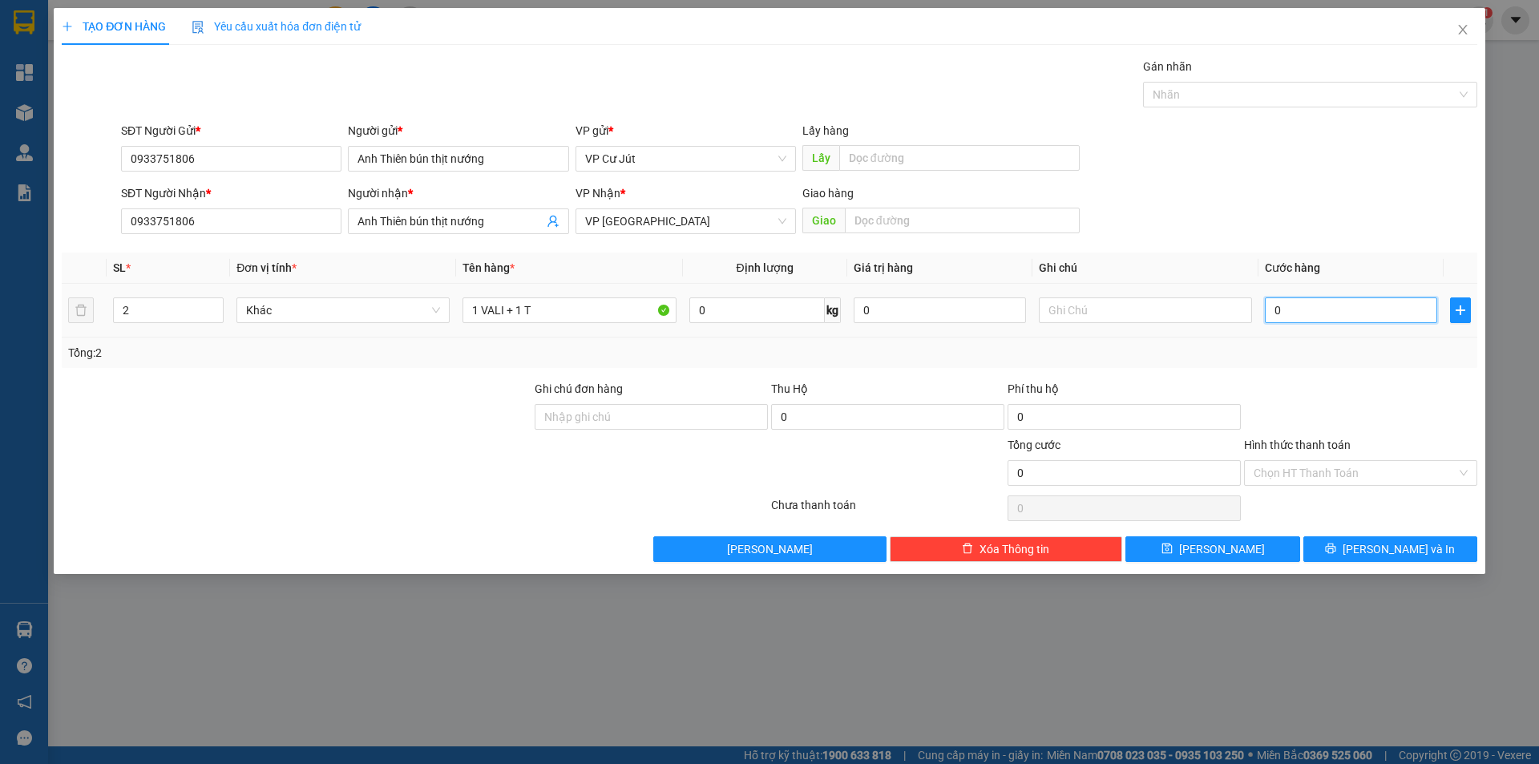
click at [1357, 301] on input "0" at bounding box center [1351, 310] width 172 height 26
type input "80"
type input "800"
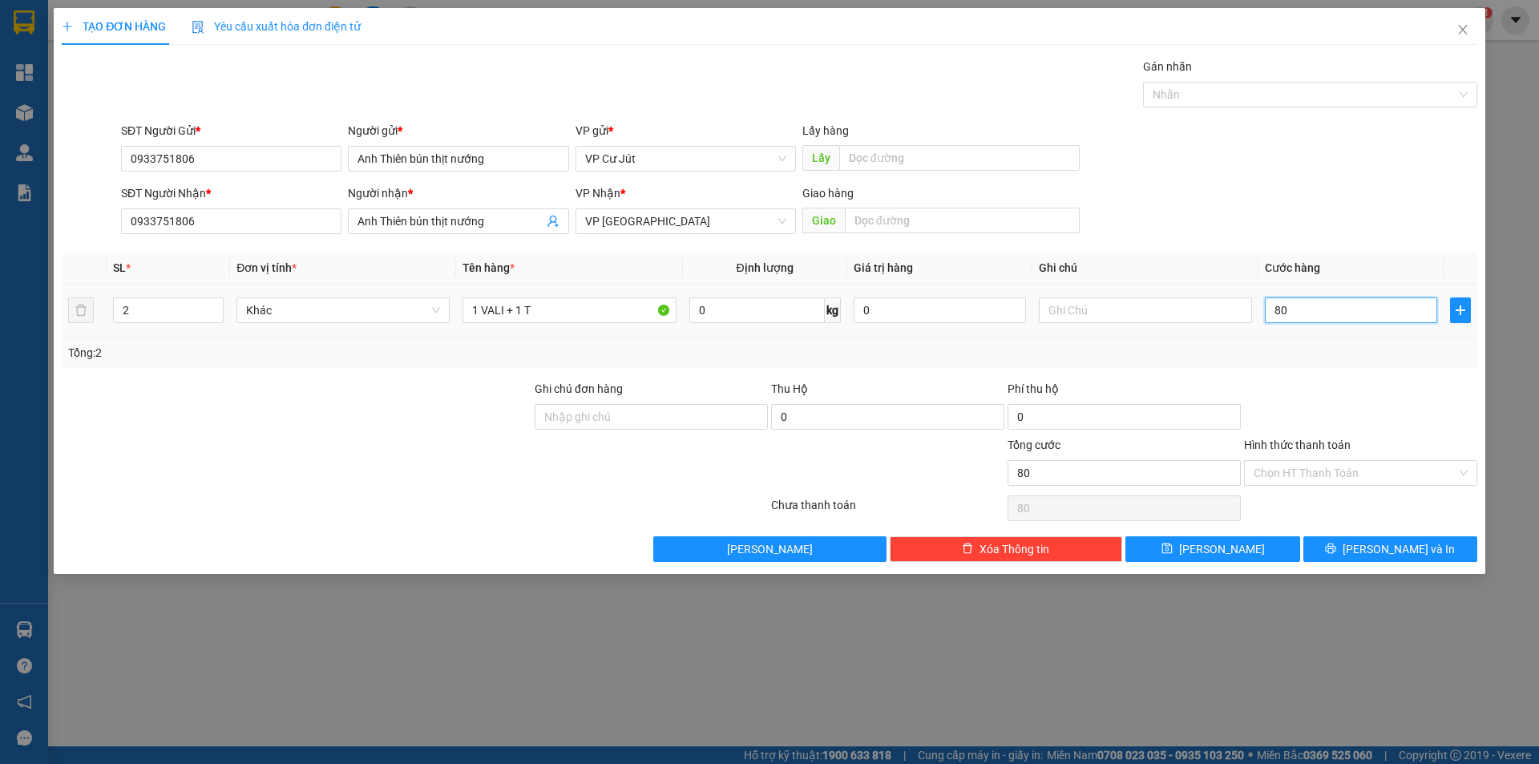
type input "800"
type input "8.000"
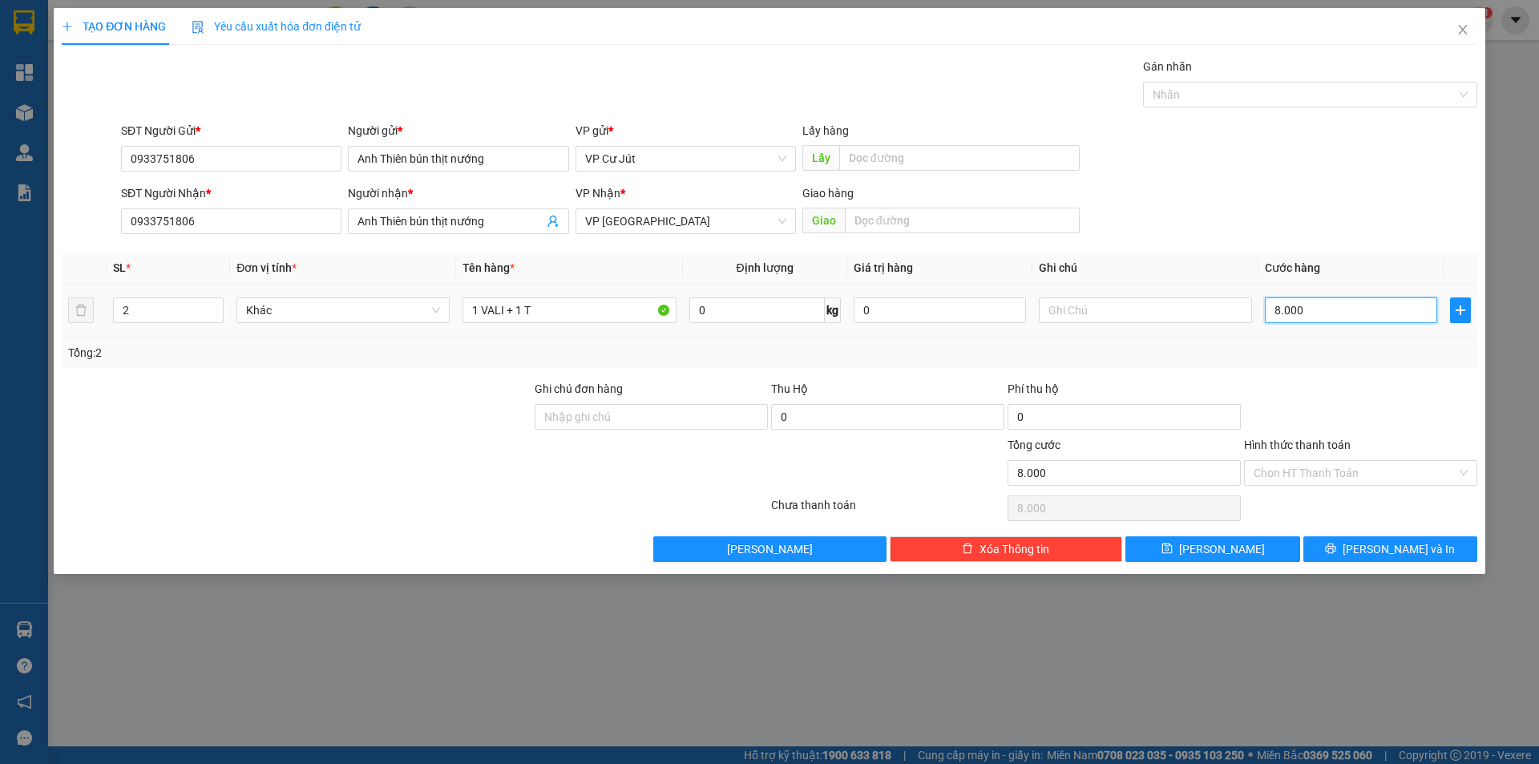
type input "80.000"
click at [1337, 543] on icon "printer" at bounding box center [1330, 548] width 11 height 11
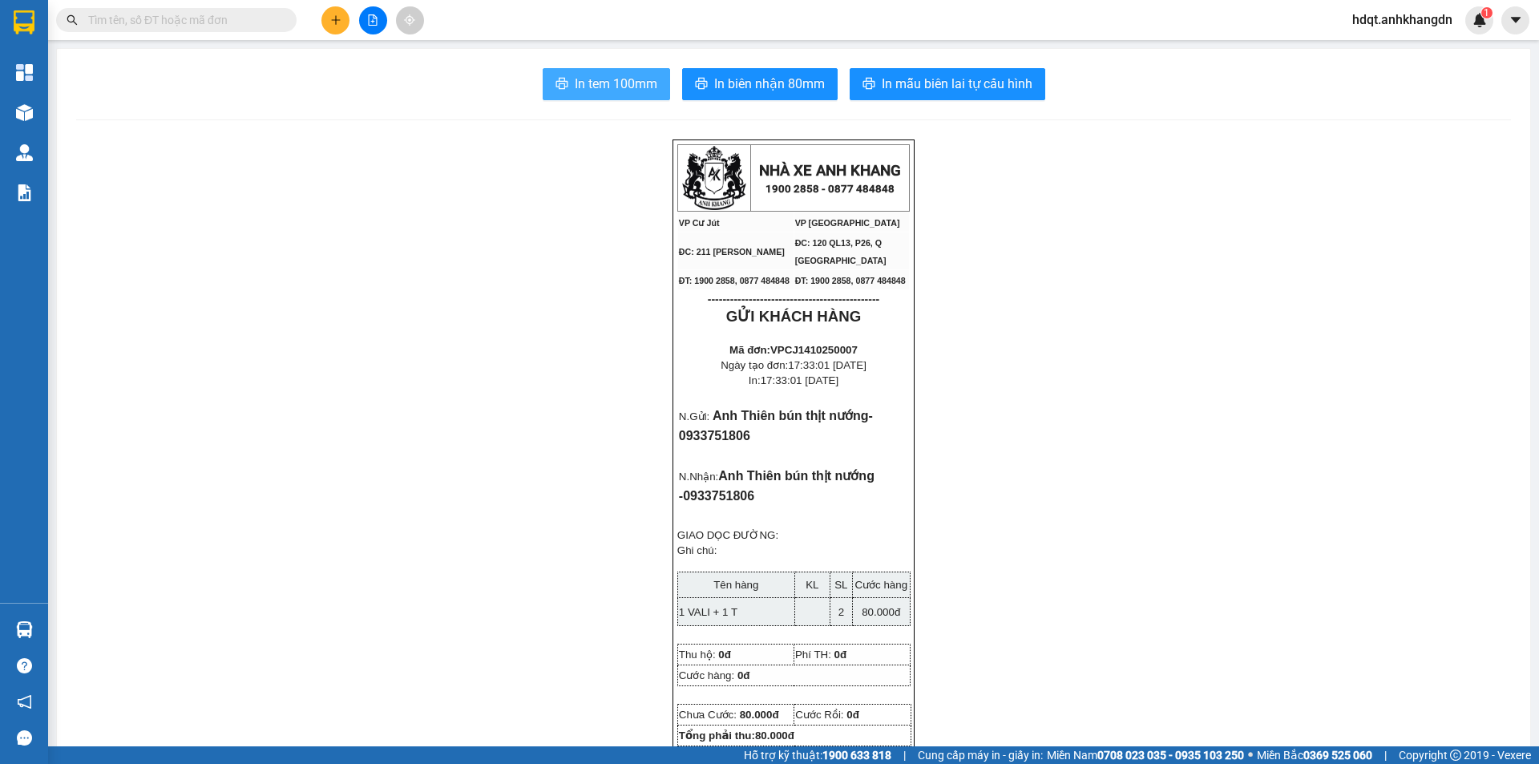
click at [601, 77] on span "In tem 100mm" at bounding box center [616, 84] width 83 height 20
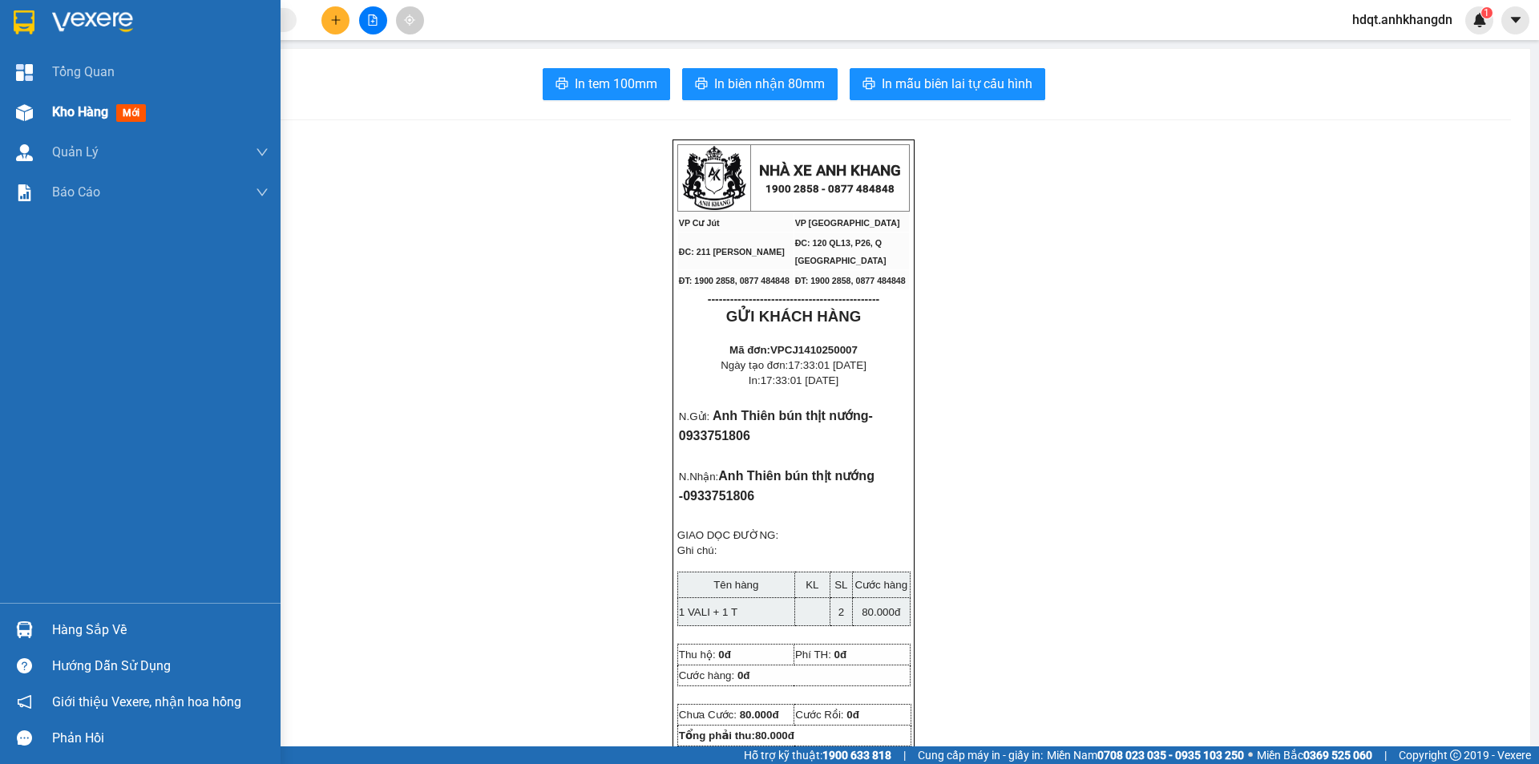
click at [64, 120] on div "Kho hàng mới" at bounding box center [102, 112] width 100 height 20
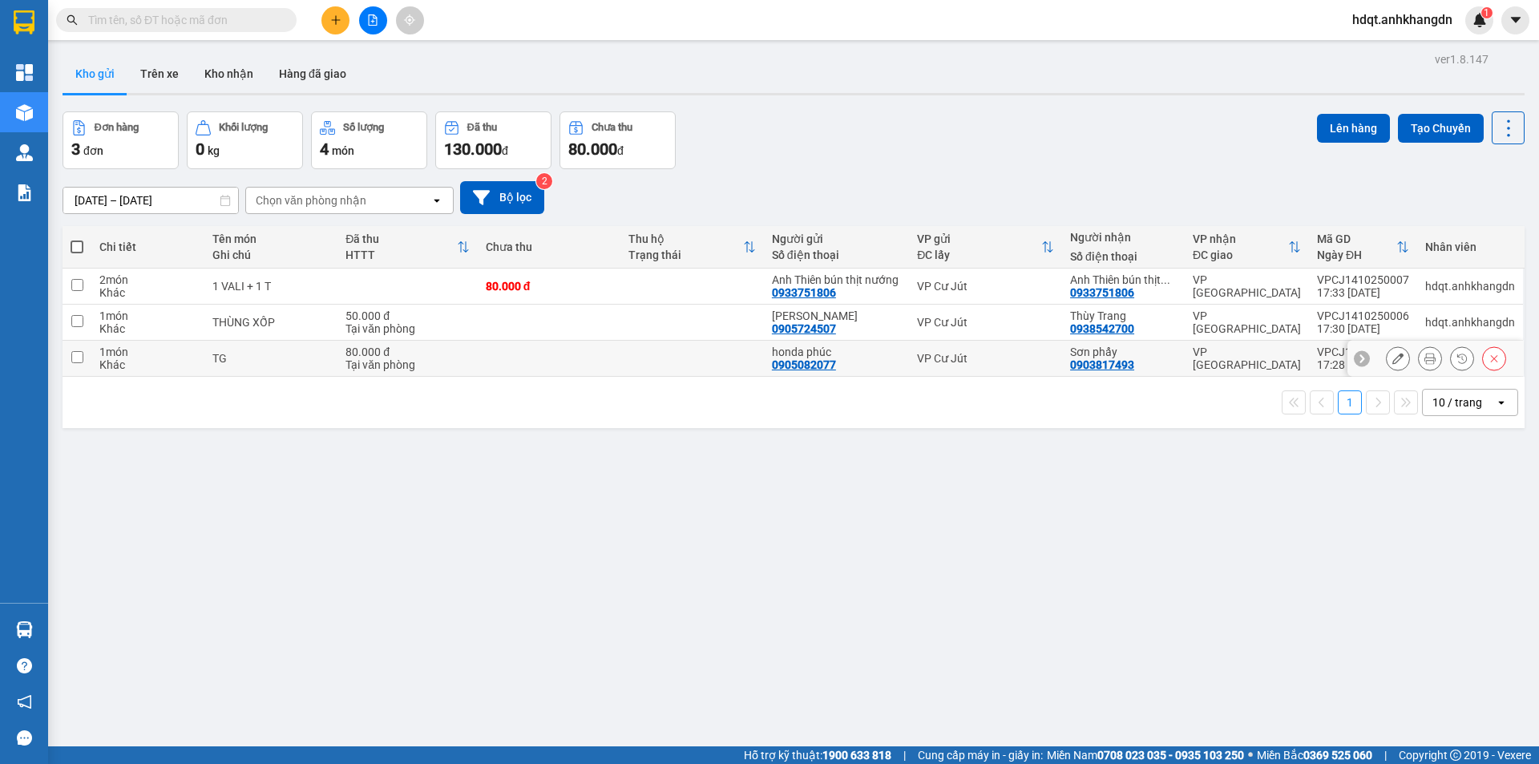
click at [1387, 372] on button at bounding box center [1398, 359] width 22 height 28
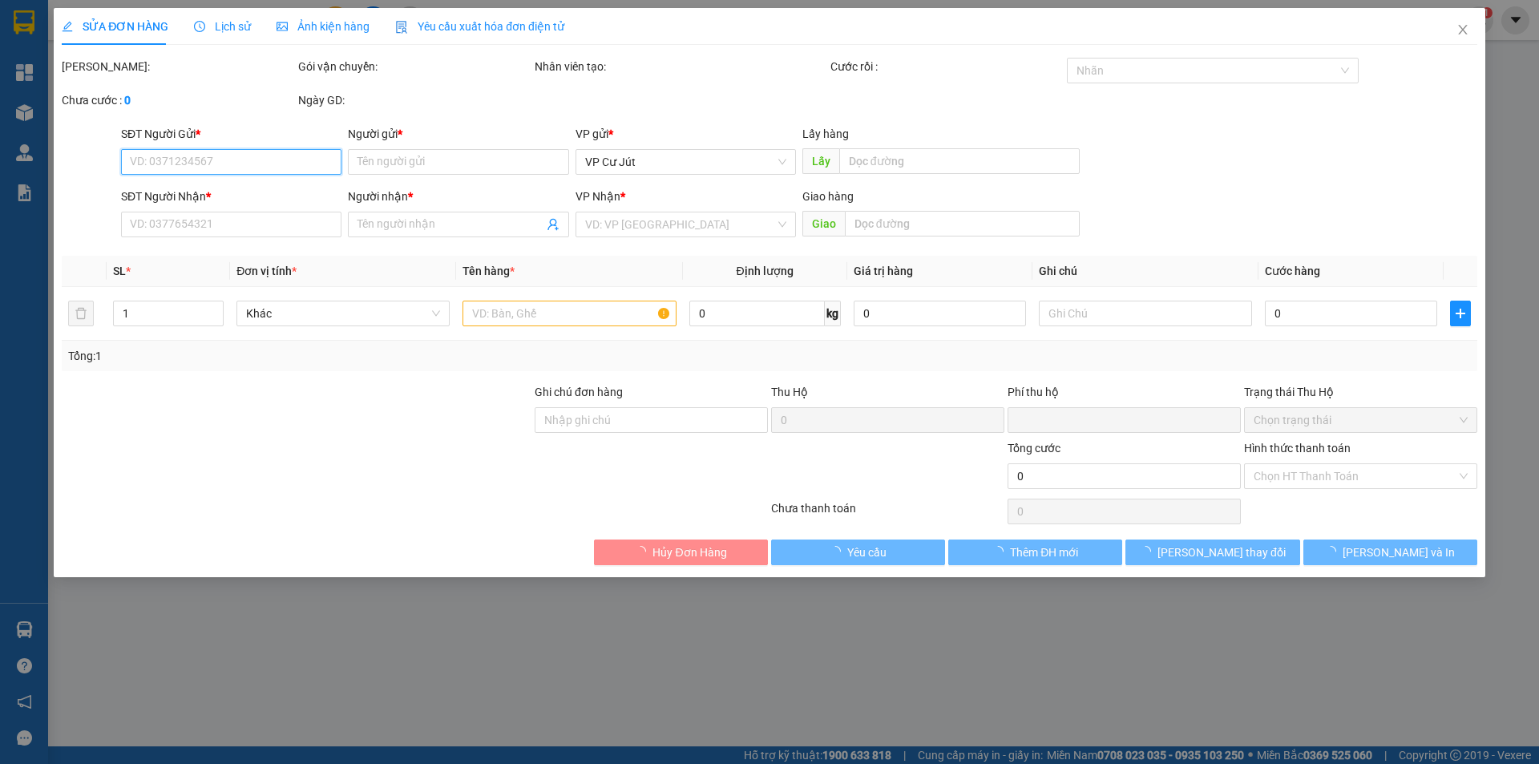
type input "0905082077"
type input "honda phúc"
type input "0903817493"
type input "Sơn phẩy"
type input "0"
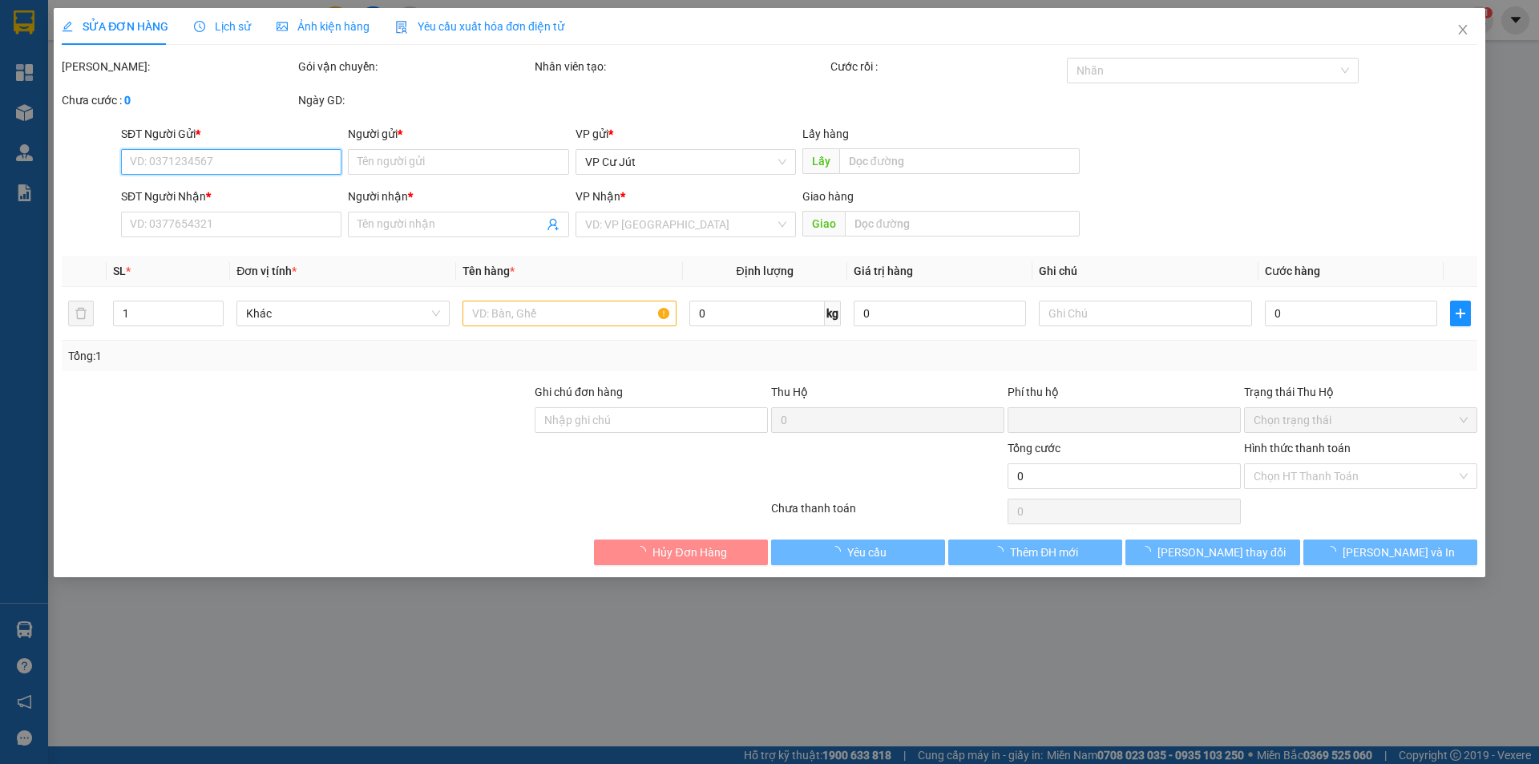
type input "80.000"
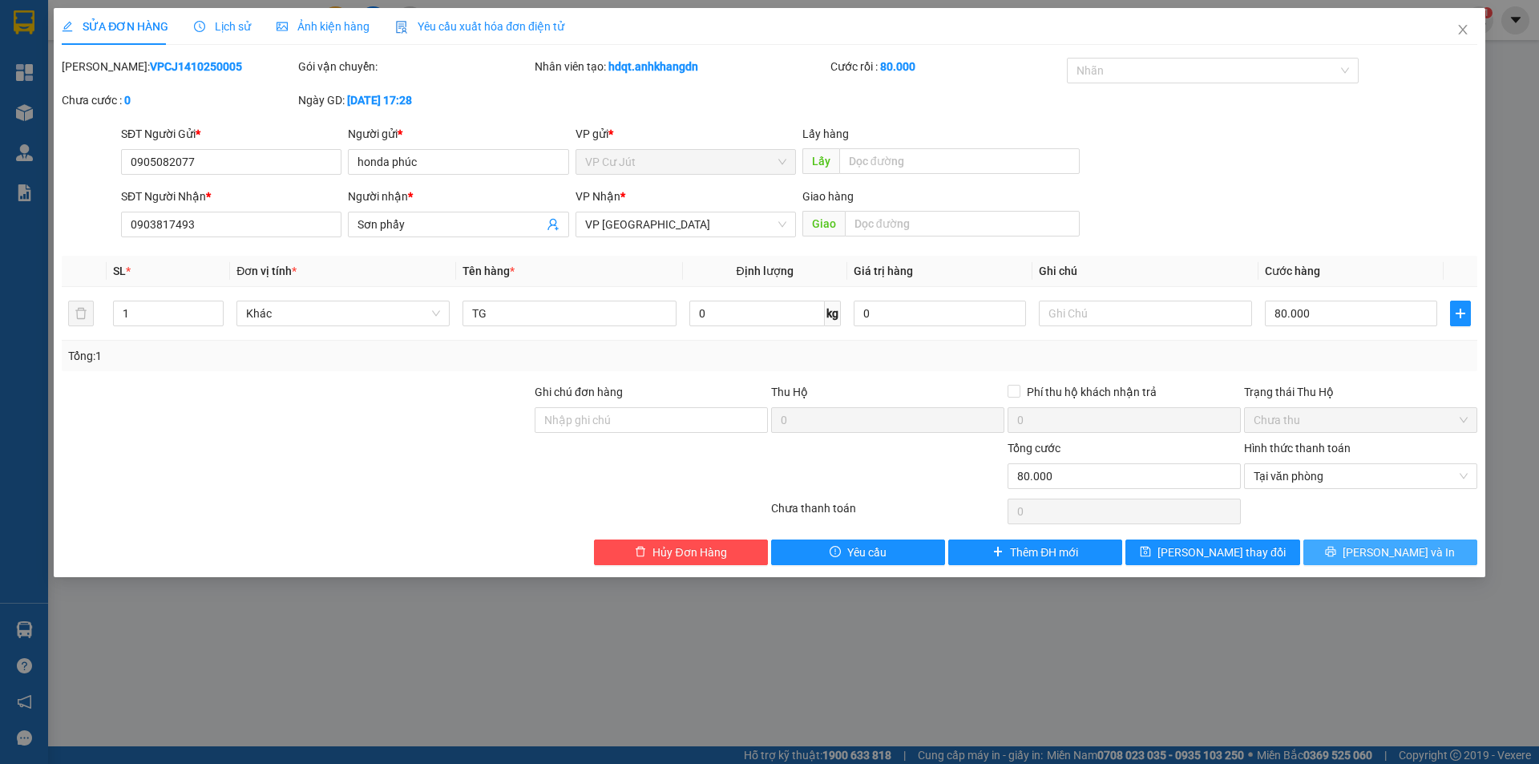
click at [1339, 547] on button "[PERSON_NAME] và In" at bounding box center [1391, 553] width 174 height 26
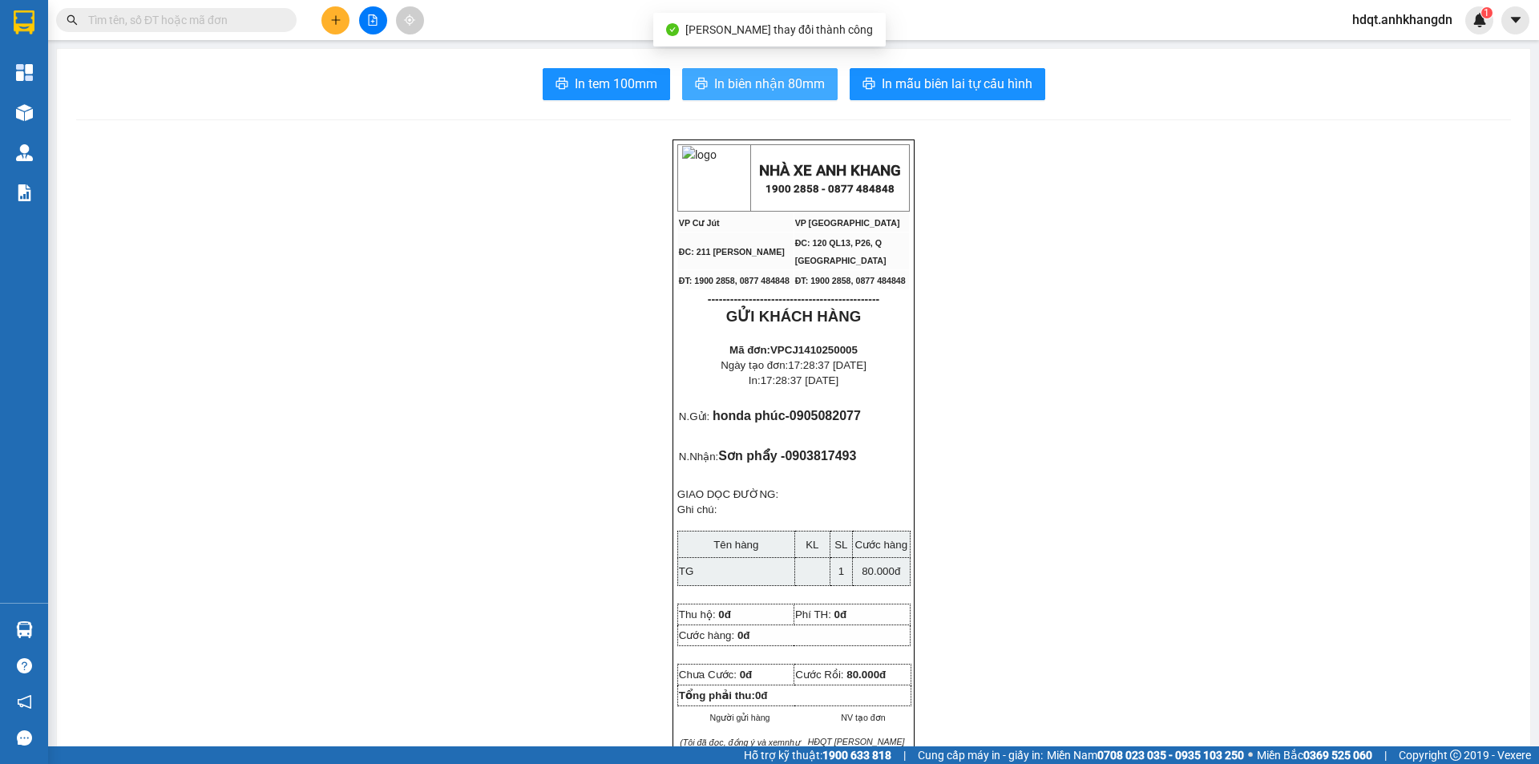
click at [787, 92] on span "In biên nhận 80mm" at bounding box center [769, 84] width 111 height 20
click at [767, 94] on span "In biên nhận 80mm" at bounding box center [769, 84] width 111 height 20
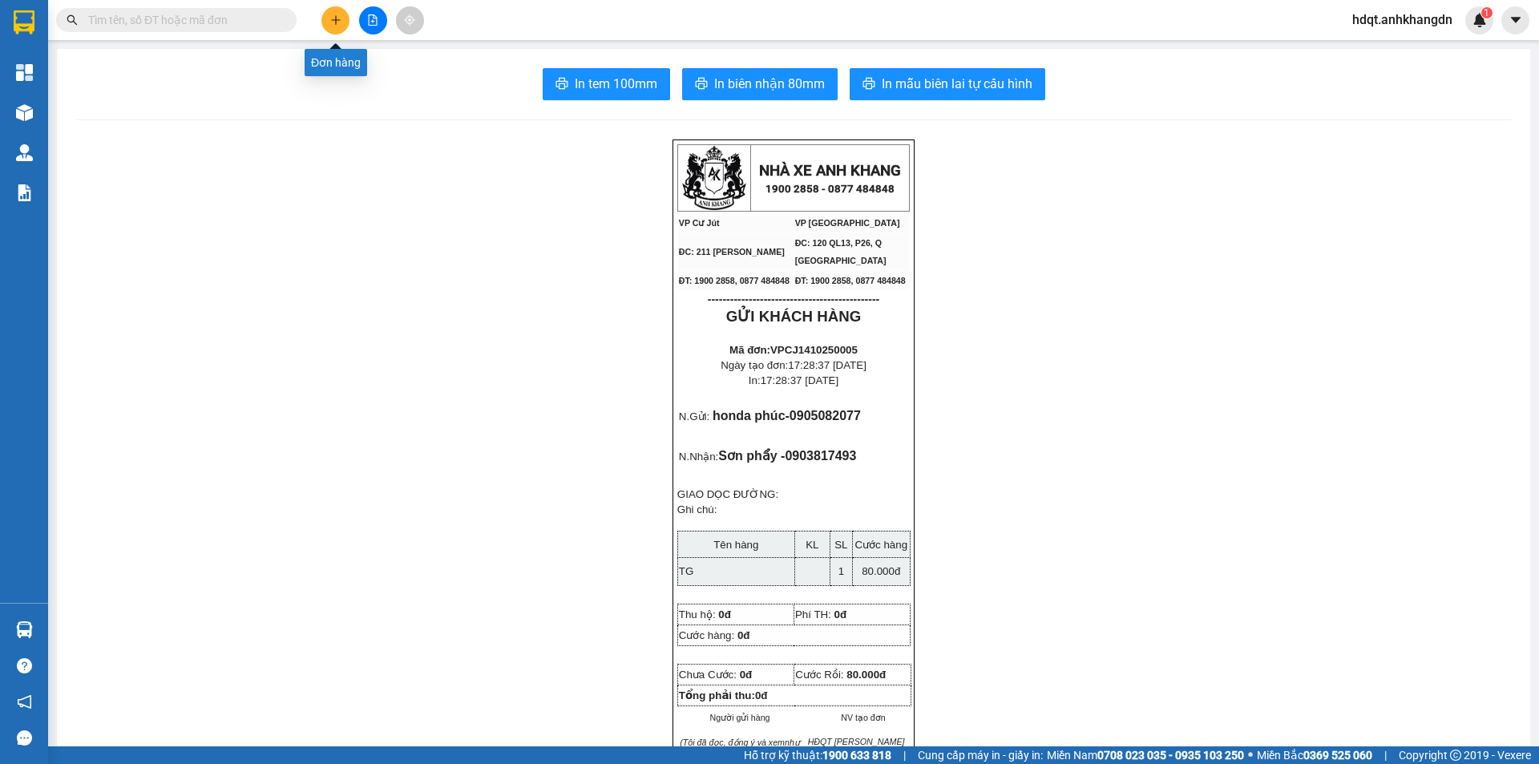
click at [338, 30] on button at bounding box center [336, 20] width 28 height 28
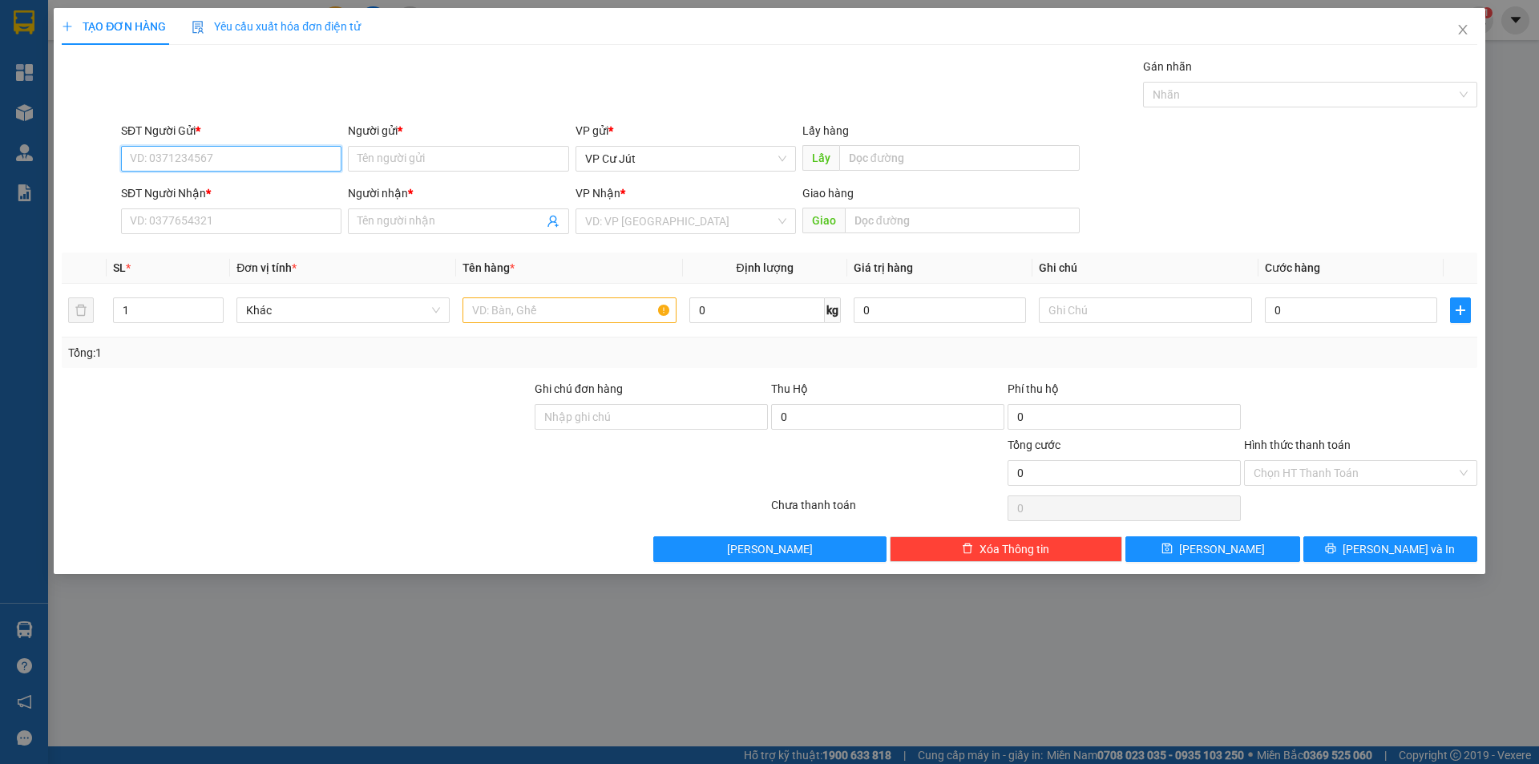
click at [289, 166] on input "SĐT Người Gửi *" at bounding box center [231, 159] width 221 height 26
type input "0"
click at [253, 214] on input "SĐT Người Nhận *" at bounding box center [231, 221] width 221 height 26
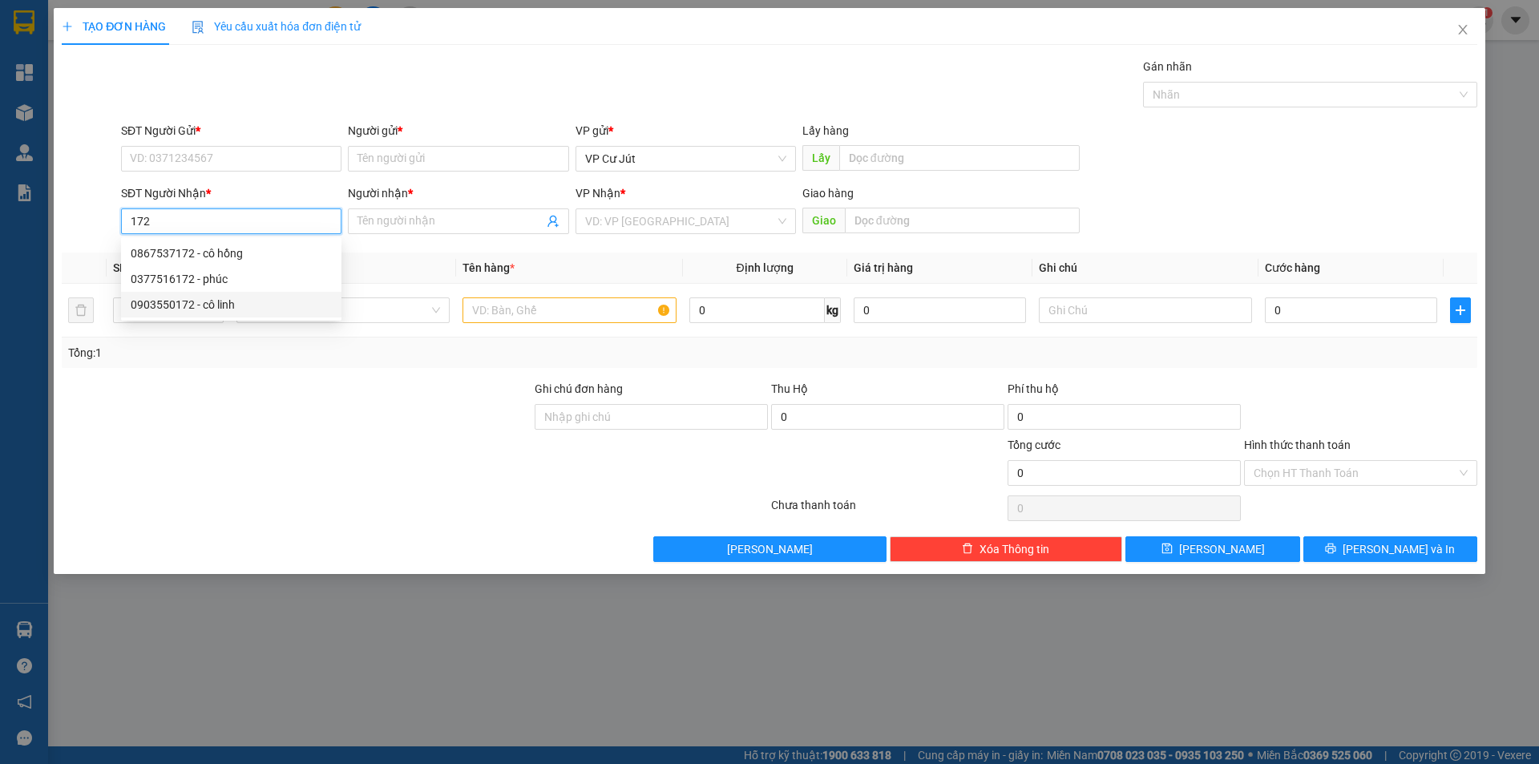
click at [243, 301] on div "0903550172 - cô linh" at bounding box center [231, 305] width 201 height 18
type input "0903550172"
type input "cô linh"
type input "95/94/5 lê văn lương,p tân kiểng, q7"
type input "book grab sớm cho khách"
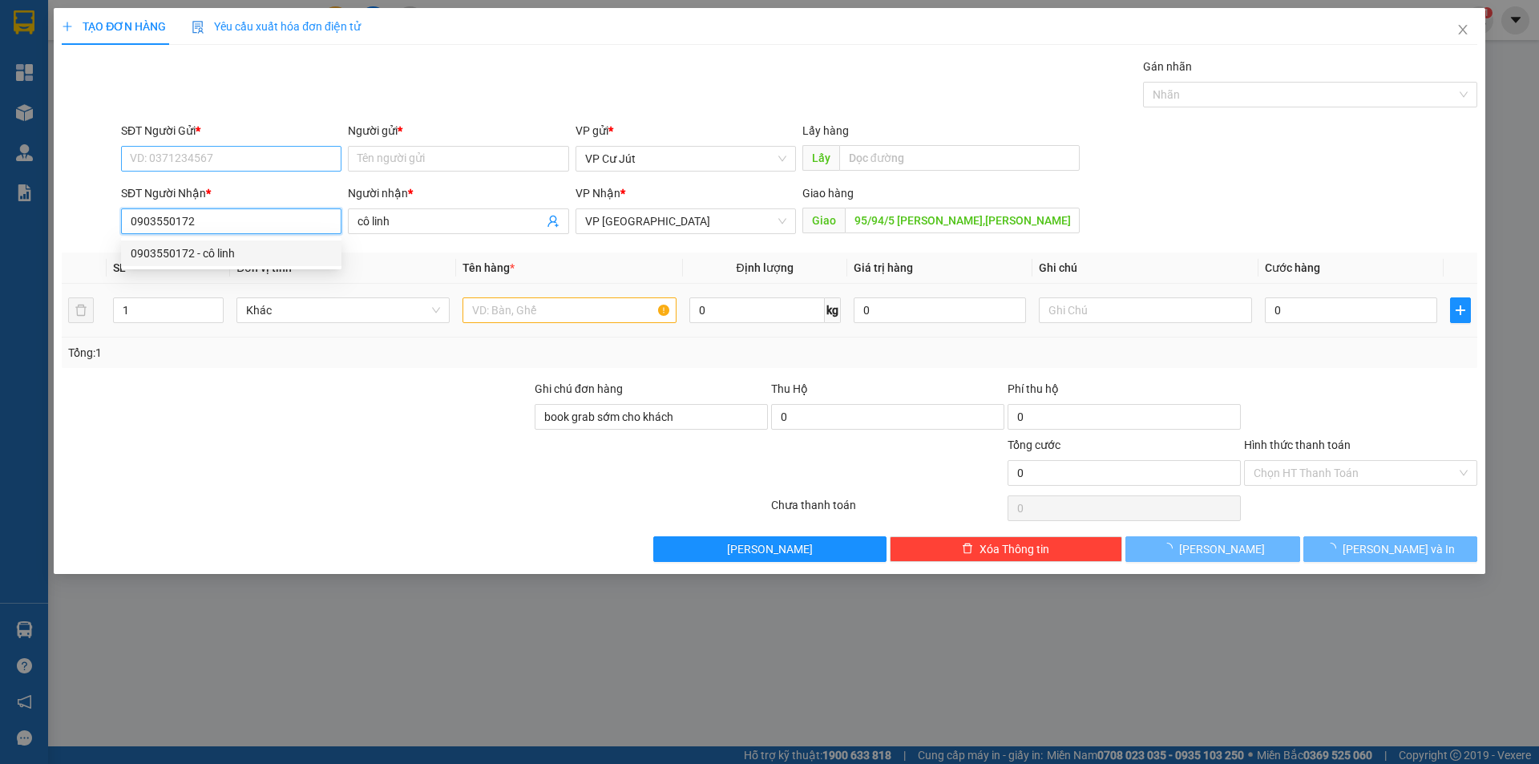
type input "50.000"
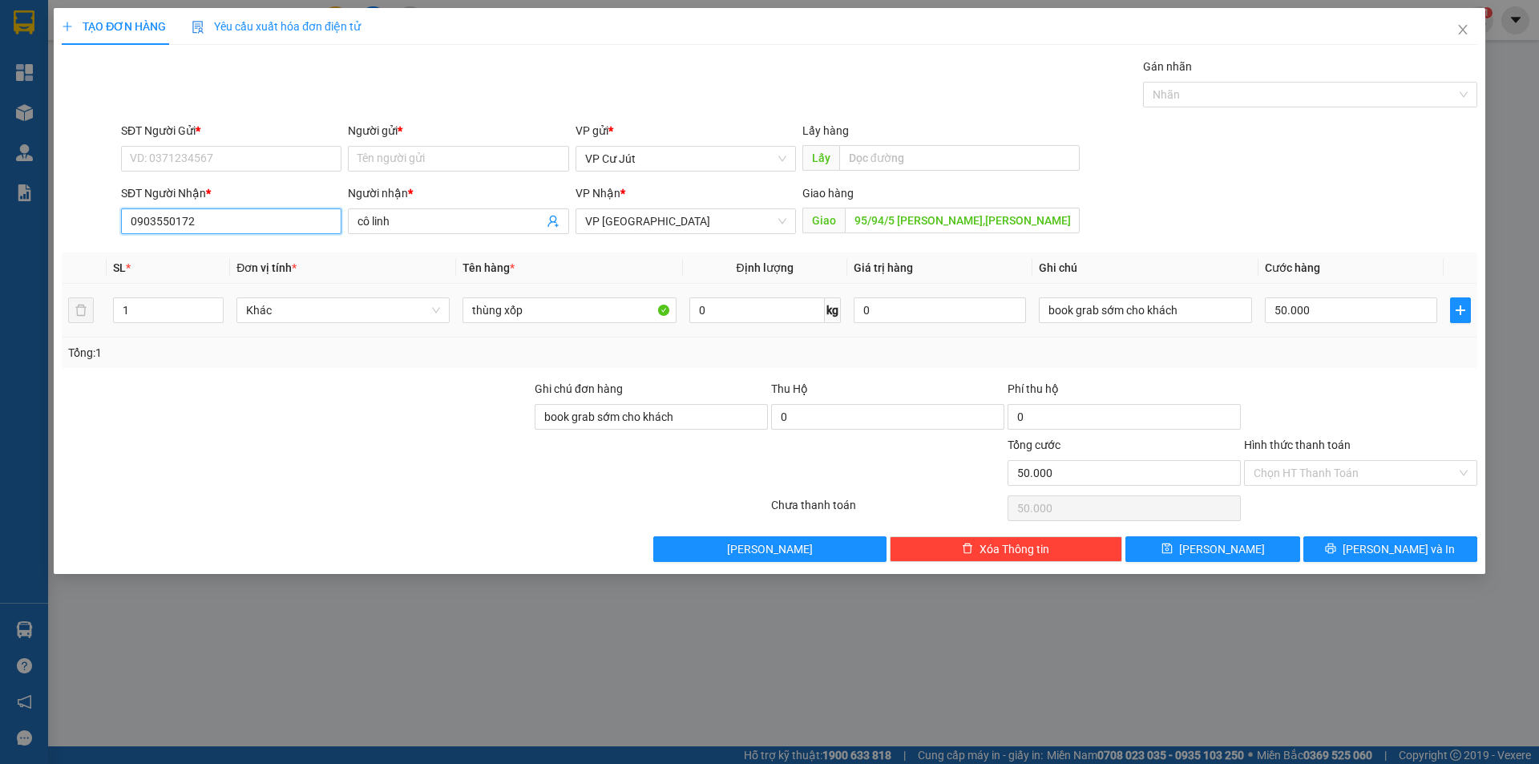
type input "0903550172"
click at [303, 111] on div "Gán nhãn Nhãn" at bounding box center [799, 86] width 1363 height 56
drag, startPoint x: 242, startPoint y: 212, endPoint x: 0, endPoint y: 213, distance: 242.2
click at [0, 213] on div "TẠO ĐƠN HÀNG Yêu cầu xuất hóa đơn điện tử Transit Pickup Surcharge Ids Transit …" at bounding box center [769, 382] width 1539 height 764
click at [157, 145] on div "SĐT Người Gửi *" at bounding box center [231, 134] width 221 height 24
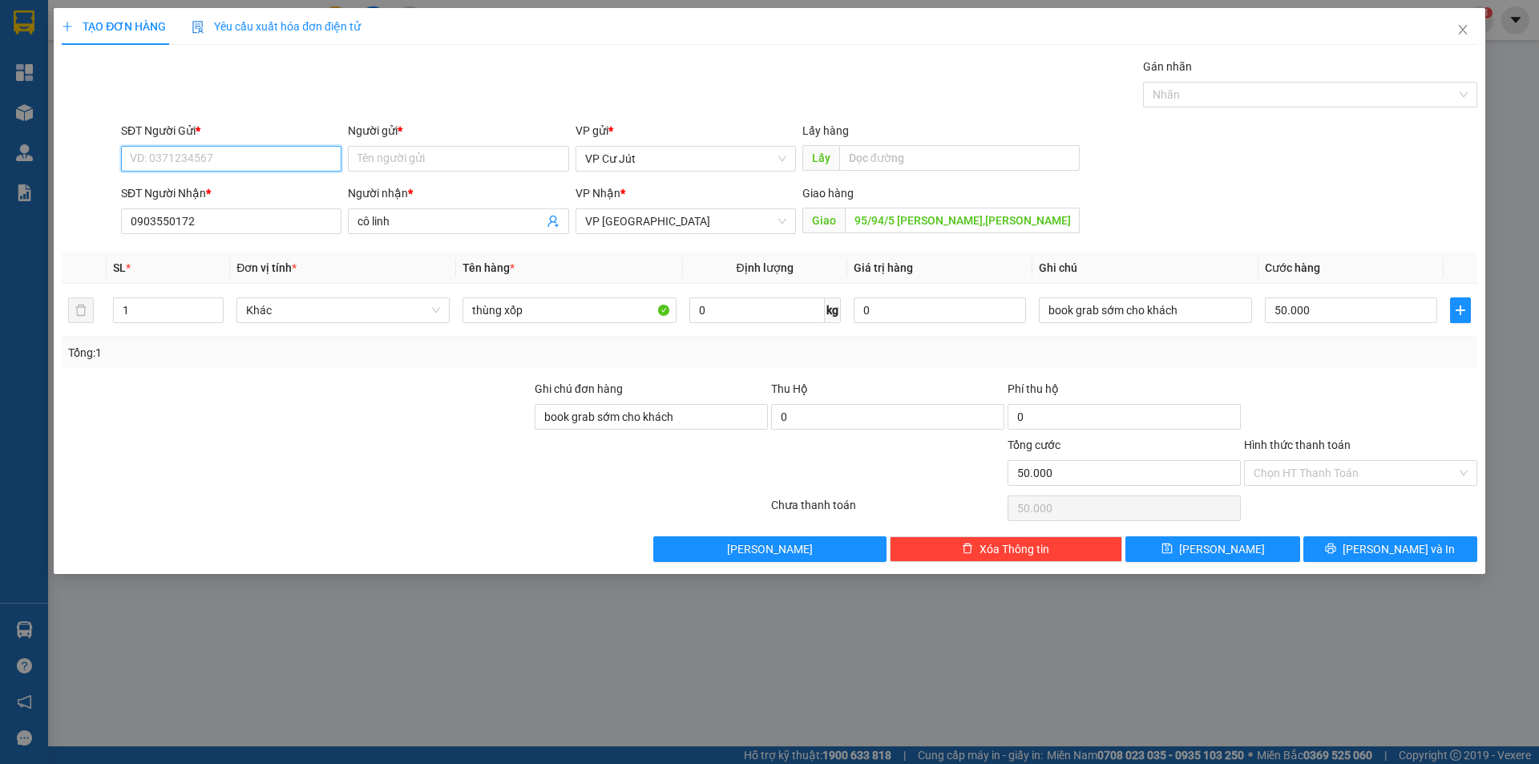
click at [189, 152] on input "SĐT Người Gửi *" at bounding box center [231, 159] width 221 height 26
paste input "0903550172"
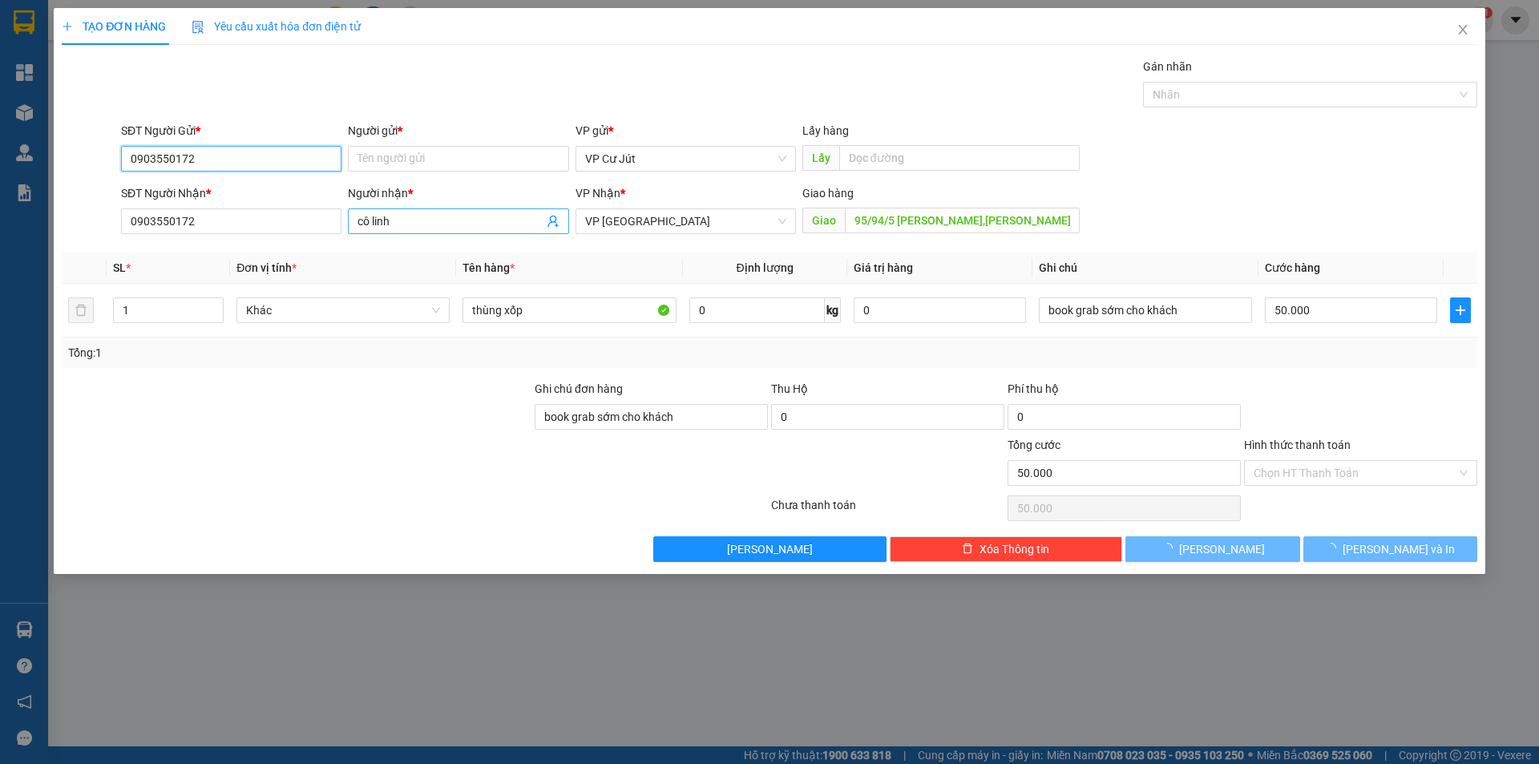
type input "0903550172"
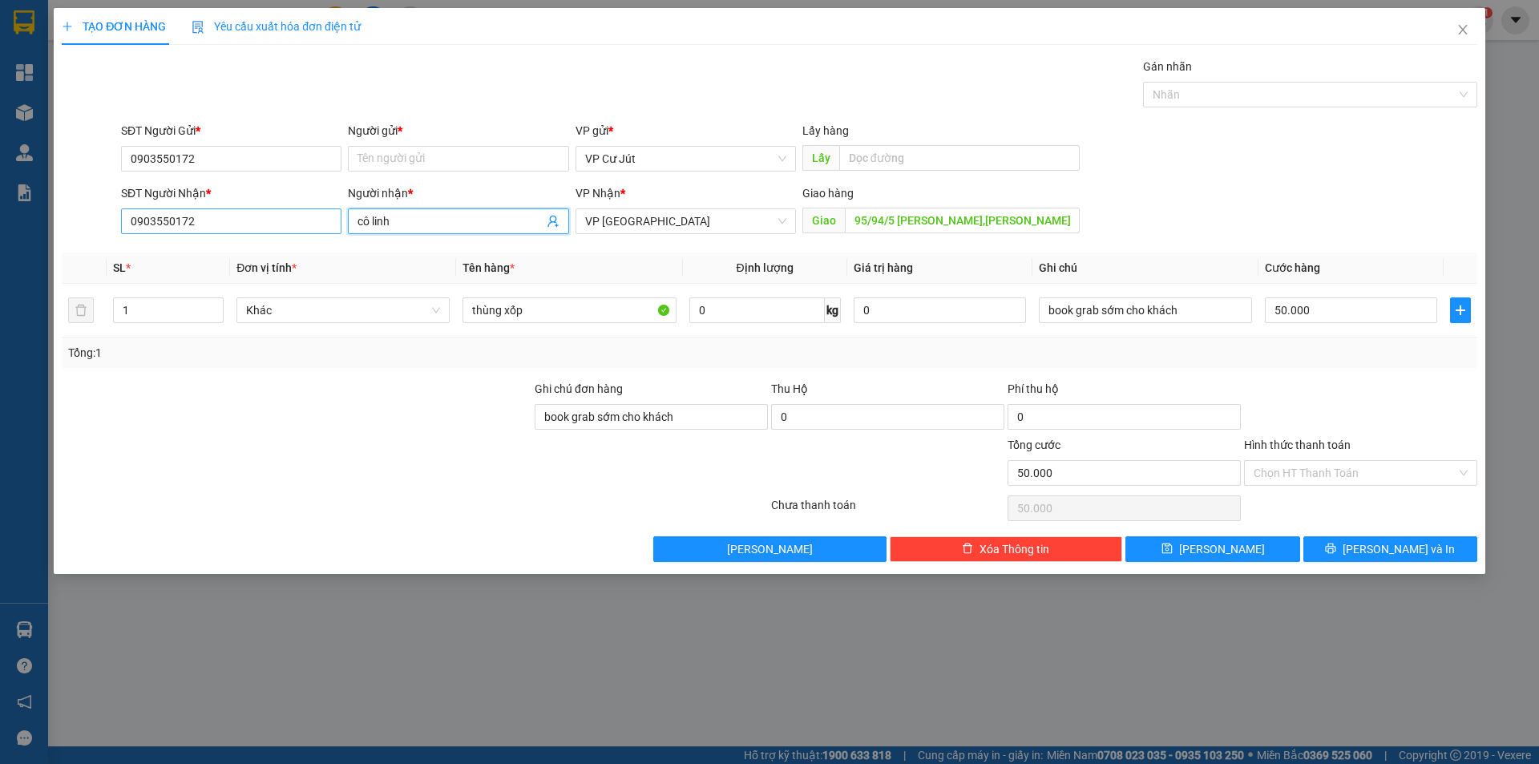
drag, startPoint x: 404, startPoint y: 212, endPoint x: 309, endPoint y: 212, distance: 95.4
click at [309, 212] on div "SĐT Người Nhận * 0903550172 Người nhận * cô linh cô linh VP Nhận * VP Sài Gòn G…" at bounding box center [799, 212] width 1363 height 56
drag, startPoint x: 404, startPoint y: 230, endPoint x: 293, endPoint y: 227, distance: 110.7
click at [297, 230] on div "SĐT Người Nhận * 0903550172 Người nhận * cô linh VP Nhận * VP Sài Gòn Giao hàng…" at bounding box center [799, 212] width 1363 height 56
drag, startPoint x: 396, startPoint y: 225, endPoint x: 318, endPoint y: 225, distance: 77.8
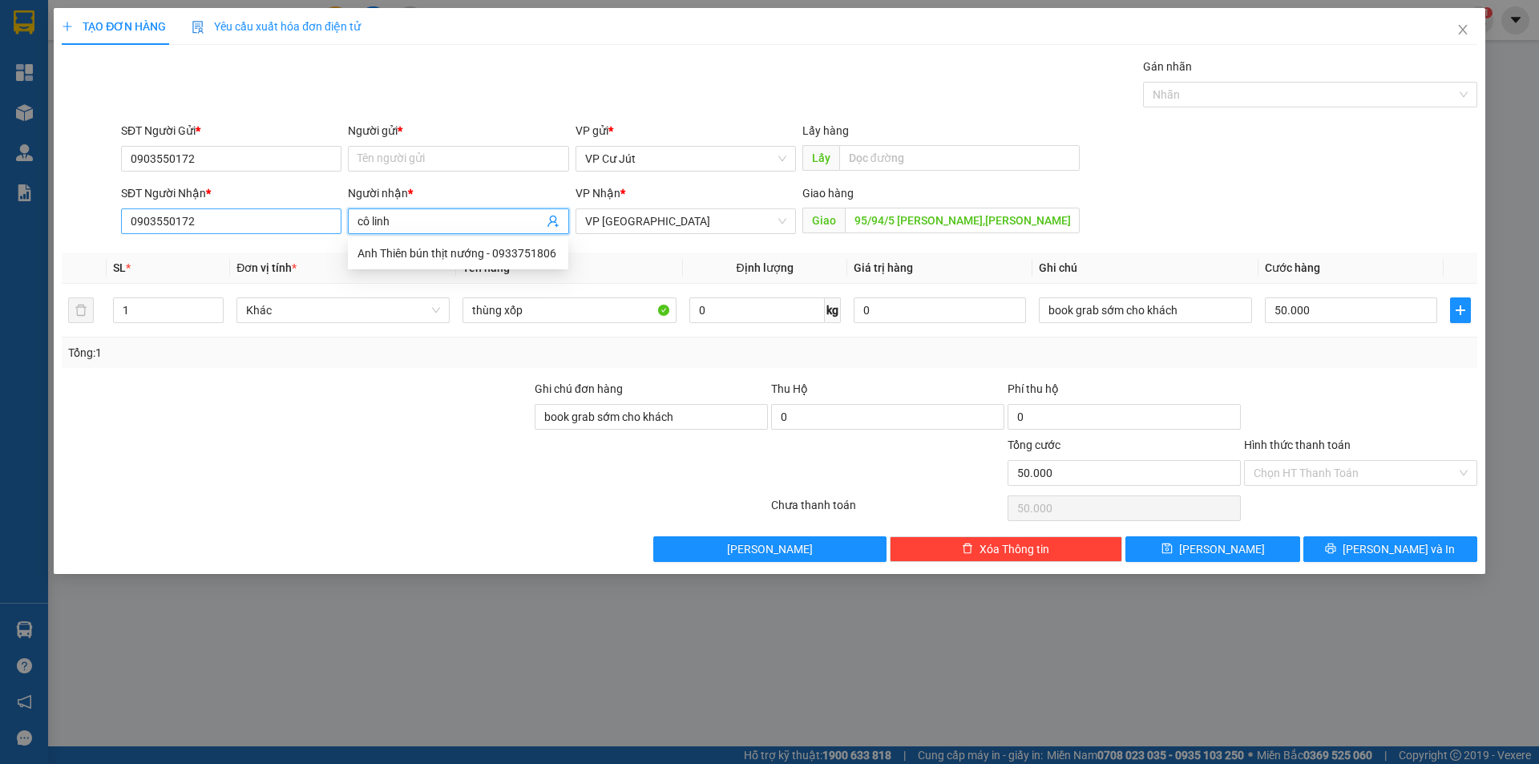
click at [318, 225] on div "SĐT Người Nhận * 0903550172 Người nhận * cô linh VP Nhận * VP Sài Gòn Giao hàng…" at bounding box center [799, 212] width 1363 height 56
click at [396, 168] on input "Người gửi *" at bounding box center [458, 159] width 221 height 26
paste input "cô linh"
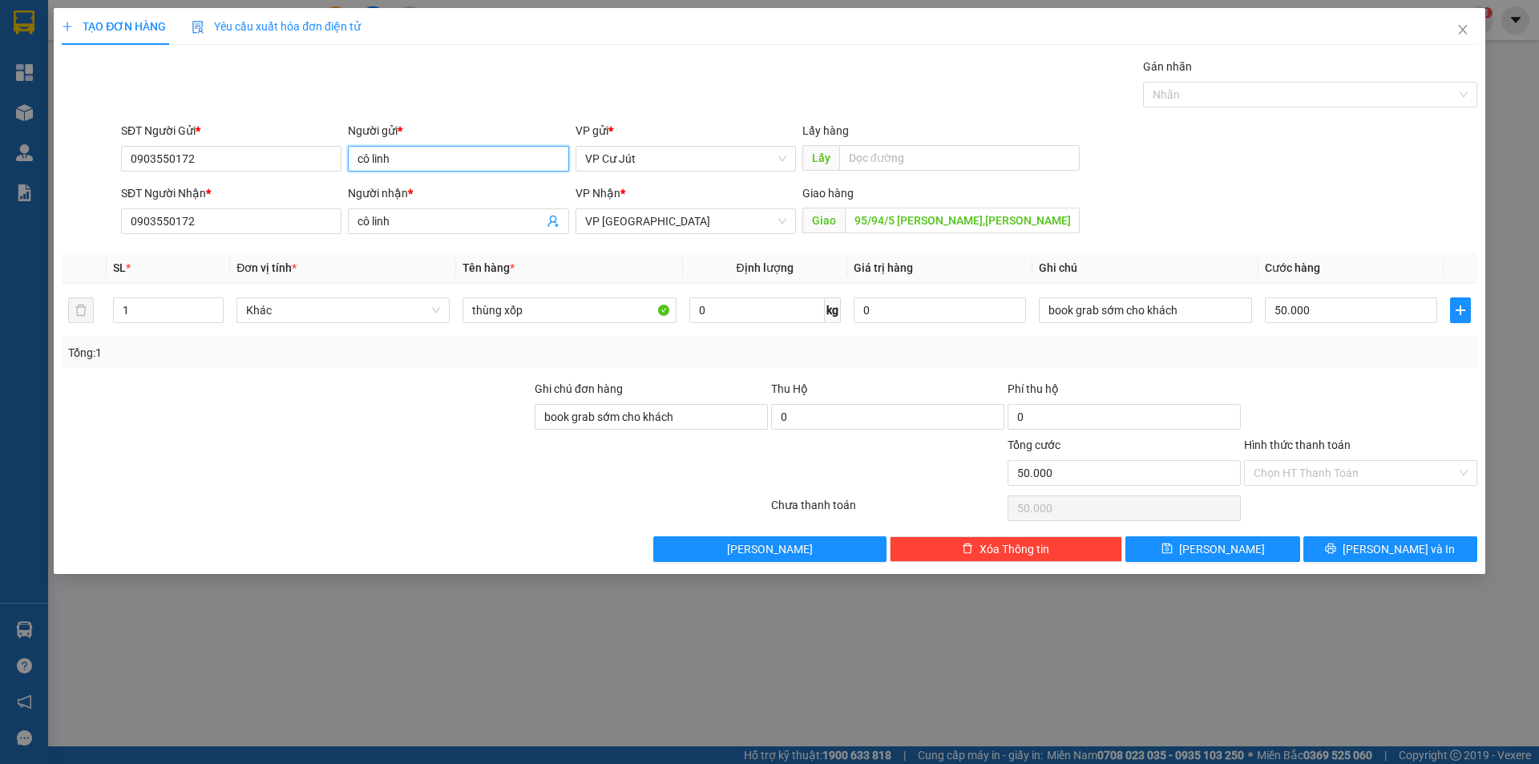
type input "cô linh"
click at [422, 99] on div "Gán nhãn Nhãn" at bounding box center [799, 86] width 1363 height 56
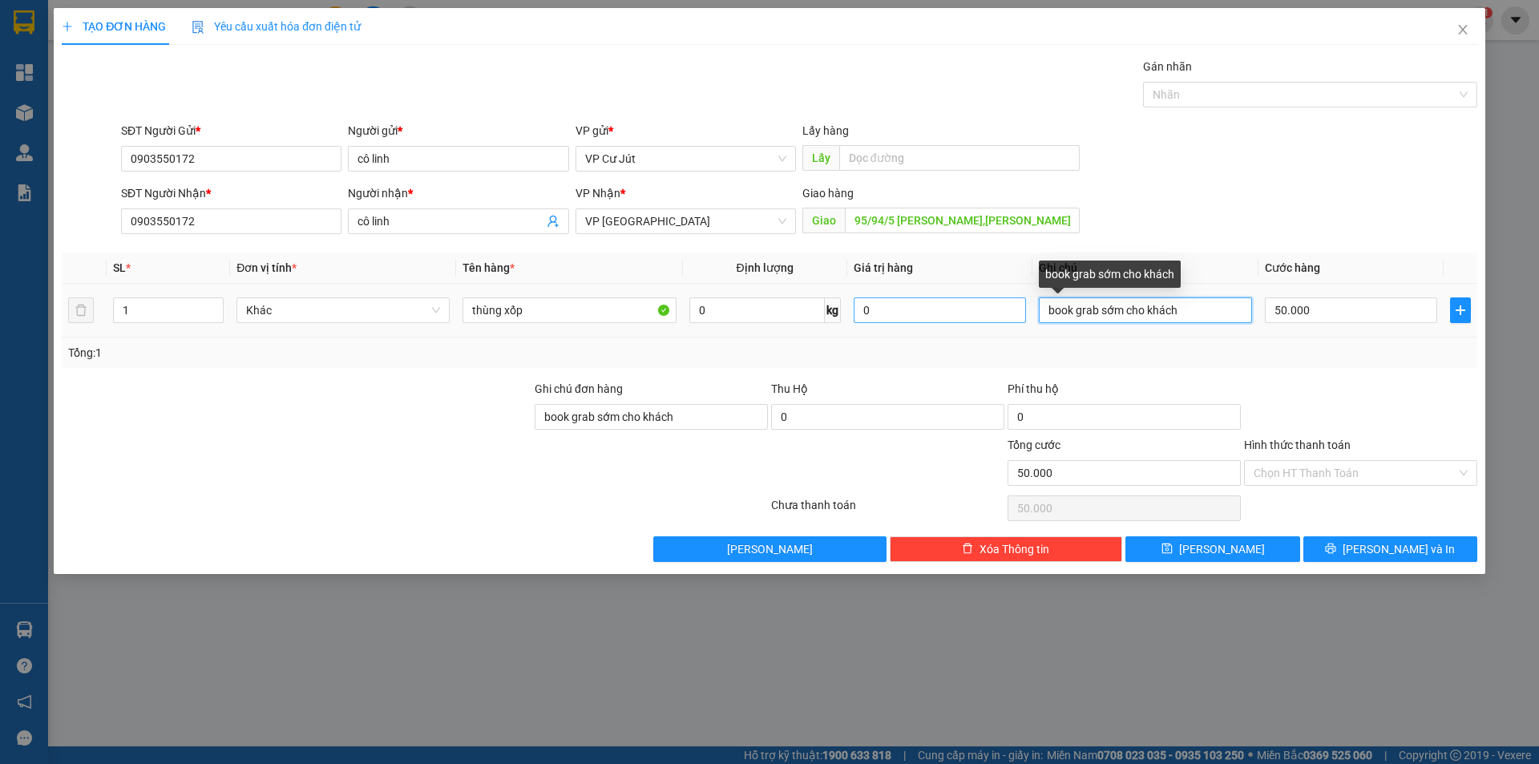
drag, startPoint x: 1084, startPoint y: 312, endPoint x: 991, endPoint y: 313, distance: 93.0
click at [991, 312] on tr "1 Khác thùng xốp 0 kg 0 book grab sớm cho khách 50.000" at bounding box center [770, 311] width 1416 height 54
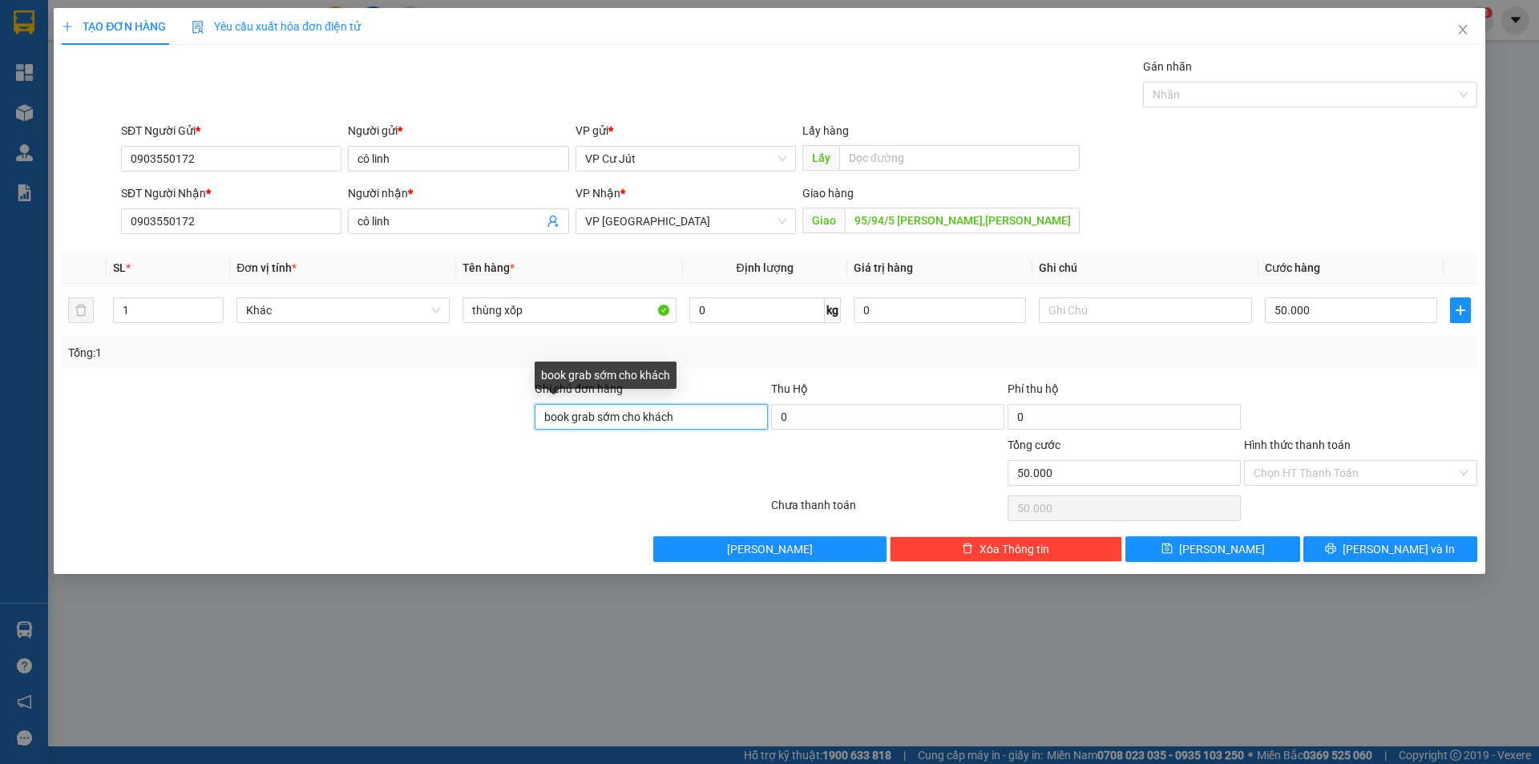
drag, startPoint x: 619, startPoint y: 411, endPoint x: 362, endPoint y: 414, distance: 257.4
click at [362, 414] on div "Ghi chú đơn hàng book grab sớm cho khách Thu Hộ 0 Phí thu hộ 0" at bounding box center [769, 408] width 1419 height 56
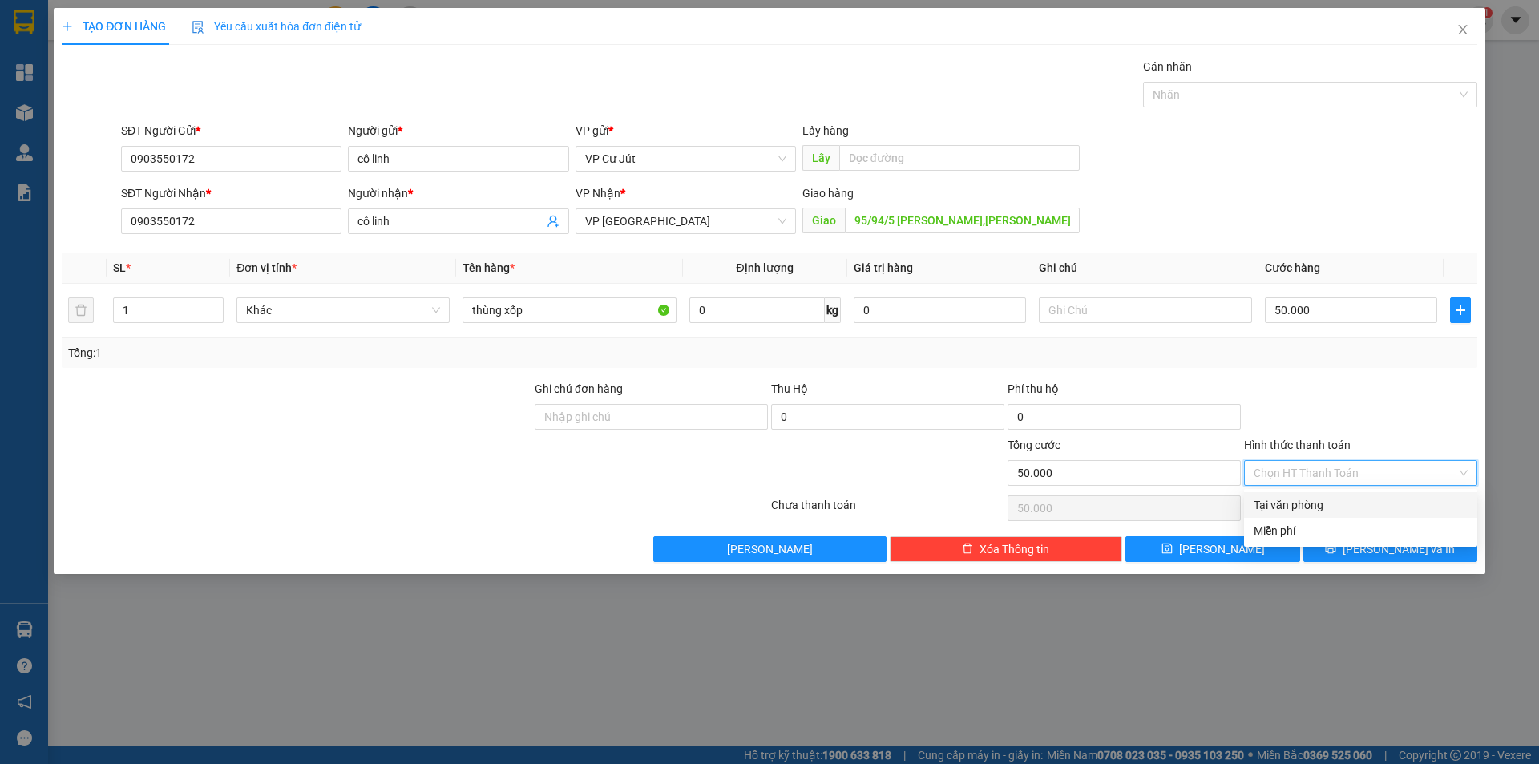
click at [1333, 477] on input "Hình thức thanh toán" at bounding box center [1355, 473] width 203 height 24
click at [1329, 509] on div "Tại văn phòng" at bounding box center [1361, 505] width 214 height 18
type input "0"
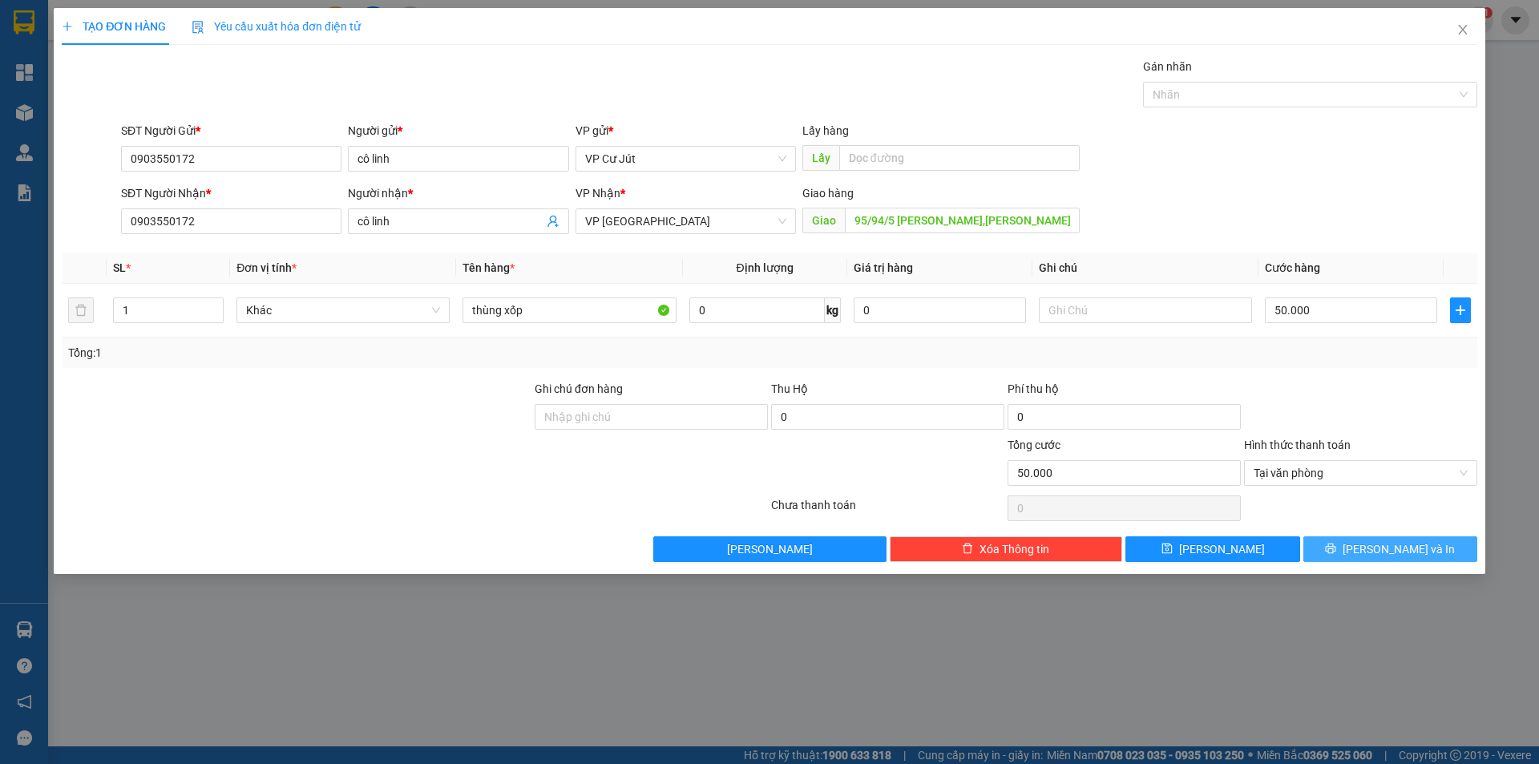
click at [1337, 545] on icon "printer" at bounding box center [1330, 548] width 11 height 11
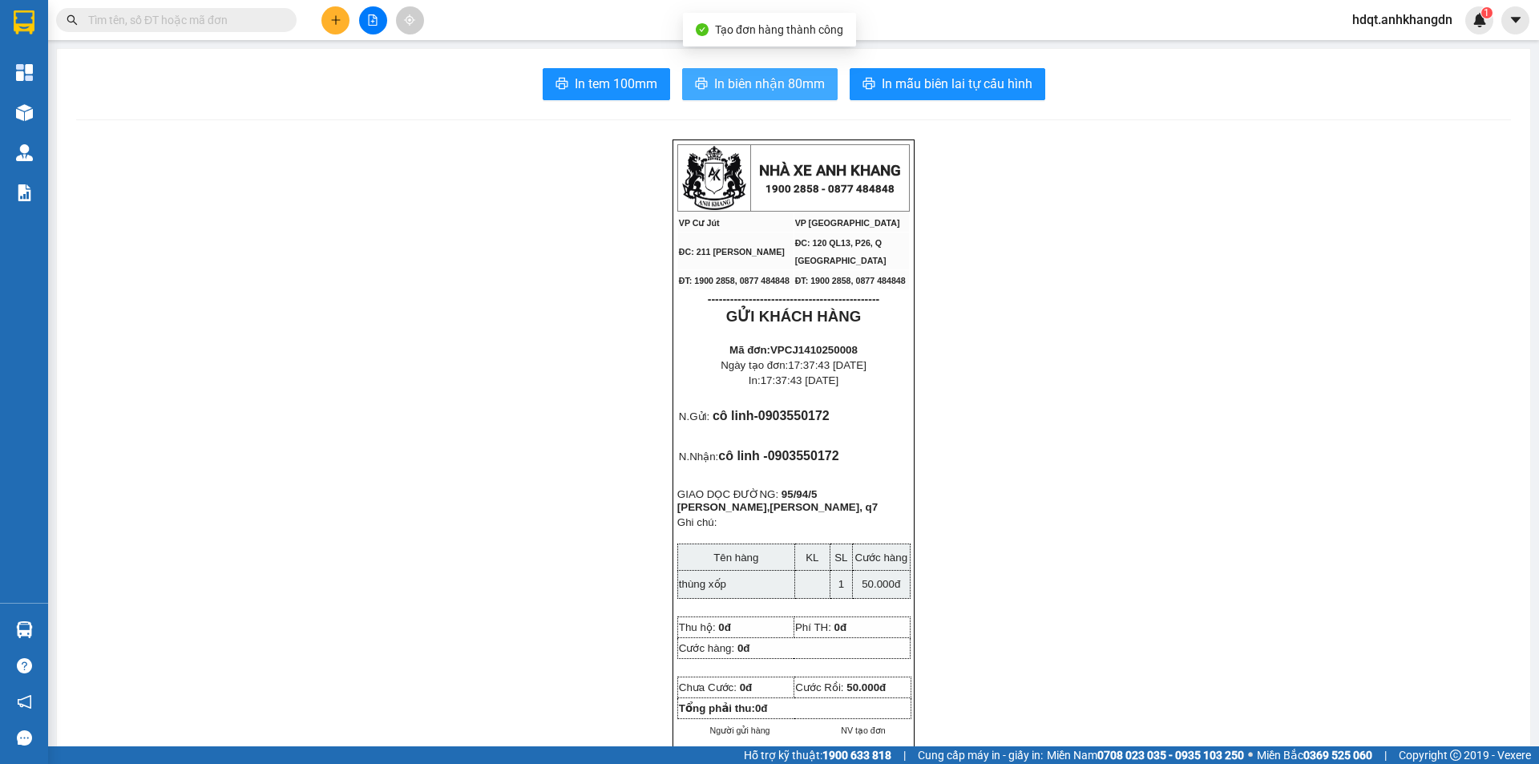
click at [801, 87] on span "In biên nhận 80mm" at bounding box center [769, 84] width 111 height 20
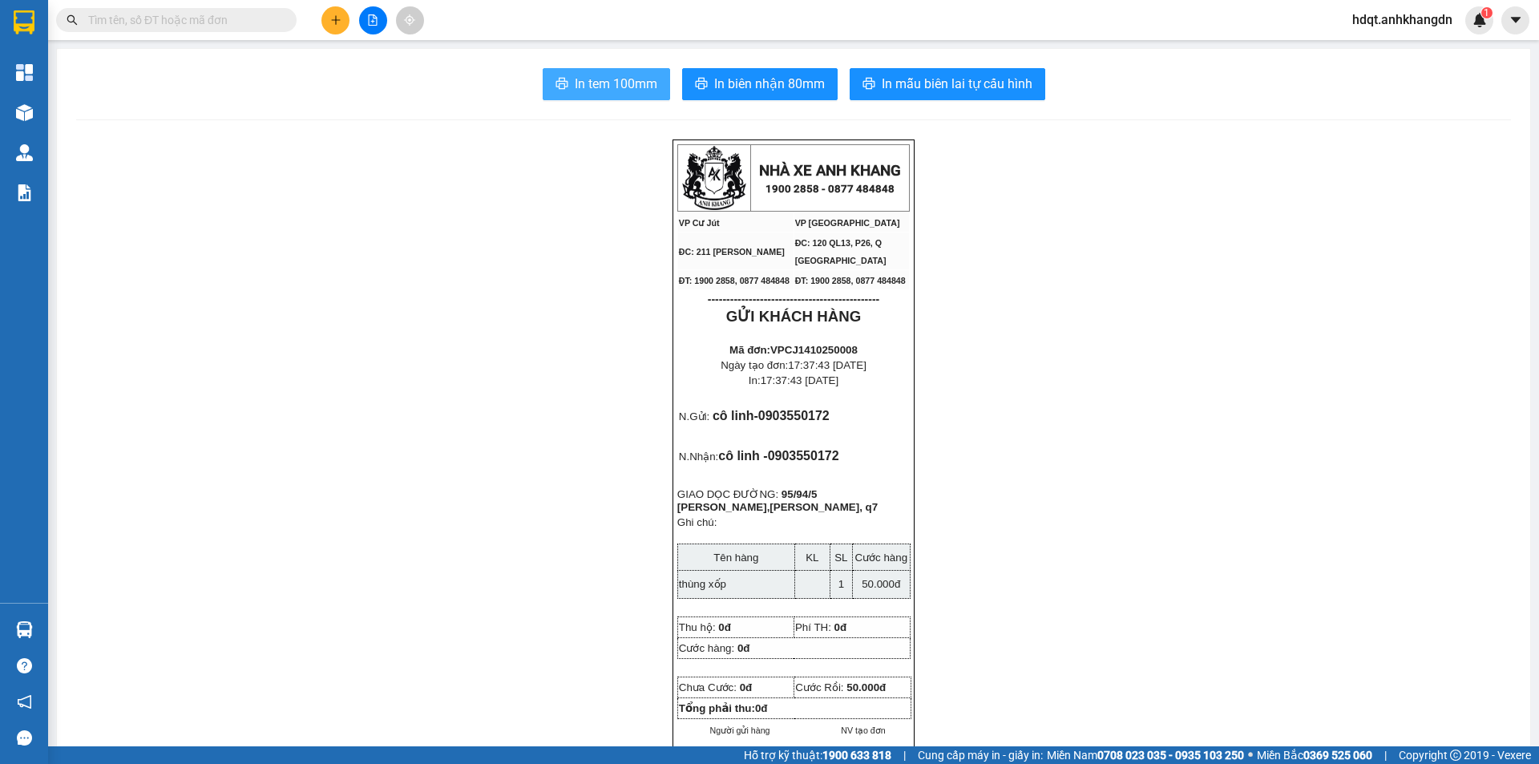
click at [640, 85] on span "In tem 100mm" at bounding box center [616, 84] width 83 height 20
